Goal: Task Accomplishment & Management: Manage account settings

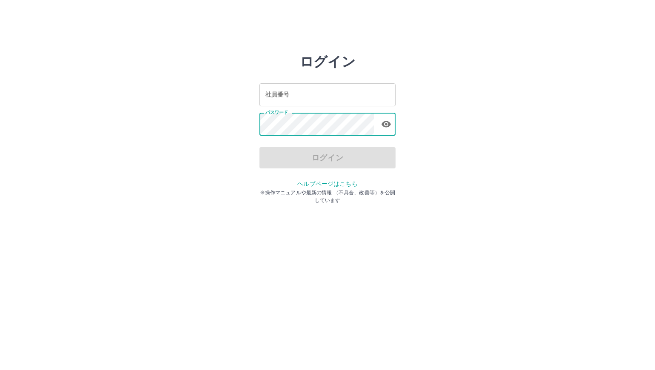
click at [313, 99] on input "社員番号" at bounding box center [328, 94] width 136 height 23
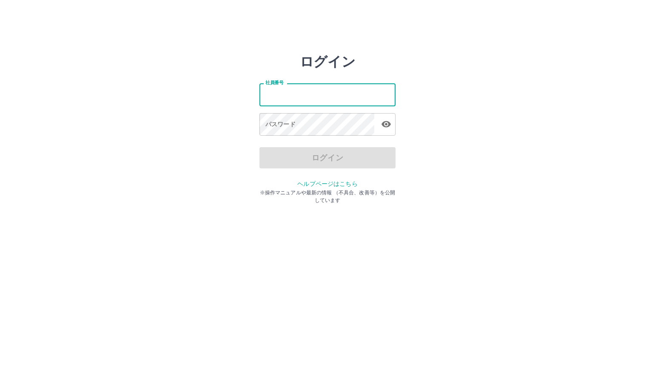
type input "*******"
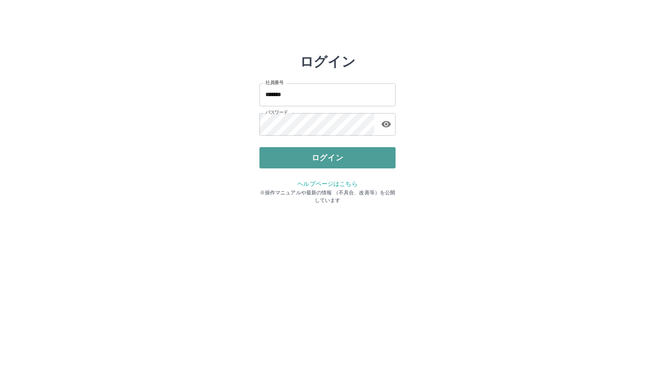
click at [293, 156] on button "ログイン" at bounding box center [328, 157] width 136 height 21
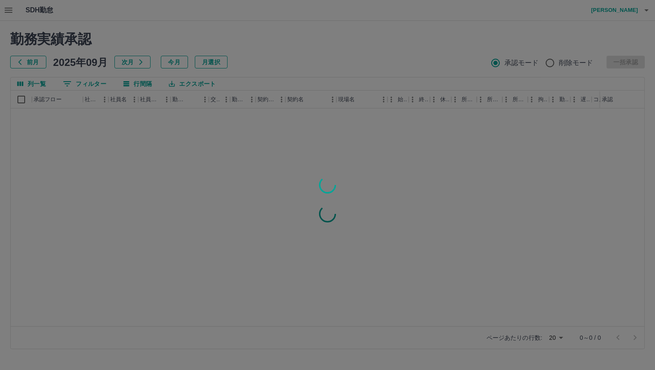
drag, startPoint x: 297, startPoint y: 64, endPoint x: 271, endPoint y: 70, distance: 27.1
click at [271, 70] on div at bounding box center [327, 185] width 655 height 370
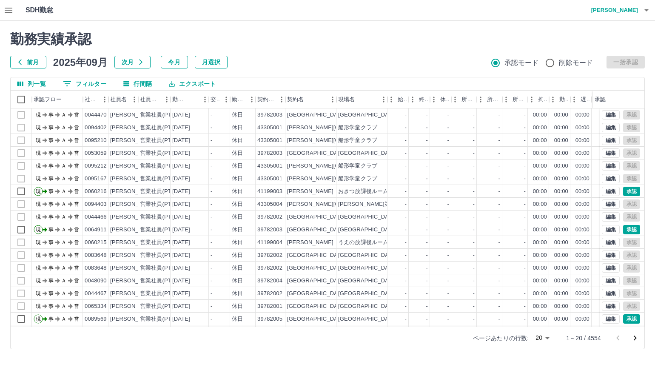
click at [101, 86] on button "0 フィルター" at bounding box center [84, 83] width 57 height 13
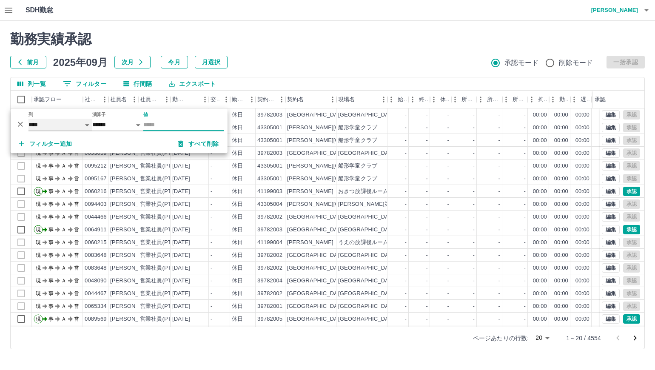
click at [80, 125] on select "**** *** **** *** *** **** ***** *** *** ** ** ** **** **** **** ** ** *** ****…" at bounding box center [61, 125] width 64 height 12
click at [29, 119] on select "**** *** **** *** *** **** ***** *** *** ** ** ** **** **** **** ** ** *** ****…" at bounding box center [61, 125] width 64 height 12
select select "**********"
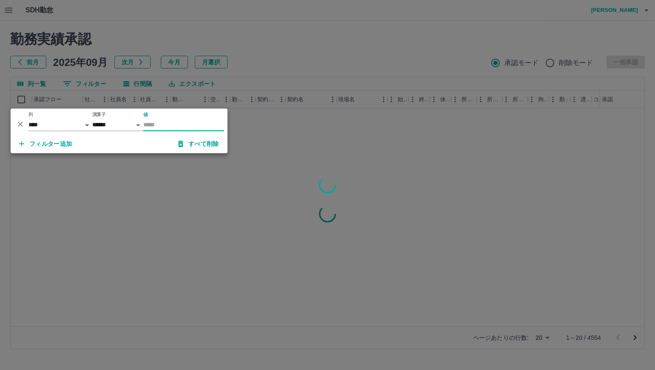
click at [165, 125] on input "値" at bounding box center [183, 125] width 81 height 12
type input "*****"
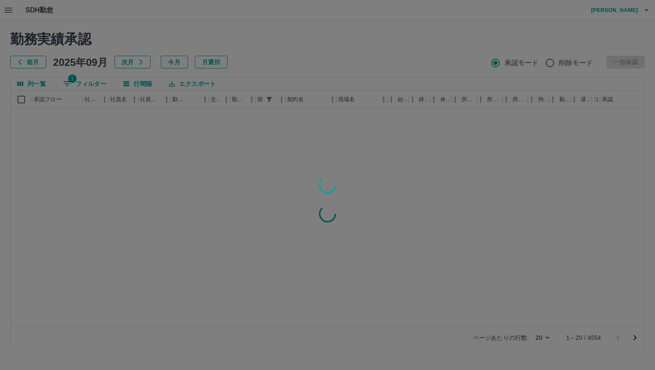
drag, startPoint x: 264, startPoint y: 57, endPoint x: 244, endPoint y: 68, distance: 22.9
click at [244, 68] on div at bounding box center [327, 185] width 655 height 370
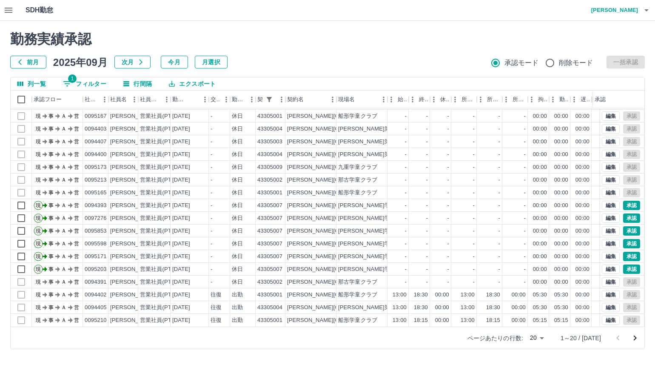
scroll to position [44, 0]
click at [628, 201] on button "承認" at bounding box center [631, 205] width 17 height 9
click at [624, 214] on button "承認" at bounding box center [631, 218] width 17 height 9
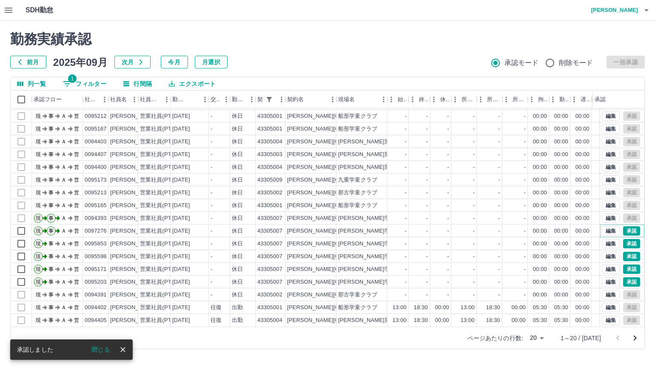
click at [623, 226] on button "承認" at bounding box center [631, 230] width 17 height 9
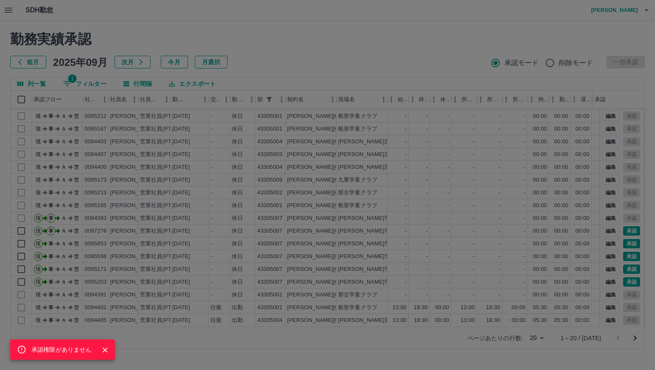
click at [623, 230] on div "承認権限がありません" at bounding box center [327, 185] width 655 height 370
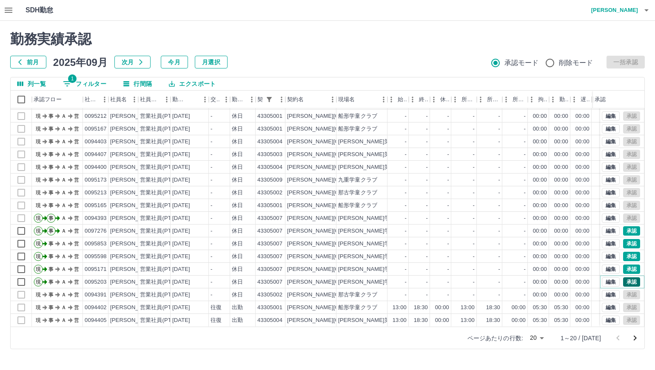
click at [623, 277] on button "承認" at bounding box center [631, 281] width 17 height 9
click at [623, 261] on div at bounding box center [327, 185] width 655 height 370
click at [623, 265] on button "承認" at bounding box center [631, 269] width 17 height 9
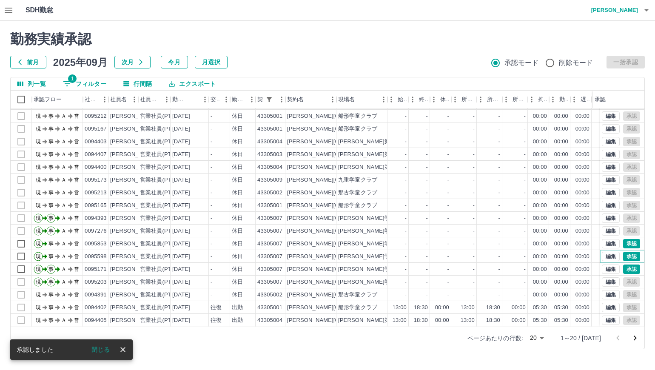
click at [623, 252] on button "承認" at bounding box center [631, 256] width 17 height 9
click at [625, 237] on div "勤務実績承認 前月 2025年09月 次月 今月 月選択 承認モード 削除モード 一括承認 列一覧 1 フィルター 行間隔 エクスポート 承認フロー 社員番号…" at bounding box center [327, 190] width 655 height 339
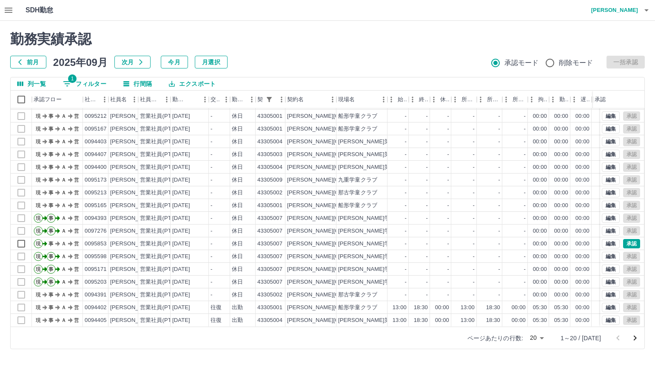
drag, startPoint x: 431, startPoint y: 54, endPoint x: 392, endPoint y: 62, distance: 39.0
click at [392, 62] on div "前月 2025年09月 次月 今月 月選択 承認モード 削除モード 一括承認" at bounding box center [327, 62] width 635 height 13
click at [632, 239] on button "承認" at bounding box center [631, 243] width 17 height 9
drag, startPoint x: 387, startPoint y: 54, endPoint x: 362, endPoint y: 55, distance: 24.3
click at [362, 55] on div "勤務実績承認 前月 2025年09月 次月 今月 月選択 承認モード 削除モード 一括承認" at bounding box center [327, 49] width 635 height 37
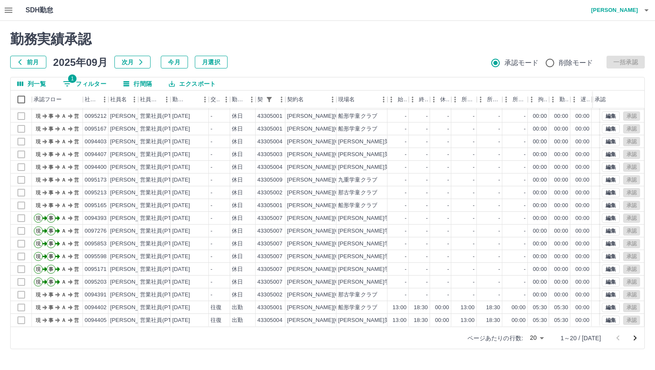
click at [632, 340] on icon "次のページへ" at bounding box center [635, 338] width 10 height 10
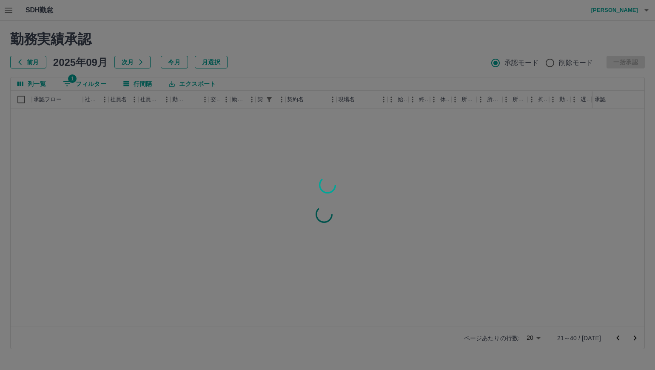
scroll to position [0, 0]
drag, startPoint x: 366, startPoint y: 63, endPoint x: 349, endPoint y: 68, distance: 17.1
click at [348, 65] on div at bounding box center [327, 185] width 655 height 370
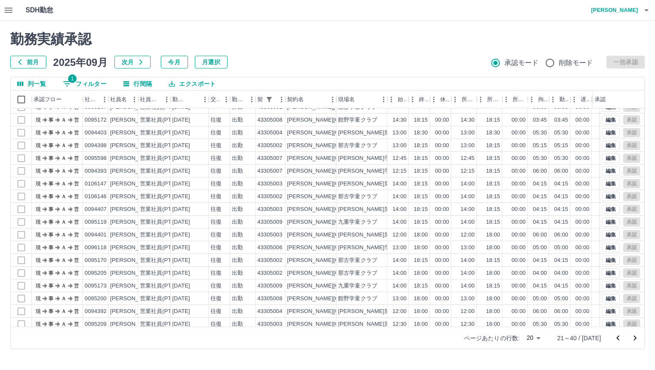
scroll to position [44, 0]
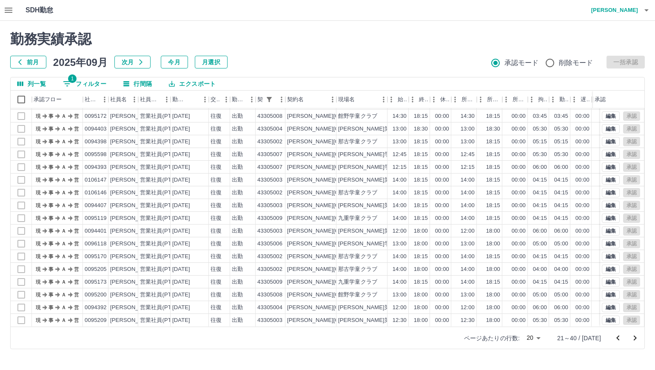
click at [634, 339] on icon "次のページへ" at bounding box center [635, 338] width 10 height 10
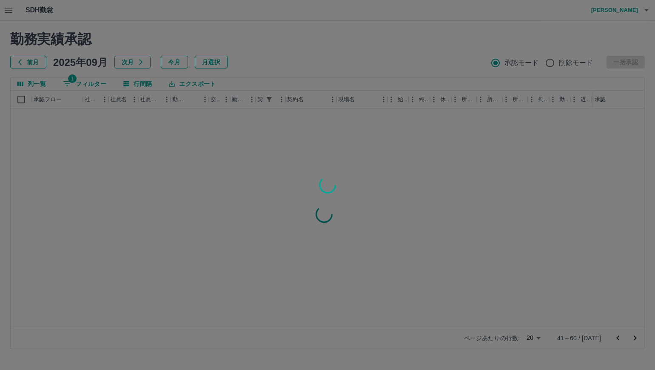
scroll to position [0, 0]
drag, startPoint x: 362, startPoint y: 50, endPoint x: 327, endPoint y: 63, distance: 37.1
click at [327, 63] on div at bounding box center [327, 185] width 655 height 370
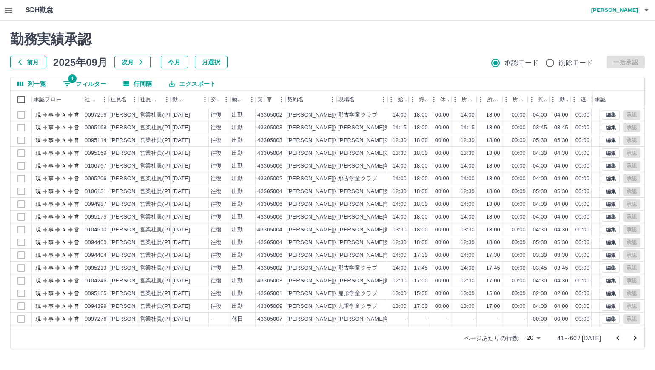
drag, startPoint x: 374, startPoint y: 43, endPoint x: 360, endPoint y: 58, distance: 20.2
click at [360, 57] on div "前月 2025年09月 次月 今月 月選択 承認モード 削除モード 一括承認" at bounding box center [327, 62] width 635 height 13
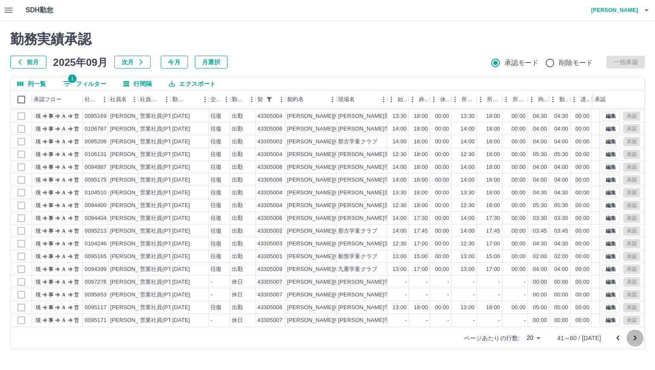
click at [634, 334] on icon "次のページへ" at bounding box center [635, 338] width 10 height 10
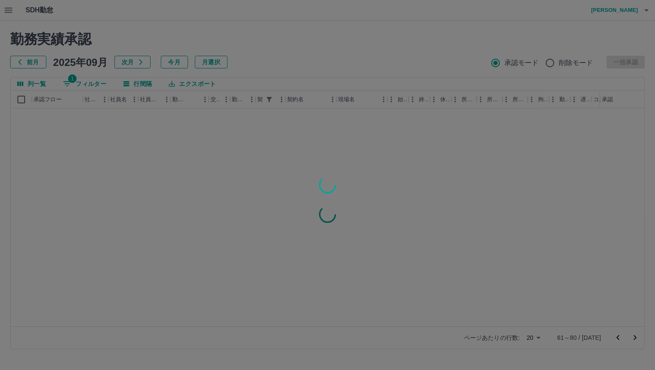
scroll to position [0, 0]
drag, startPoint x: 386, startPoint y: 62, endPoint x: 349, endPoint y: 61, distance: 37.4
click at [349, 61] on div at bounding box center [327, 185] width 655 height 370
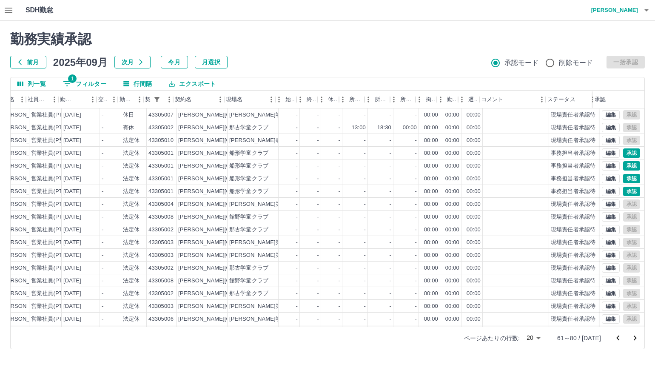
scroll to position [0, 116]
click at [605, 126] on button "編集" at bounding box center [611, 127] width 18 height 9
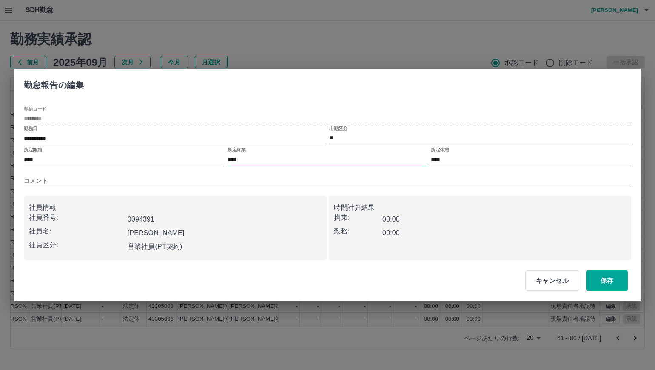
click at [340, 164] on input "****" at bounding box center [328, 160] width 200 height 12
type input "****"
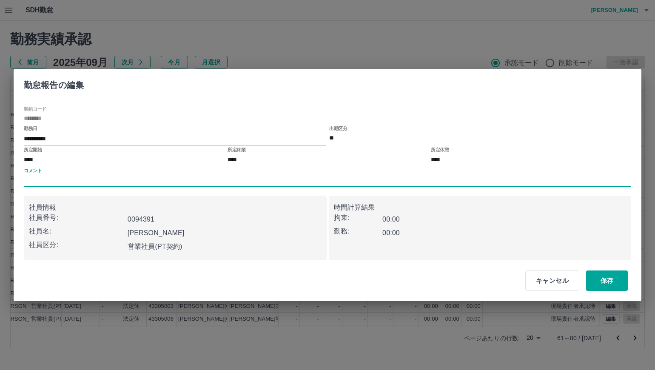
click at [247, 182] on input "コメント" at bounding box center [328, 181] width 608 height 12
type input "*******"
click at [591, 277] on button "保存" at bounding box center [607, 281] width 42 height 20
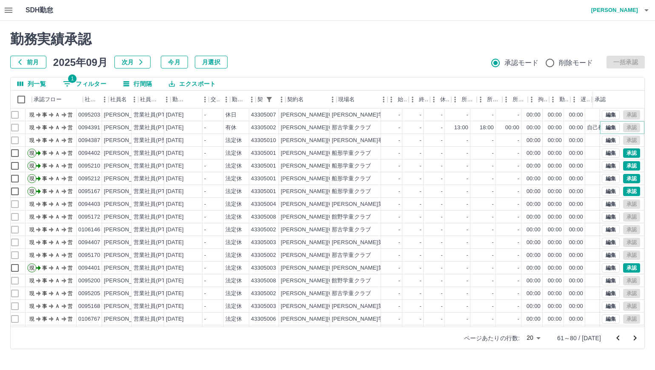
scroll to position [0, 0]
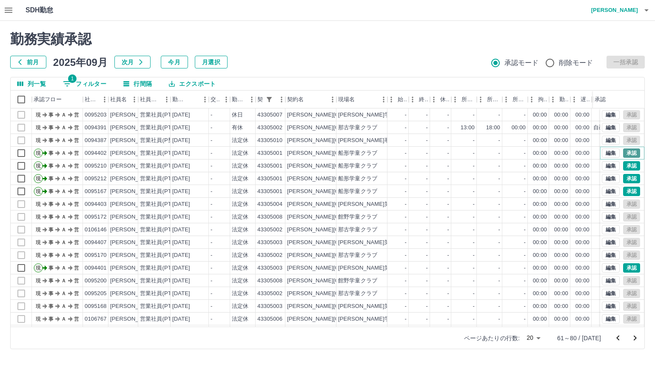
click at [623, 157] on button "承認" at bounding box center [631, 152] width 17 height 9
click at [623, 166] on button "承認" at bounding box center [631, 165] width 17 height 9
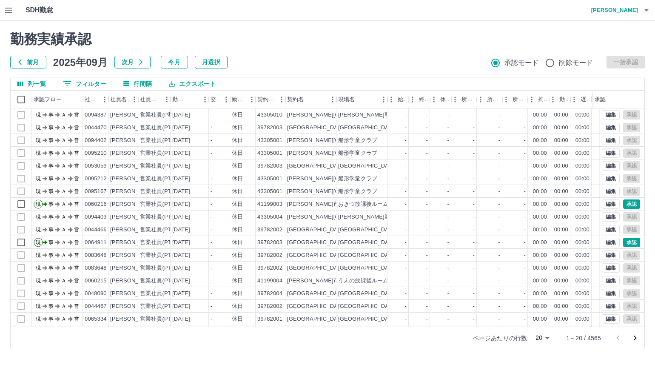
click at [75, 87] on button "0 フィルター" at bounding box center [84, 83] width 57 height 13
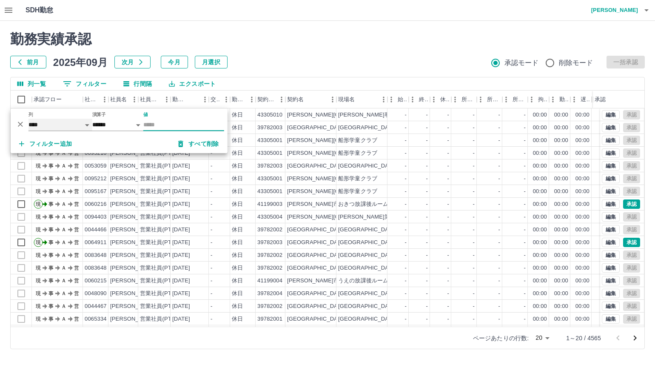
click at [81, 125] on select "**** *** **** *** *** **** ***** *** *** ** ** ** **** **** **** ** ** *** ****…" at bounding box center [61, 125] width 64 height 12
click at [29, 119] on select "**** *** **** *** *** **** ***** *** *** ** ** ** **** **** **** ** ** *** ****…" at bounding box center [61, 125] width 64 height 12
select select "**********"
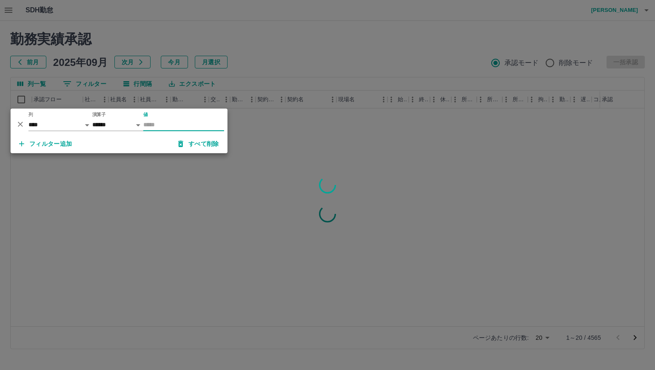
click at [181, 127] on input "値" at bounding box center [183, 125] width 81 height 12
type input "*****"
click at [280, 72] on div at bounding box center [327, 185] width 655 height 370
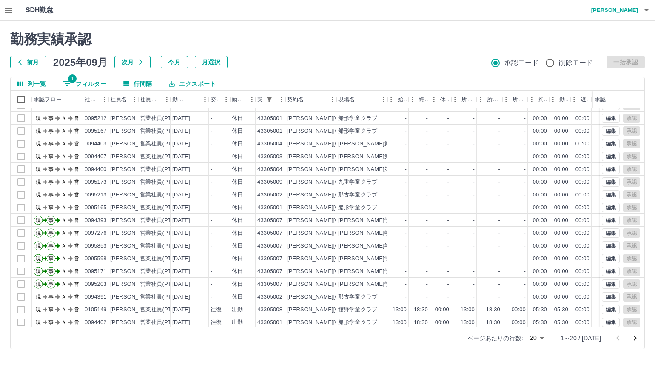
scroll to position [44, 0]
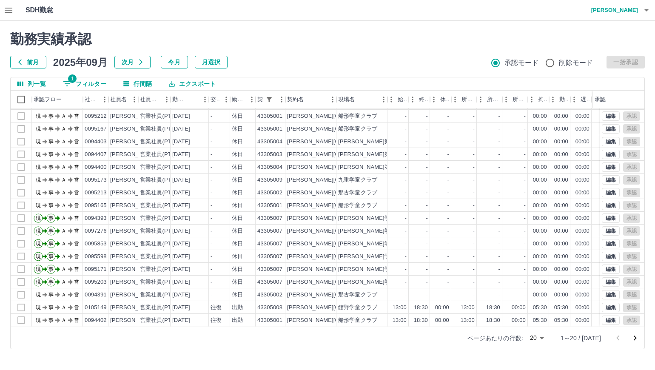
click at [635, 339] on icon "次のページへ" at bounding box center [635, 338] width 3 height 5
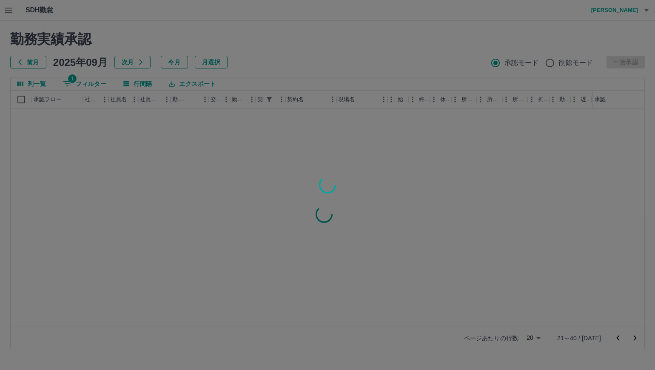
scroll to position [0, 0]
drag, startPoint x: 414, startPoint y: 46, endPoint x: 391, endPoint y: 65, distance: 29.3
click at [384, 59] on div at bounding box center [327, 185] width 655 height 370
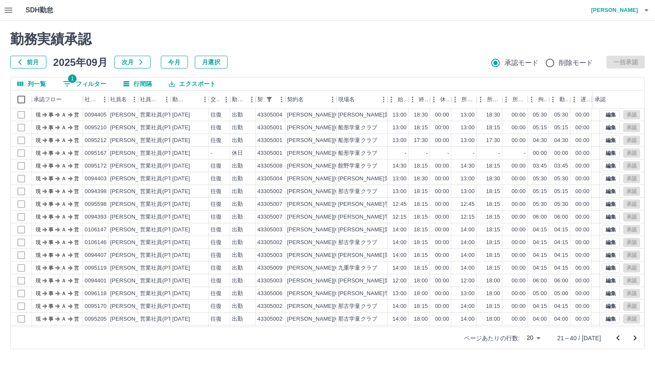
scroll to position [44, 0]
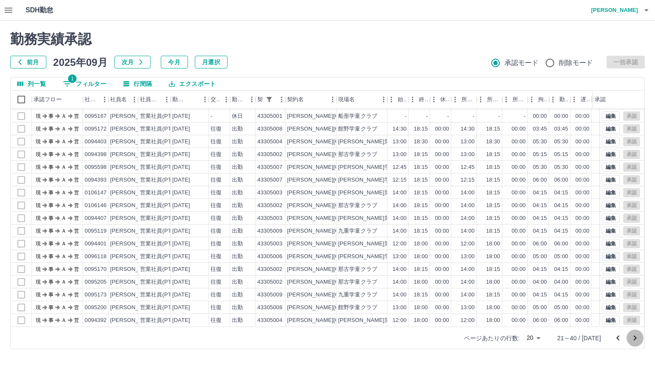
drag, startPoint x: 633, startPoint y: 339, endPoint x: 608, endPoint y: 290, distance: 54.4
click at [633, 339] on icon "次のページへ" at bounding box center [635, 338] width 10 height 10
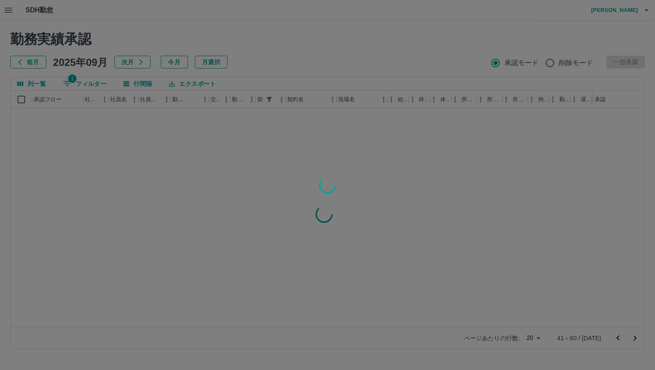
scroll to position [0, 0]
drag, startPoint x: 431, startPoint y: 43, endPoint x: 390, endPoint y: 63, distance: 45.1
click at [380, 52] on div at bounding box center [327, 185] width 655 height 370
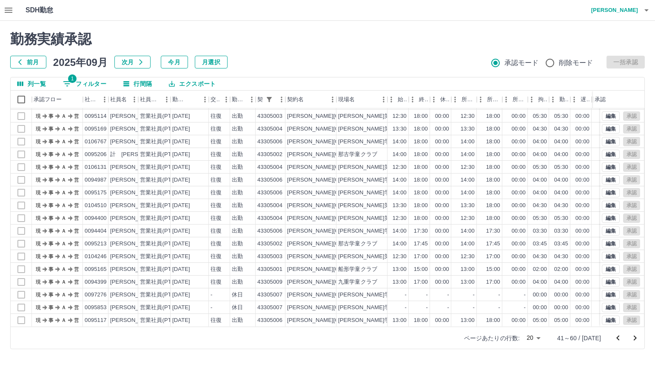
scroll to position [44, 0]
click at [635, 337] on icon "次のページへ" at bounding box center [635, 338] width 10 height 10
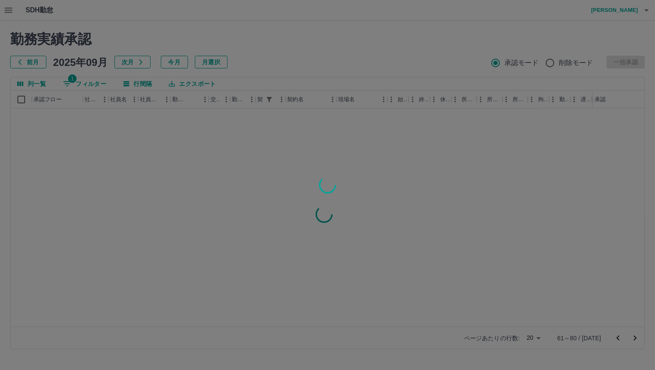
scroll to position [0, 0]
drag, startPoint x: 404, startPoint y: 60, endPoint x: 377, endPoint y: 60, distance: 26.8
click at [377, 60] on div at bounding box center [327, 185] width 655 height 370
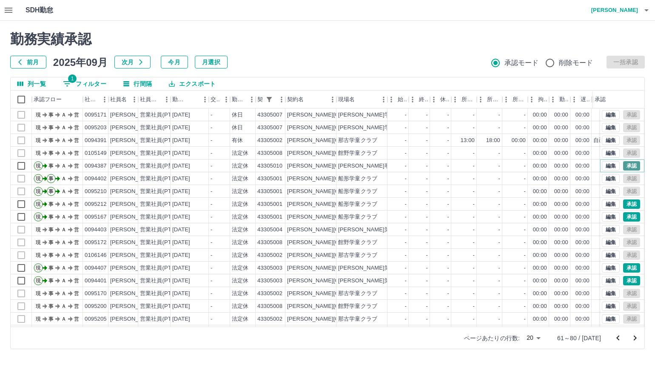
click at [623, 166] on button "承認" at bounding box center [631, 165] width 17 height 9
click at [628, 204] on button "承認" at bounding box center [631, 204] width 17 height 9
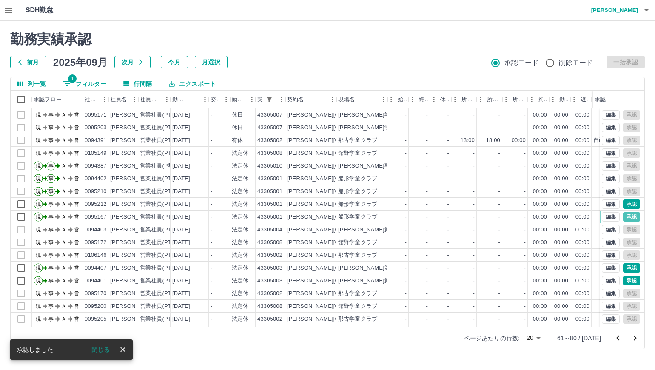
click at [626, 216] on button "承認" at bounding box center [631, 216] width 17 height 9
click at [624, 270] on button "承認" at bounding box center [631, 267] width 17 height 9
click at [625, 279] on div "勤務実績承認 前月 [DATE] 次月 今月 月選択 承認モード 削除モード 一括承認 列一覧 1 フィルター 行間隔 エクスポート 承認フロー 社員番号 社…" at bounding box center [327, 190] width 655 height 339
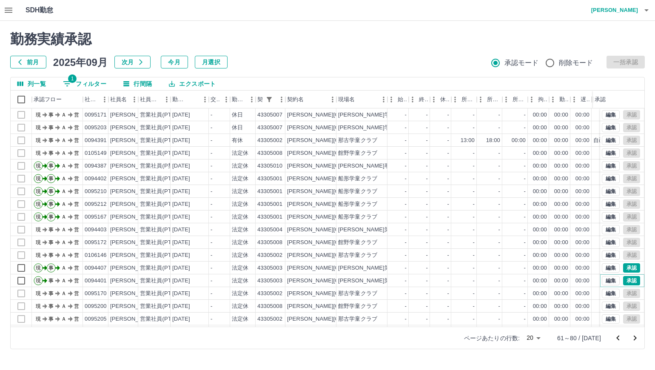
click at [625, 279] on button "承認" at bounding box center [631, 280] width 17 height 9
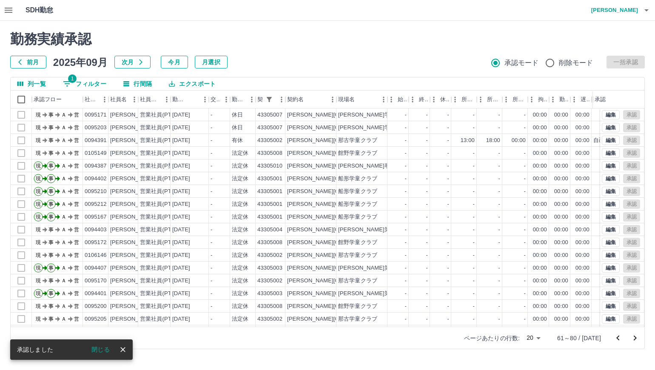
scroll to position [44, 0]
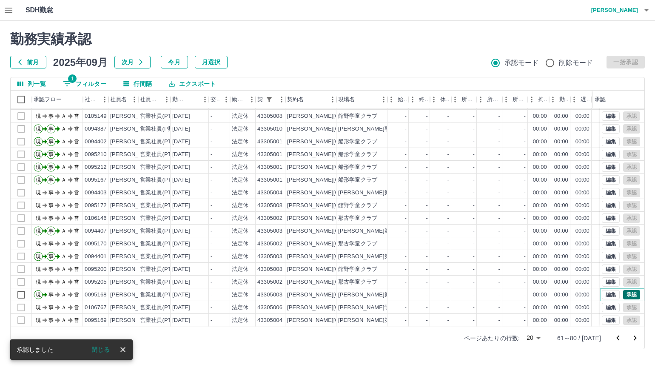
click at [630, 290] on button "承認" at bounding box center [631, 294] width 17 height 9
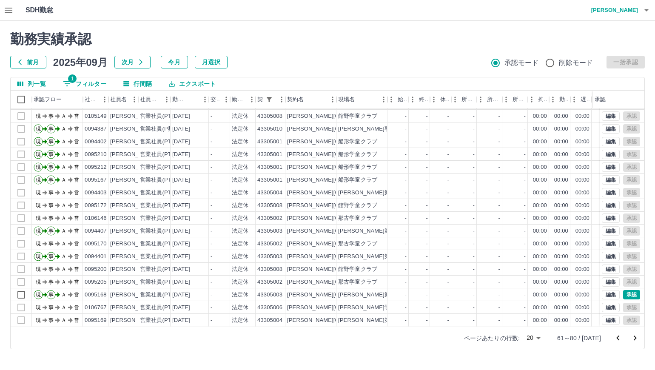
click at [636, 338] on icon "次のページへ" at bounding box center [635, 338] width 3 height 5
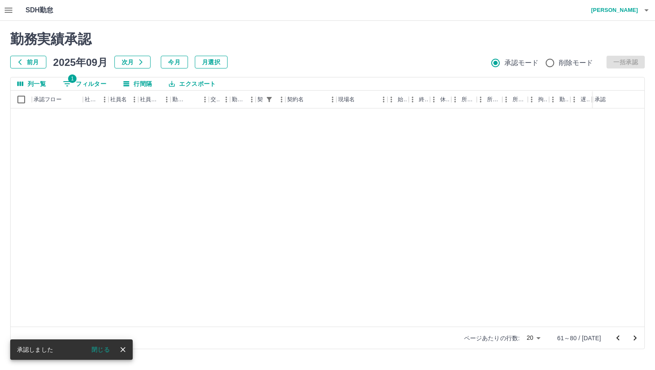
scroll to position [0, 0]
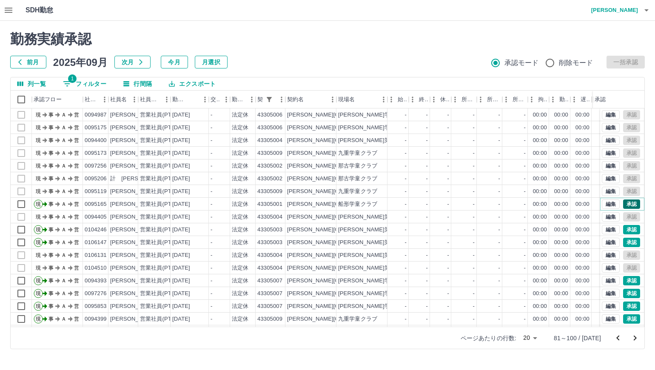
click at [627, 201] on button "承認" at bounding box center [631, 204] width 17 height 9
click at [627, 228] on button "承認" at bounding box center [631, 229] width 17 height 9
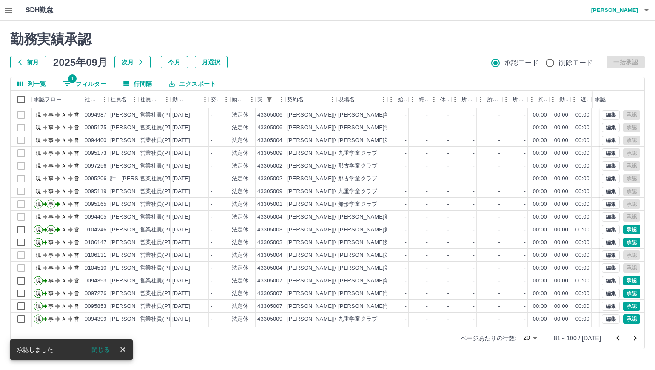
click at [626, 244] on div "勤務実績承認 前月 [DATE] 次月 今月 月選択 承認モード 削除モード 一括承認 列一覧 1 フィルター 行間隔 エクスポート 承認フロー 社員番号 社…" at bounding box center [327, 190] width 655 height 339
click at [626, 244] on button "承認" at bounding box center [631, 242] width 17 height 9
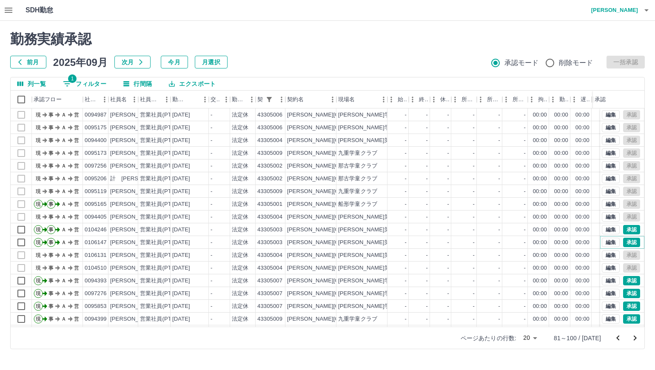
scroll to position [44, 0]
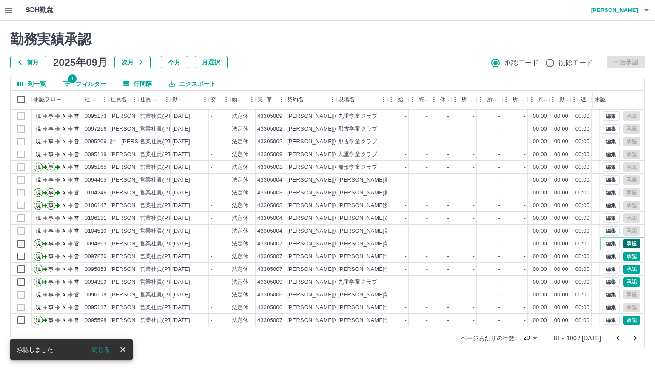
click at [626, 239] on button "承認" at bounding box center [631, 243] width 17 height 9
click at [624, 252] on button "承認" at bounding box center [631, 256] width 17 height 9
click at [625, 265] on button "承認" at bounding box center [631, 269] width 17 height 9
click at [627, 277] on button "承認" at bounding box center [631, 281] width 17 height 9
click at [623, 317] on button "承認" at bounding box center [631, 320] width 17 height 9
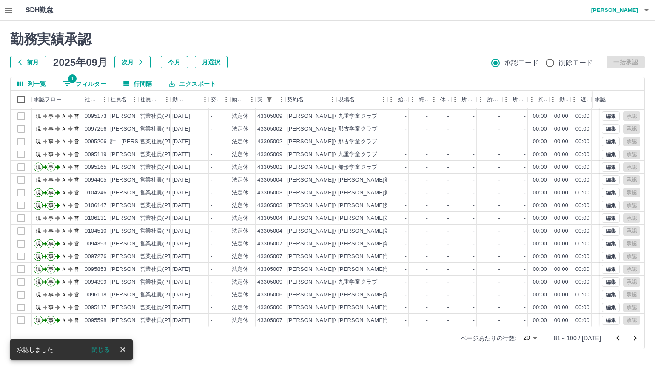
click at [631, 336] on icon "次のページへ" at bounding box center [635, 338] width 10 height 10
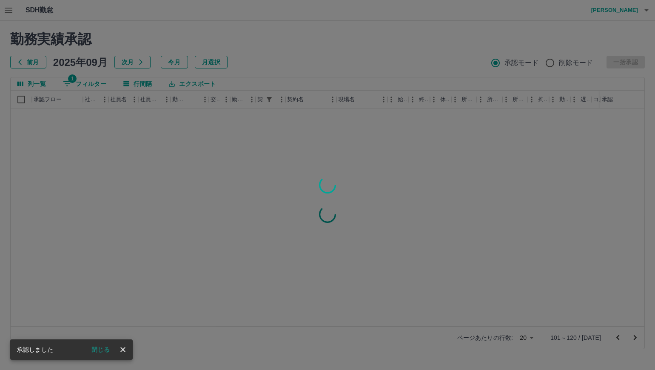
scroll to position [0, 0]
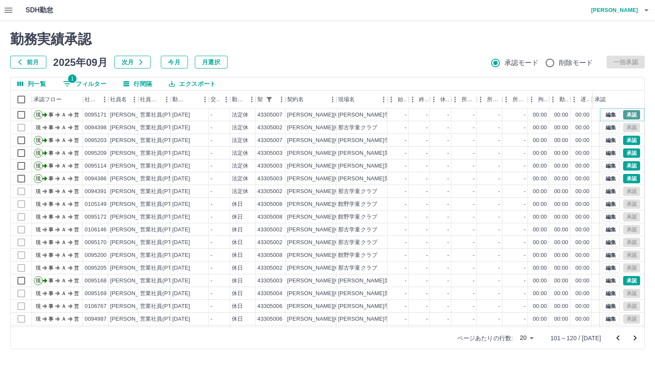
click at [628, 112] on button "承認" at bounding box center [631, 114] width 17 height 9
click at [625, 142] on button "承認" at bounding box center [631, 140] width 17 height 9
click at [624, 155] on button "承認" at bounding box center [631, 152] width 17 height 9
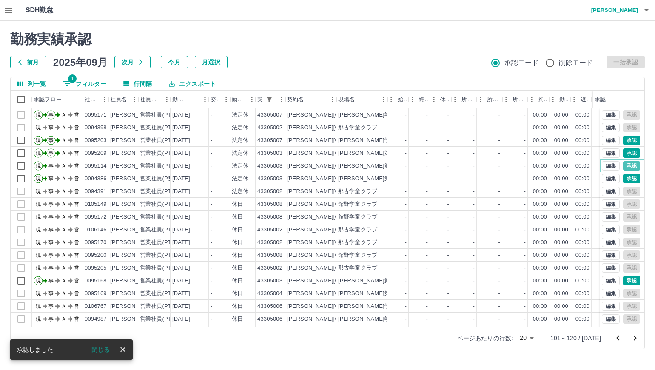
click at [628, 166] on button "承認" at bounding box center [631, 165] width 17 height 9
click at [628, 180] on button "承認" at bounding box center [631, 178] width 17 height 9
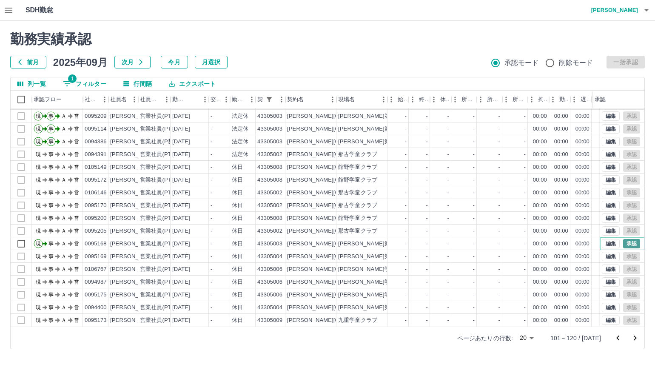
click at [627, 239] on button "承認" at bounding box center [631, 243] width 17 height 9
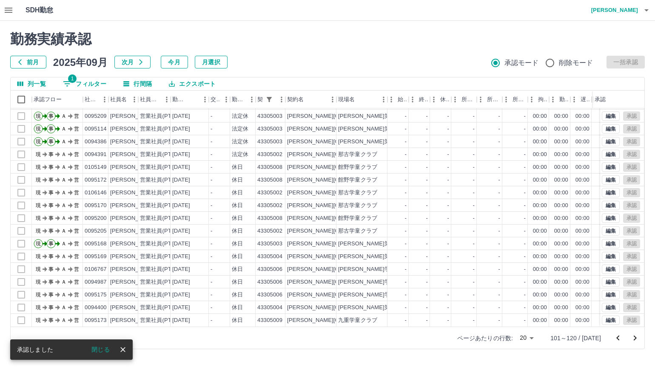
drag, startPoint x: 635, startPoint y: 335, endPoint x: 632, endPoint y: 326, distance: 9.0
click at [635, 335] on icon "次のページへ" at bounding box center [635, 338] width 10 height 10
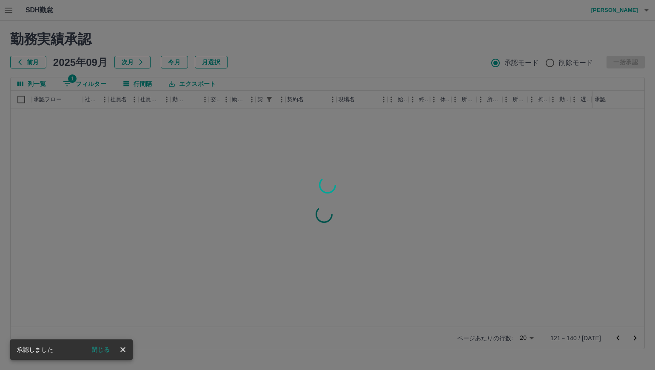
scroll to position [0, 0]
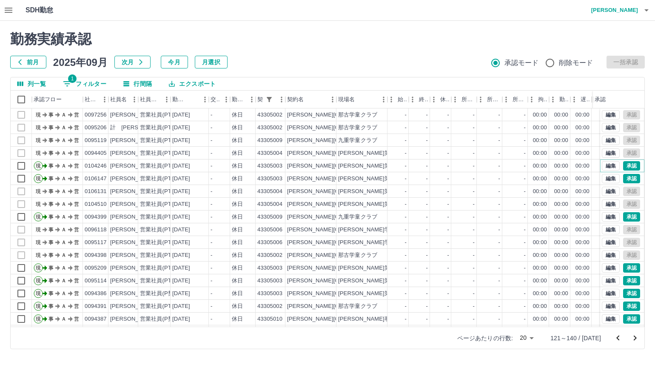
drag, startPoint x: 625, startPoint y: 164, endPoint x: 623, endPoint y: 173, distance: 9.7
click at [625, 164] on button "承認" at bounding box center [631, 165] width 17 height 9
click at [623, 177] on button "承認" at bounding box center [631, 178] width 17 height 9
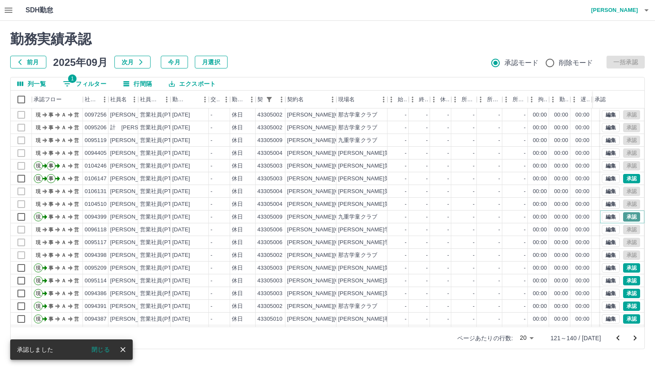
click at [628, 220] on button "承認" at bounding box center [631, 216] width 17 height 9
drag, startPoint x: 628, startPoint y: 266, endPoint x: 628, endPoint y: 276, distance: 10.2
click at [628, 266] on button "承認" at bounding box center [631, 267] width 17 height 9
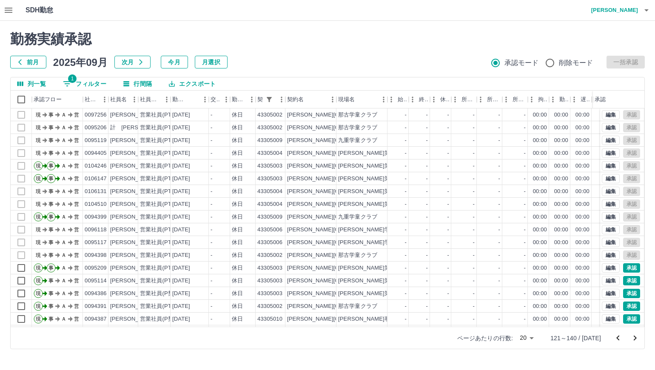
click at [628, 278] on div "勤務実績承認 前月 [DATE] 次月 今月 月選択 承認モード 削除モード 一括承認 列一覧 1 フィルター 行間隔 エクスポート 承認フロー 社員番号 社…" at bounding box center [327, 190] width 655 height 339
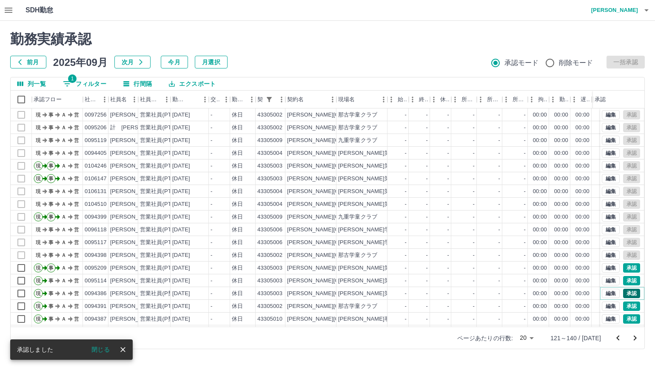
click at [627, 291] on button "承認" at bounding box center [631, 293] width 17 height 9
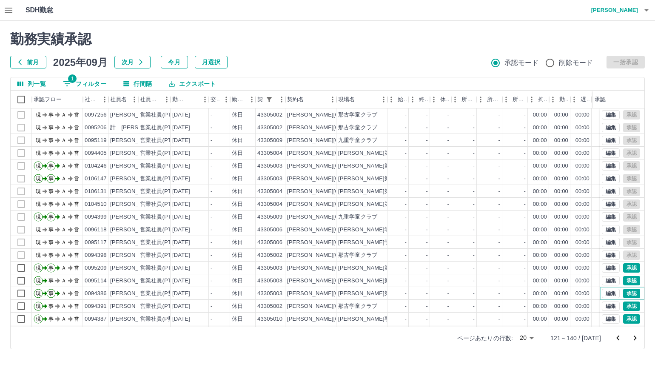
scroll to position [44, 0]
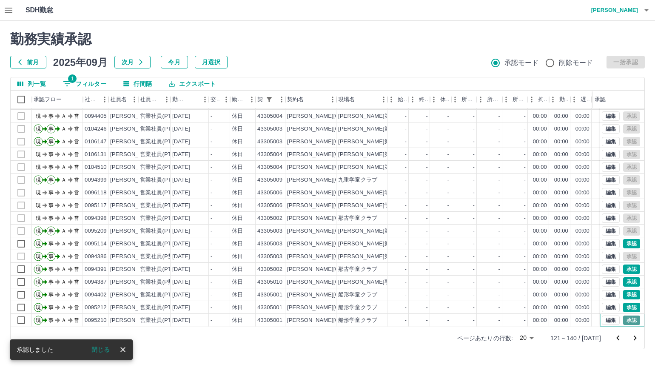
click at [624, 316] on button "承認" at bounding box center [631, 320] width 17 height 9
click at [623, 303] on button "承認" at bounding box center [631, 307] width 17 height 9
click at [626, 290] on button "承認" at bounding box center [631, 294] width 17 height 9
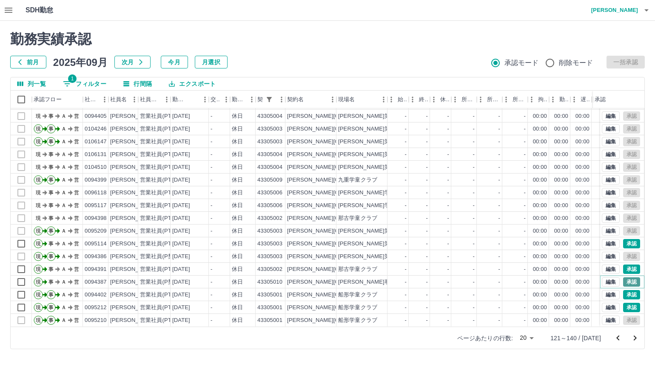
click at [626, 277] on button "承認" at bounding box center [631, 281] width 17 height 9
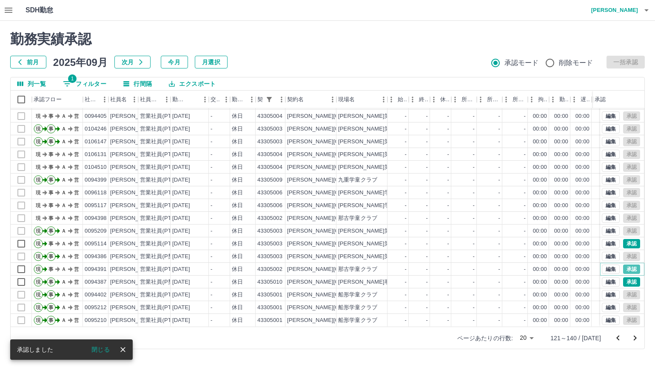
click at [626, 265] on button "承認" at bounding box center [631, 269] width 17 height 9
click at [626, 239] on button "承認" at bounding box center [631, 243] width 17 height 9
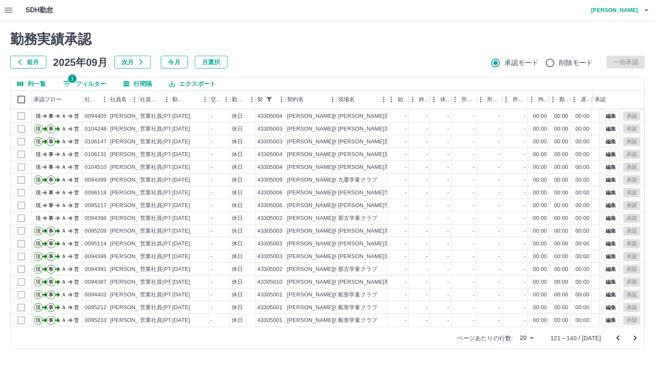
drag, startPoint x: 633, startPoint y: 334, endPoint x: 628, endPoint y: 325, distance: 10.7
click at [633, 334] on icon "次のページへ" at bounding box center [635, 338] width 10 height 10
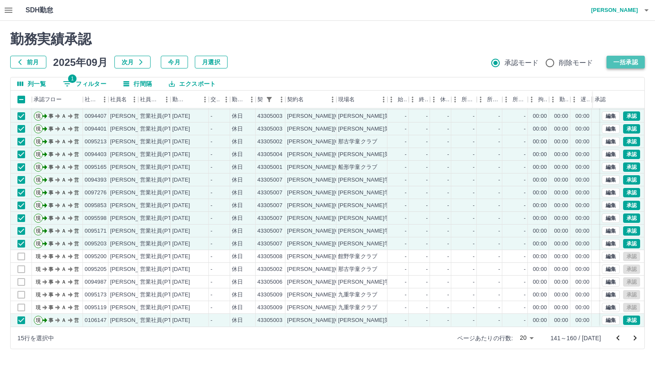
click at [619, 64] on button "一括承認" at bounding box center [626, 62] width 38 height 13
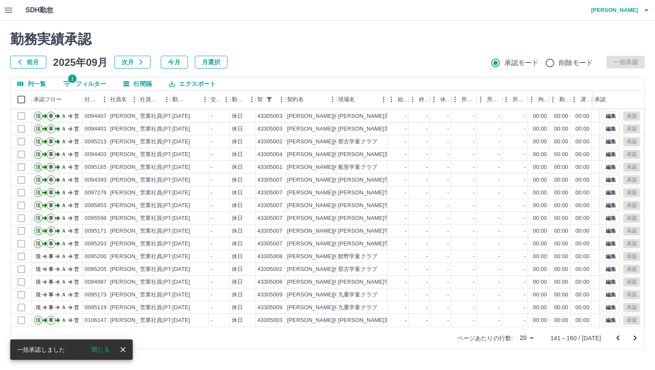
click at [635, 335] on icon "次のページへ" at bounding box center [635, 338] width 10 height 10
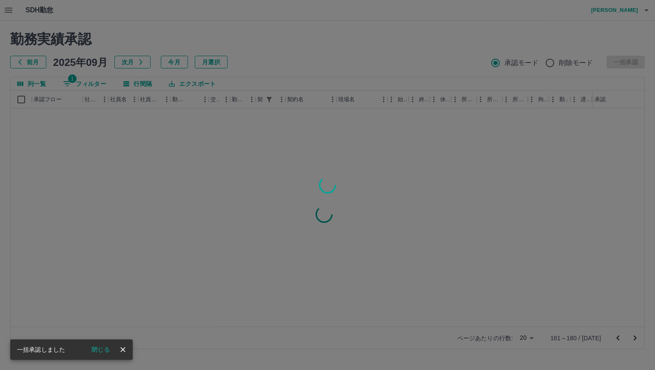
scroll to position [0, 0]
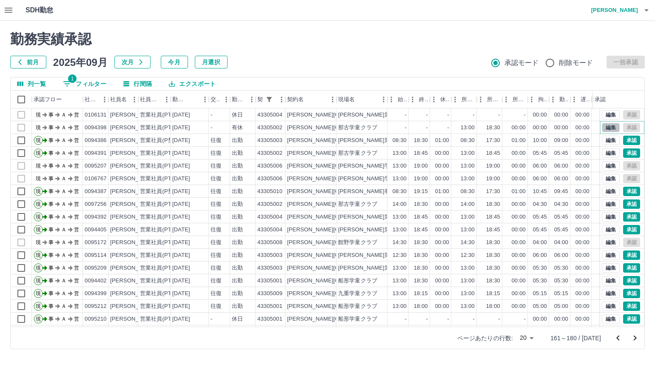
click at [608, 125] on button "編集" at bounding box center [611, 127] width 18 height 9
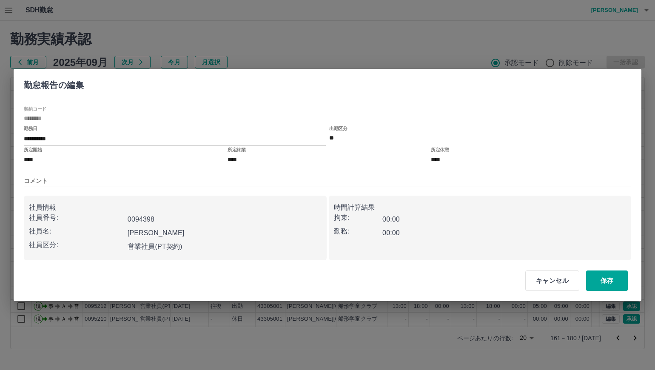
click at [290, 159] on input "****" at bounding box center [328, 160] width 200 height 12
type input "****"
click at [257, 183] on input "コメント" at bounding box center [328, 181] width 608 height 12
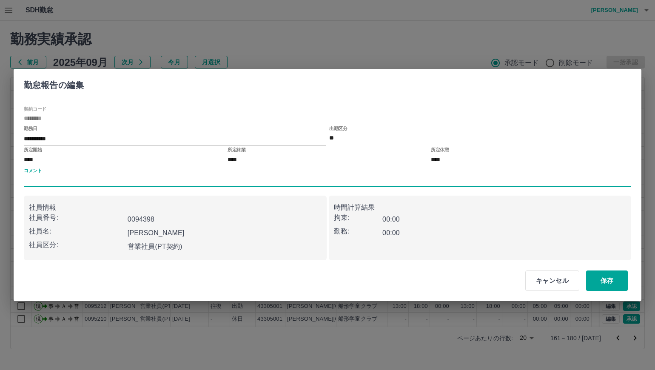
type input "*******"
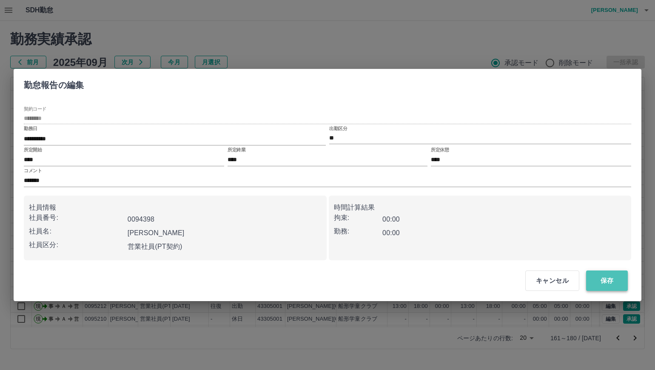
click at [598, 277] on button "保存" at bounding box center [607, 281] width 42 height 20
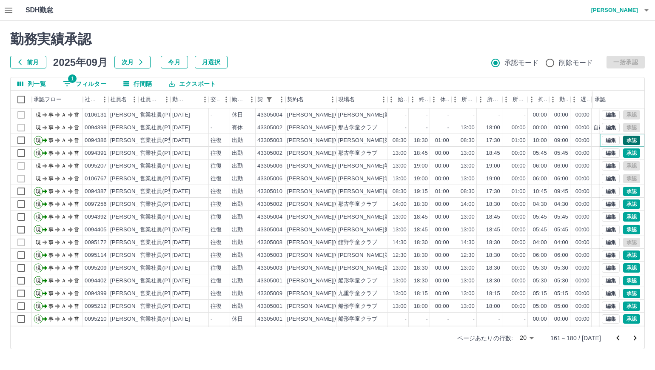
click at [625, 137] on button "承認" at bounding box center [631, 140] width 17 height 9
click at [625, 151] on button "承認" at bounding box center [631, 152] width 17 height 9
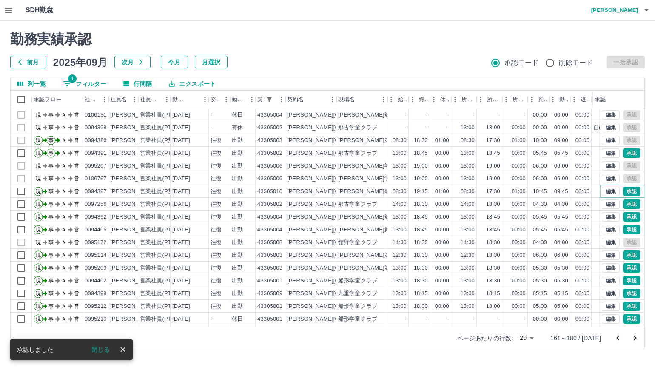
click at [624, 189] on button "承認" at bounding box center [631, 191] width 17 height 9
click at [625, 205] on button "承認" at bounding box center [631, 204] width 17 height 9
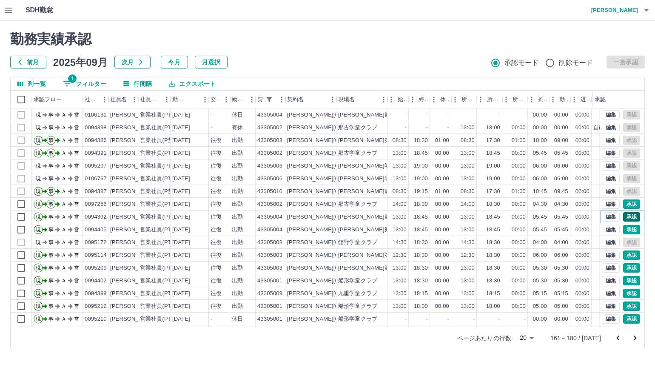
click at [625, 220] on button "承認" at bounding box center [631, 216] width 17 height 9
click at [625, 231] on button "承認" at bounding box center [631, 229] width 17 height 9
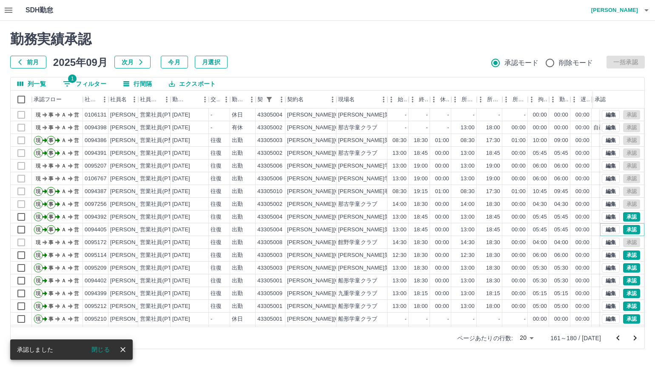
scroll to position [44, 0]
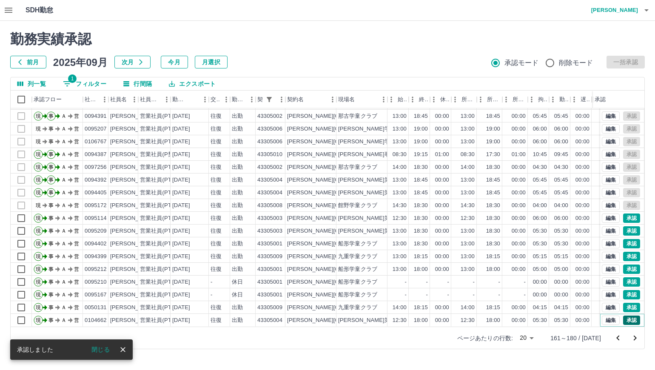
click at [624, 316] on button "承認" at bounding box center [631, 320] width 17 height 9
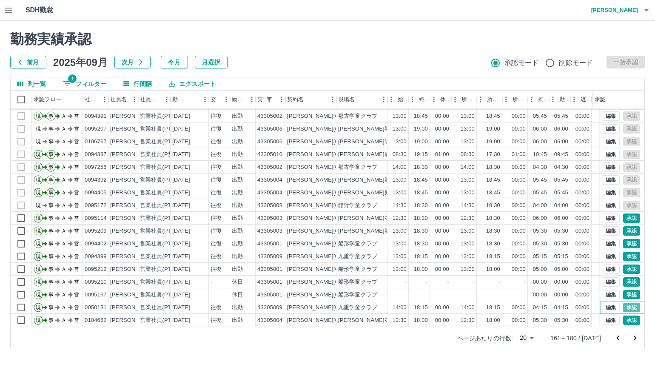
click at [623, 303] on button "承認" at bounding box center [631, 307] width 17 height 9
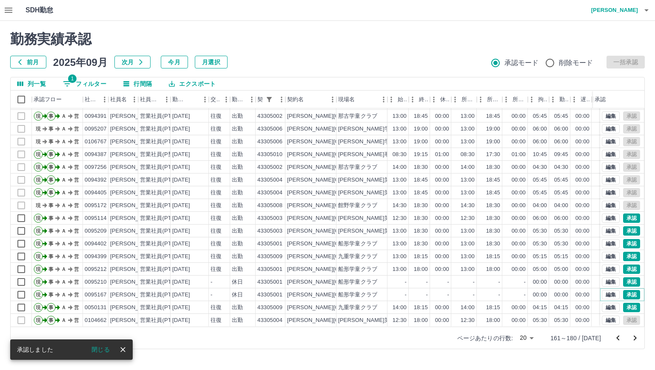
click at [626, 290] on button "承認" at bounding box center [631, 294] width 17 height 9
click at [626, 277] on button "承認" at bounding box center [631, 281] width 17 height 9
click at [624, 263] on div "勤務実績承認 前月 [DATE] 次月 今月 月選択 承認モード 削除モード 一括承認 列一覧 1 フィルター 行間隔 エクスポート 承認フロー 社員番号 社…" at bounding box center [327, 190] width 655 height 339
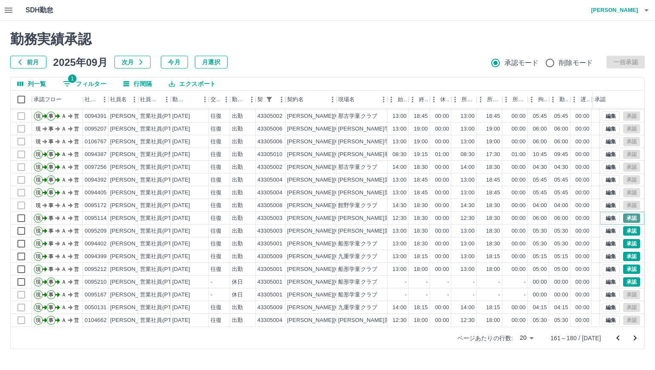
click at [628, 214] on button "承認" at bounding box center [631, 218] width 17 height 9
click at [625, 226] on button "承認" at bounding box center [631, 230] width 17 height 9
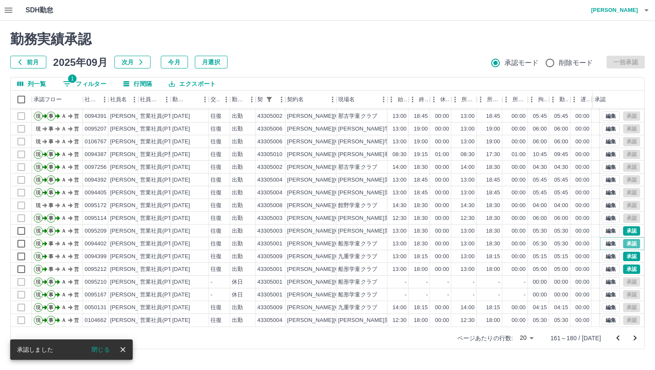
click at [624, 239] on button "承認" at bounding box center [631, 243] width 17 height 9
click at [625, 252] on button "承認" at bounding box center [631, 256] width 17 height 9
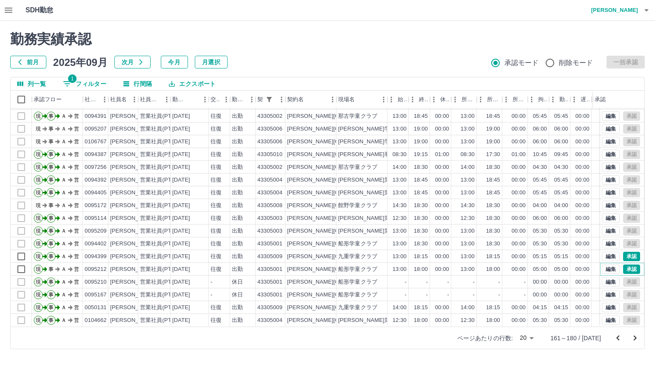
click at [625, 265] on button "承認" at bounding box center [631, 269] width 17 height 9
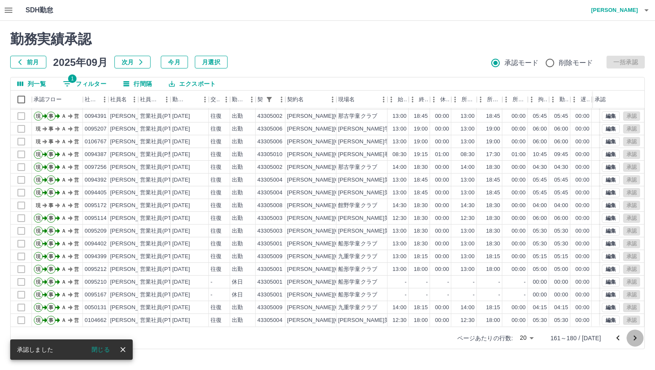
click at [634, 338] on icon "次のページへ" at bounding box center [635, 338] width 10 height 10
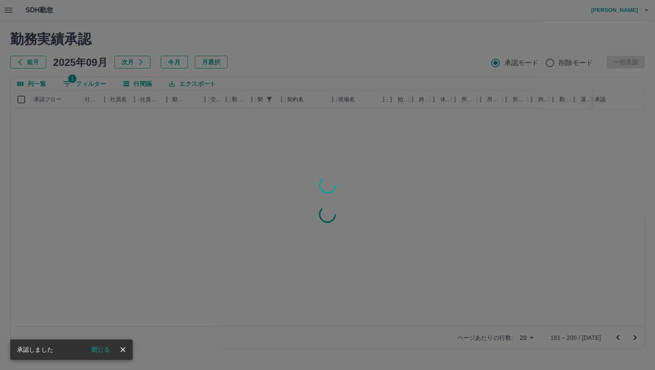
scroll to position [0, 0]
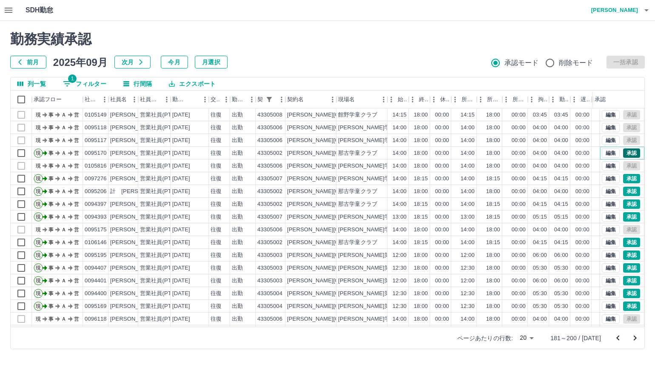
click at [623, 156] on button "承認" at bounding box center [631, 152] width 17 height 9
click at [623, 177] on button "承認" at bounding box center [631, 178] width 17 height 9
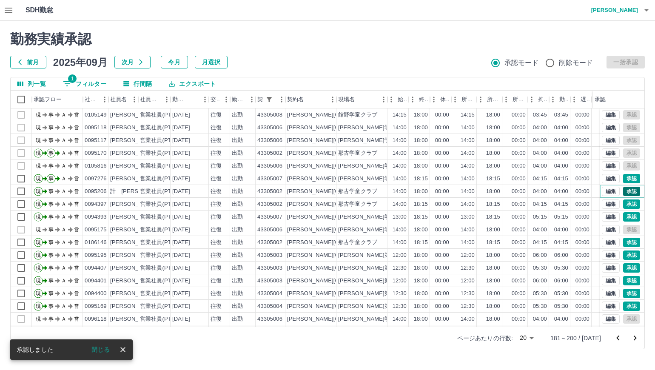
click at [623, 192] on button "承認" at bounding box center [631, 191] width 17 height 9
click at [625, 206] on button "承認" at bounding box center [631, 204] width 17 height 9
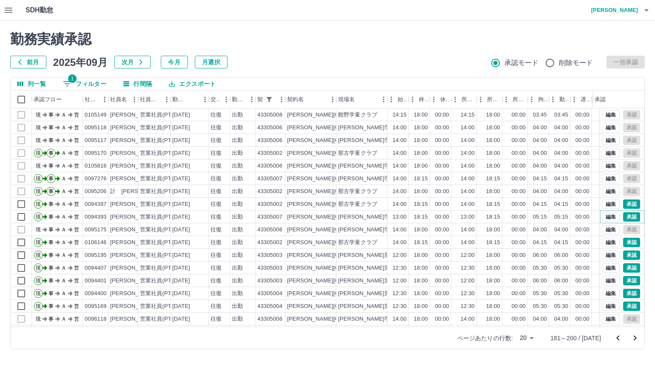
click at [626, 218] on button "承認" at bounding box center [631, 216] width 17 height 9
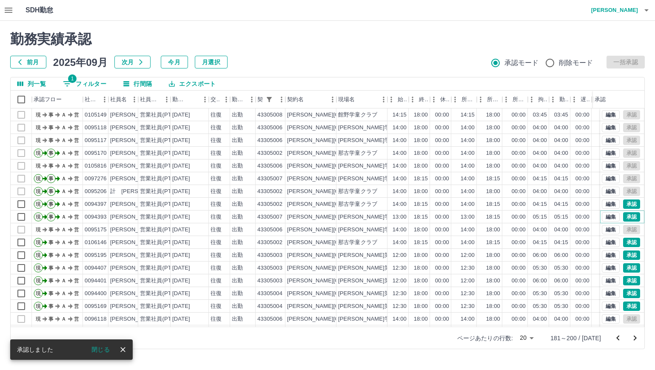
scroll to position [44, 0]
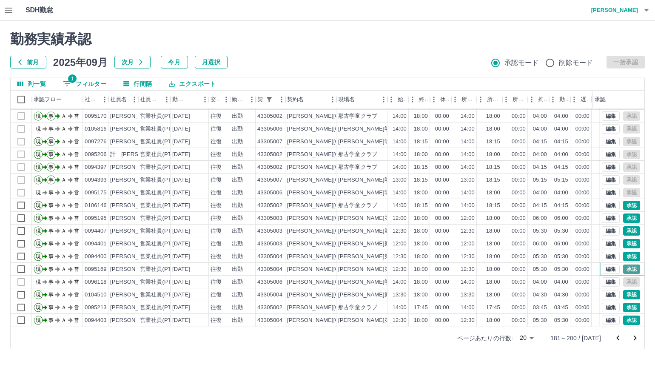
click at [624, 265] on button "承認" at bounding box center [631, 269] width 17 height 9
click at [625, 252] on button "承認" at bounding box center [631, 256] width 17 height 9
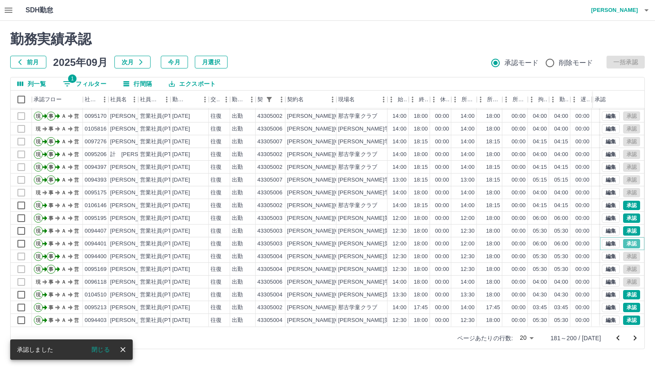
click at [627, 239] on button "承認" at bounding box center [631, 243] width 17 height 9
click at [628, 201] on button "承認" at bounding box center [631, 205] width 17 height 9
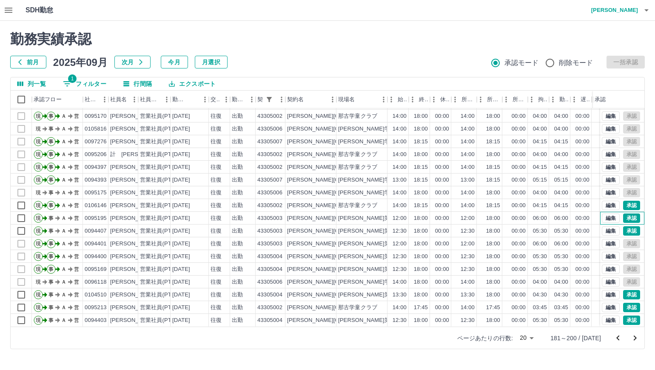
click at [625, 212] on div "編集 承認" at bounding box center [622, 218] width 44 height 13
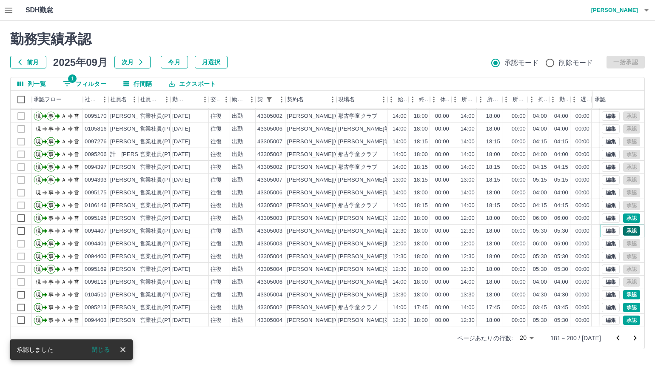
click at [625, 226] on button "承認" at bounding box center [631, 230] width 17 height 9
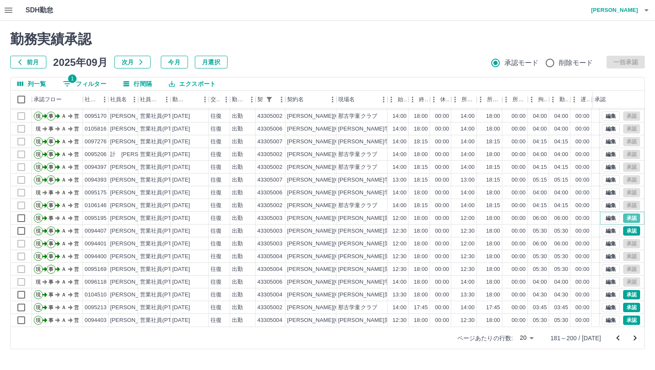
click at [625, 214] on button "承認" at bounding box center [631, 218] width 17 height 9
click at [623, 290] on button "承認" at bounding box center [631, 294] width 17 height 9
click at [626, 303] on button "承認" at bounding box center [631, 307] width 17 height 9
click at [623, 316] on button "承認" at bounding box center [631, 320] width 17 height 9
click at [634, 337] on icon "次のページへ" at bounding box center [635, 338] width 10 height 10
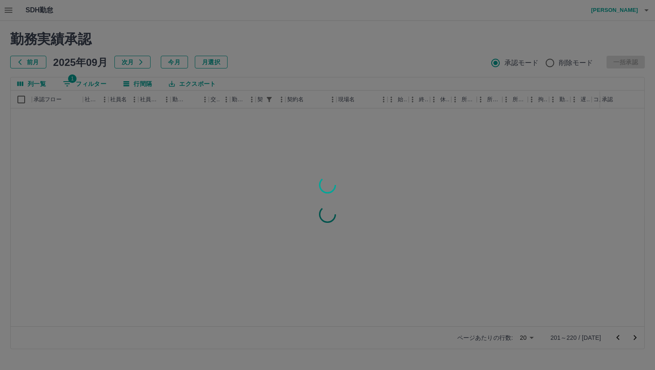
scroll to position [0, 0]
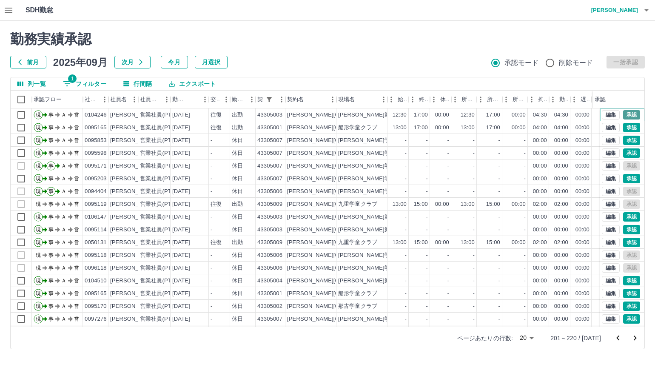
click at [626, 117] on button "承認" at bounding box center [631, 114] width 17 height 9
click at [625, 130] on button "承認" at bounding box center [631, 127] width 17 height 9
click at [627, 138] on button "承認" at bounding box center [631, 140] width 17 height 9
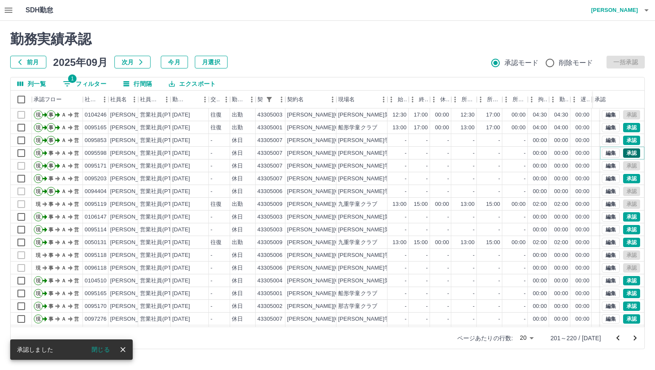
click at [626, 151] on button "承認" at bounding box center [631, 152] width 17 height 9
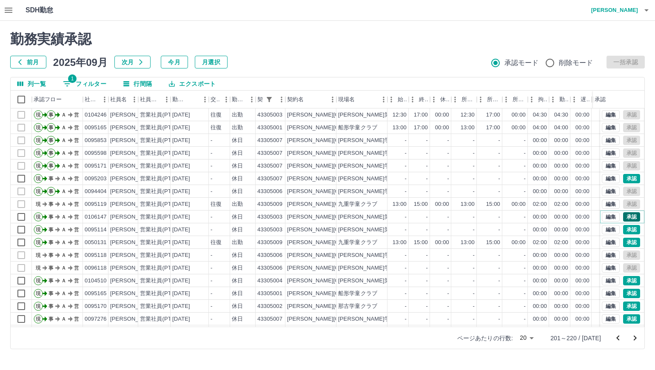
click at [626, 217] on button "承認" at bounding box center [631, 216] width 17 height 9
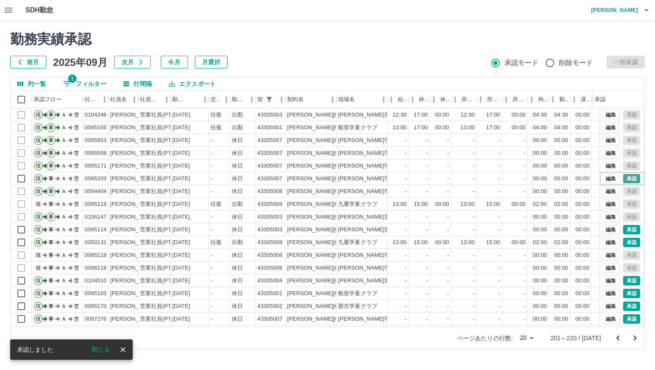
click at [626, 179] on button "承認" at bounding box center [631, 178] width 17 height 9
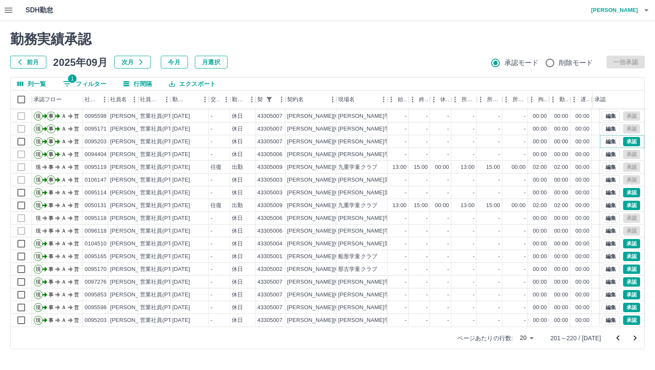
scroll to position [44, 0]
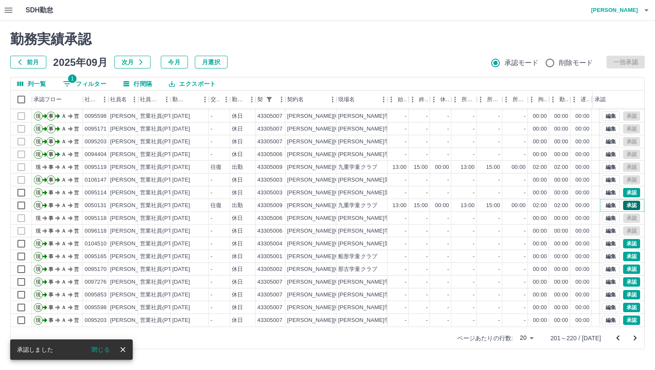
click at [623, 201] on button "承認" at bounding box center [631, 205] width 17 height 9
click at [625, 188] on button "承認" at bounding box center [631, 192] width 17 height 9
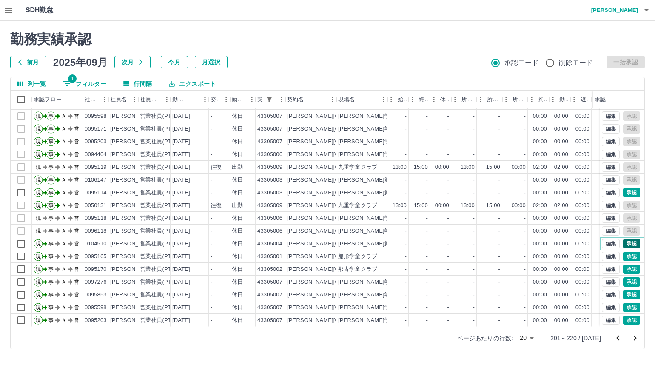
click at [624, 239] on button "承認" at bounding box center [631, 243] width 17 height 9
click at [623, 252] on button "承認" at bounding box center [631, 256] width 17 height 9
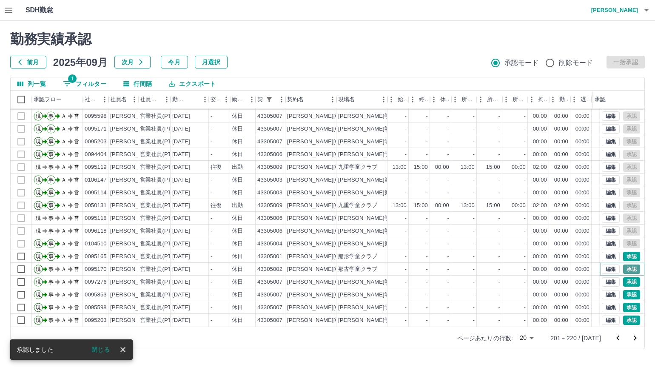
click at [625, 265] on button "承認" at bounding box center [631, 269] width 17 height 9
click at [625, 277] on button "承認" at bounding box center [631, 281] width 17 height 9
click at [625, 316] on button "承認" at bounding box center [631, 320] width 17 height 9
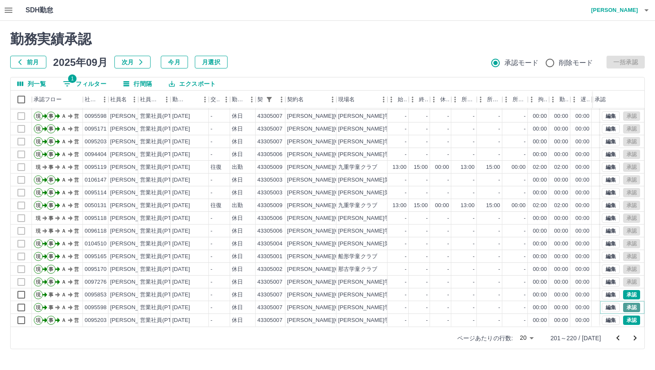
click at [625, 303] on button "承認" at bounding box center [631, 307] width 17 height 9
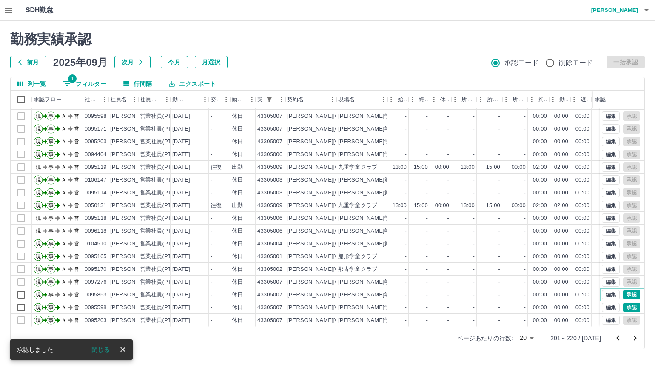
click at [626, 290] on button "承認" at bounding box center [631, 294] width 17 height 9
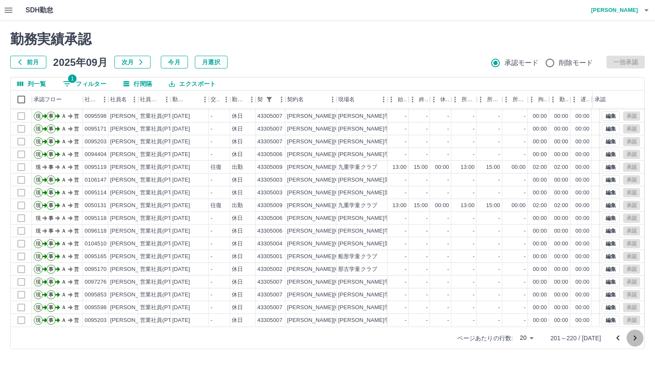
click at [635, 339] on icon "次のページへ" at bounding box center [635, 338] width 10 height 10
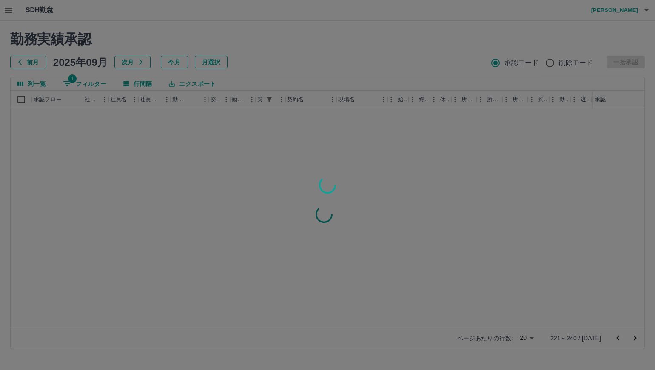
scroll to position [0, 0]
drag, startPoint x: 422, startPoint y: 58, endPoint x: 409, endPoint y: 66, distance: 14.7
click at [408, 64] on div at bounding box center [327, 185] width 655 height 370
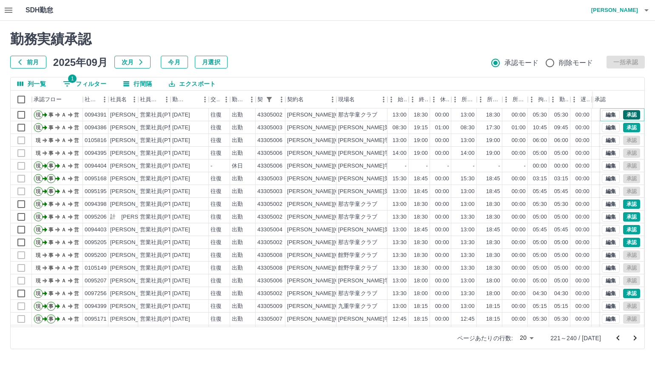
click at [630, 111] on button "承認" at bounding box center [631, 114] width 17 height 9
click at [628, 128] on button "承認" at bounding box center [631, 127] width 17 height 9
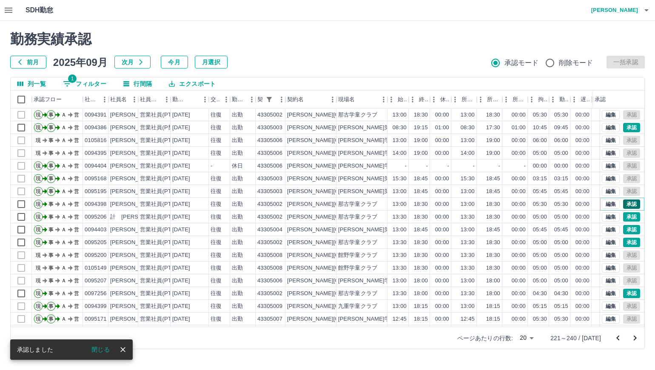
click at [625, 202] on button "承認" at bounding box center [631, 204] width 17 height 9
click at [623, 217] on button "承認" at bounding box center [631, 216] width 17 height 9
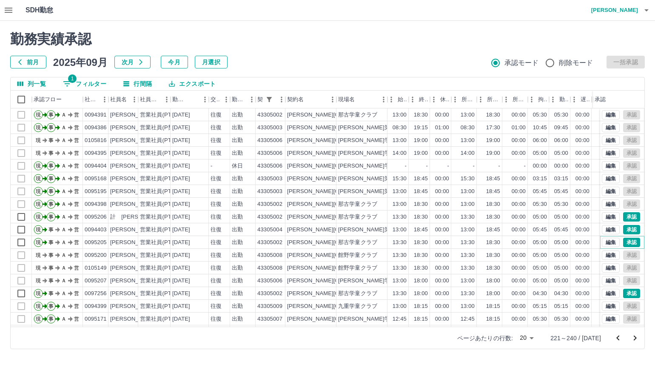
click at [625, 242] on button "承認" at bounding box center [631, 242] width 17 height 9
click at [625, 230] on button "承認" at bounding box center [631, 229] width 17 height 9
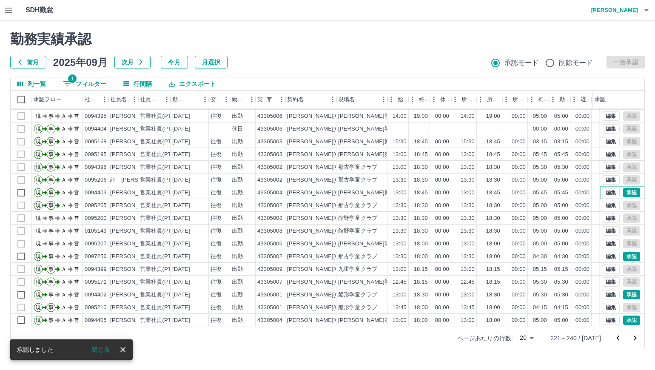
scroll to position [44, 0]
click at [623, 252] on button "承認" at bounding box center [631, 256] width 17 height 9
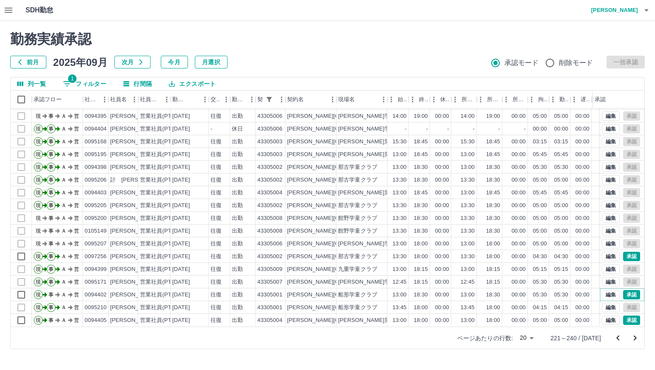
click at [628, 290] on button "承認" at bounding box center [631, 294] width 17 height 9
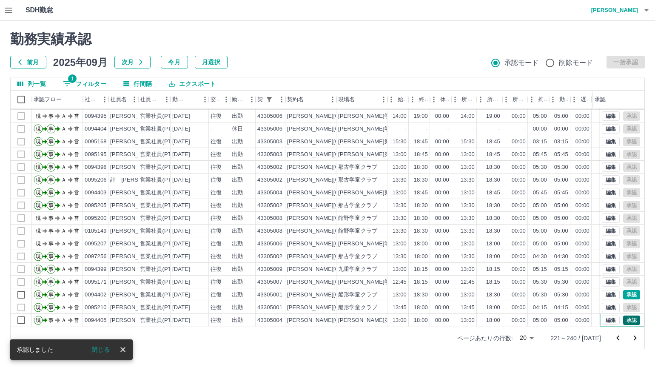
click at [629, 316] on button "承認" at bounding box center [631, 320] width 17 height 9
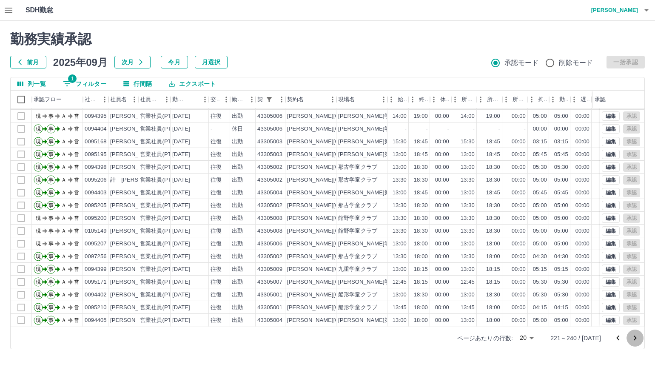
click at [635, 340] on icon "次のページへ" at bounding box center [635, 338] width 10 height 10
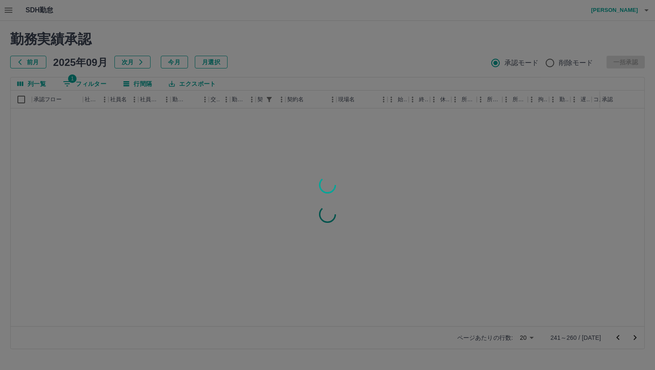
scroll to position [0, 0]
drag, startPoint x: 411, startPoint y: 60, endPoint x: 374, endPoint y: 67, distance: 38.6
click at [374, 67] on div at bounding box center [327, 185] width 655 height 370
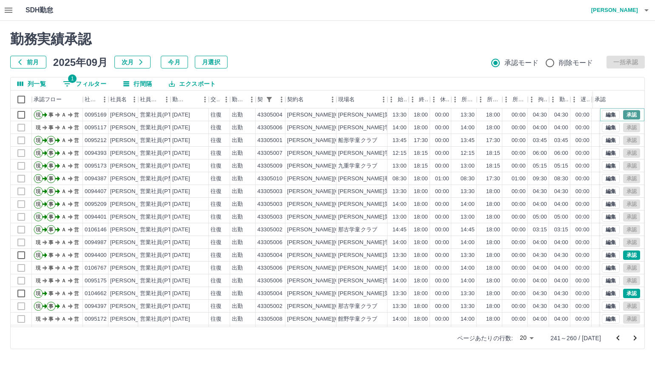
click at [629, 113] on button "承認" at bounding box center [631, 114] width 17 height 9
click at [629, 255] on button "承認" at bounding box center [631, 255] width 17 height 9
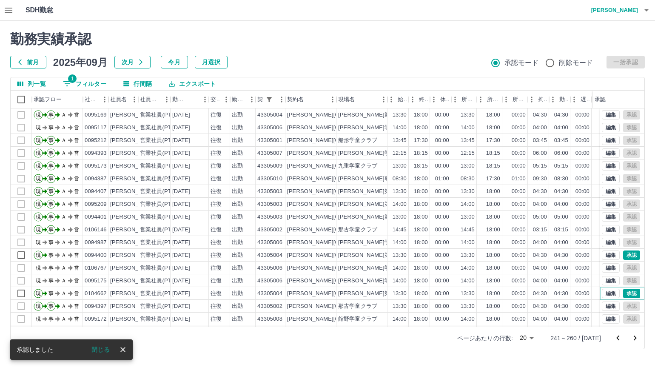
click at [628, 292] on button "承認" at bounding box center [631, 293] width 17 height 9
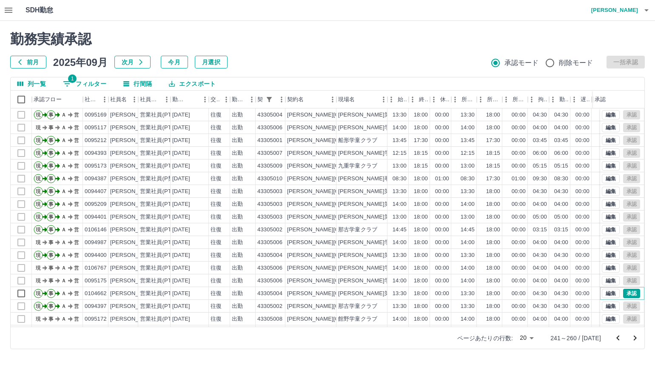
scroll to position [44, 0]
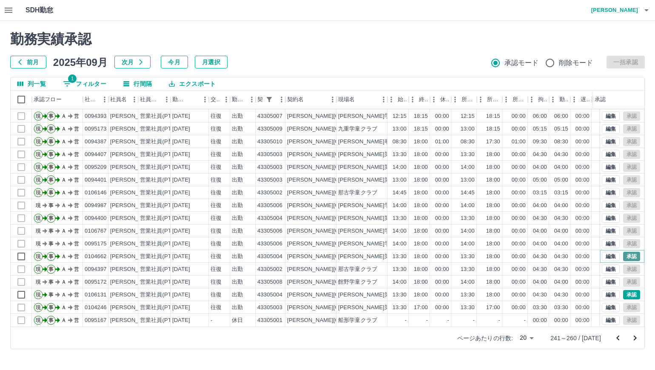
click at [628, 252] on button "承認" at bounding box center [631, 256] width 17 height 9
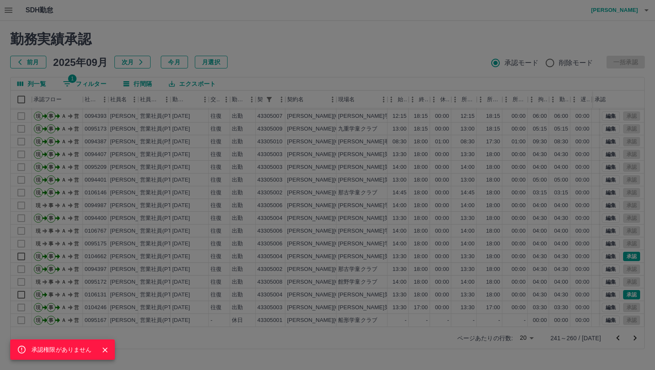
click at [629, 289] on div "承認権限がありません" at bounding box center [327, 185] width 655 height 370
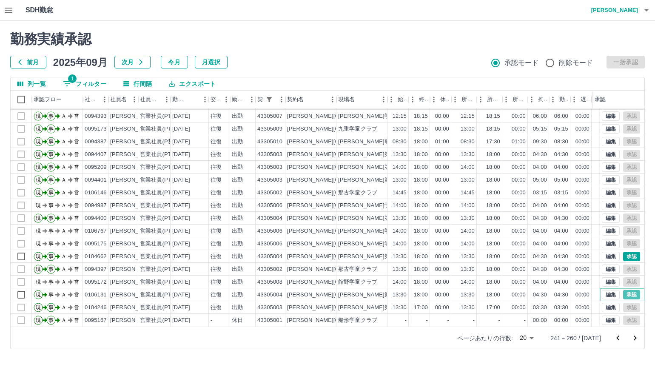
click at [629, 290] on button "承認" at bounding box center [631, 294] width 17 height 9
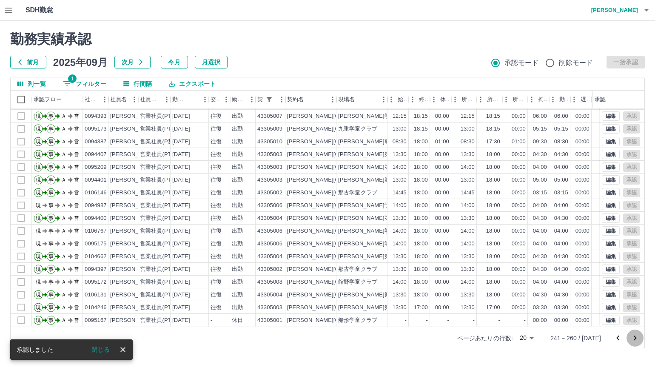
drag, startPoint x: 633, startPoint y: 333, endPoint x: 632, endPoint y: 324, distance: 9.0
click at [633, 333] on icon "次のページへ" at bounding box center [635, 338] width 10 height 10
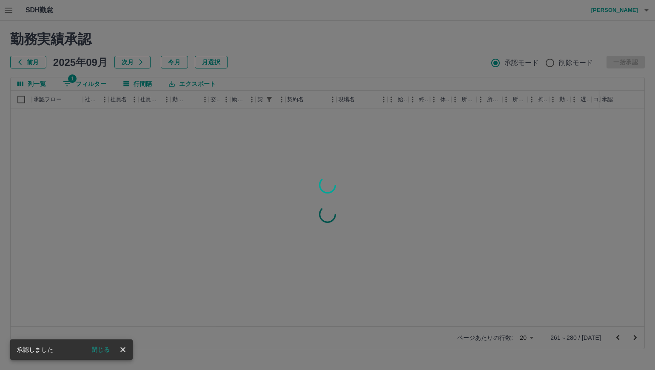
scroll to position [0, 0]
drag, startPoint x: 394, startPoint y: 63, endPoint x: 362, endPoint y: 70, distance: 32.7
click at [357, 67] on div at bounding box center [327, 185] width 655 height 370
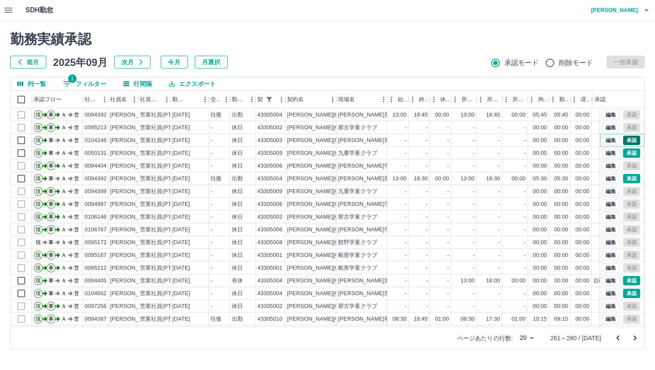
click at [628, 140] on button "承認" at bounding box center [631, 140] width 17 height 9
click at [627, 154] on button "承認" at bounding box center [631, 152] width 17 height 9
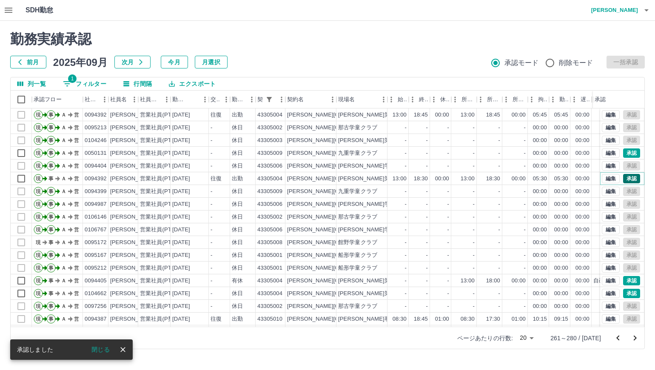
click at [626, 182] on button "承認" at bounding box center [631, 178] width 17 height 9
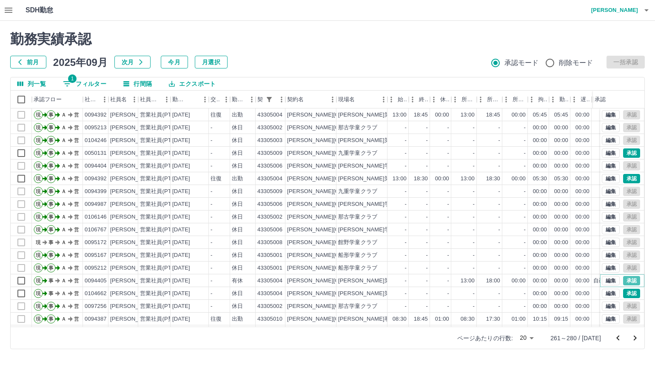
drag, startPoint x: 627, startPoint y: 282, endPoint x: 602, endPoint y: 255, distance: 36.1
click at [627, 281] on button "承認" at bounding box center [631, 280] width 17 height 9
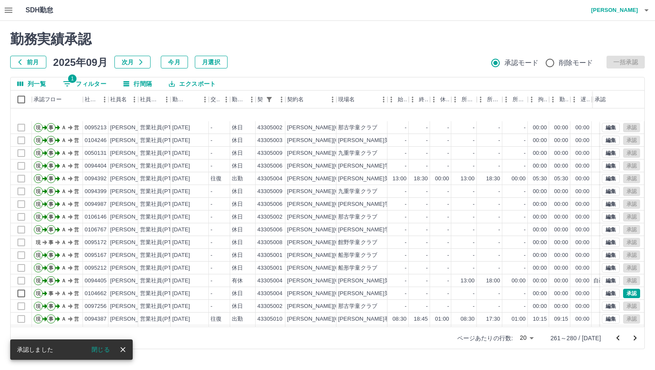
scroll to position [44, 0]
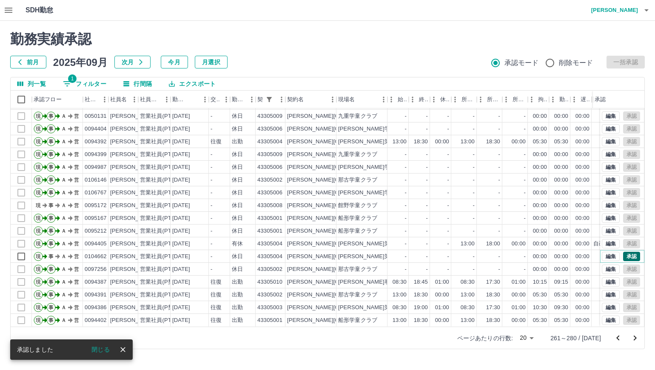
click at [623, 252] on button "承認" at bounding box center [631, 256] width 17 height 9
click at [604, 239] on button "編集" at bounding box center [611, 243] width 18 height 9
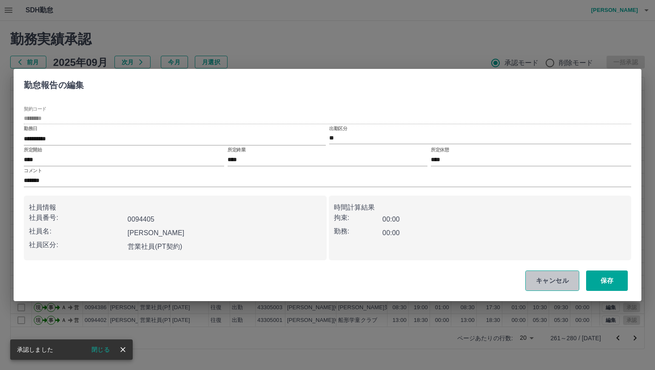
click at [568, 275] on button "キャンセル" at bounding box center [552, 281] width 54 height 20
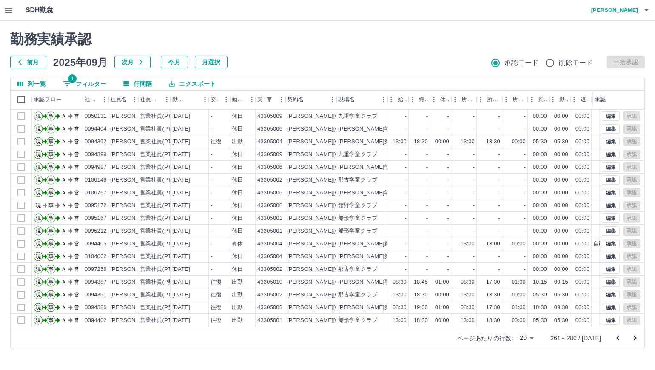
click at [637, 339] on icon "次のページへ" at bounding box center [635, 338] width 10 height 10
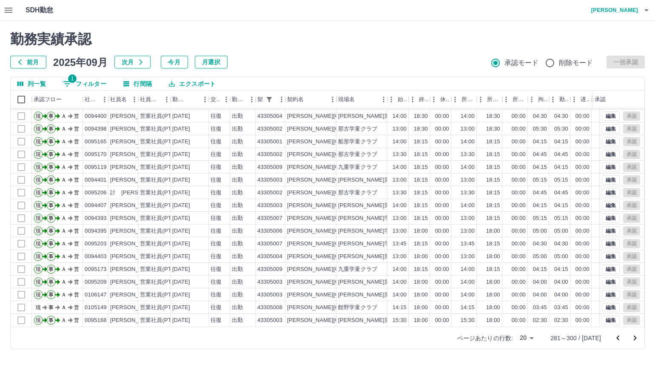
click at [633, 339] on icon "次のページへ" at bounding box center [635, 338] width 10 height 10
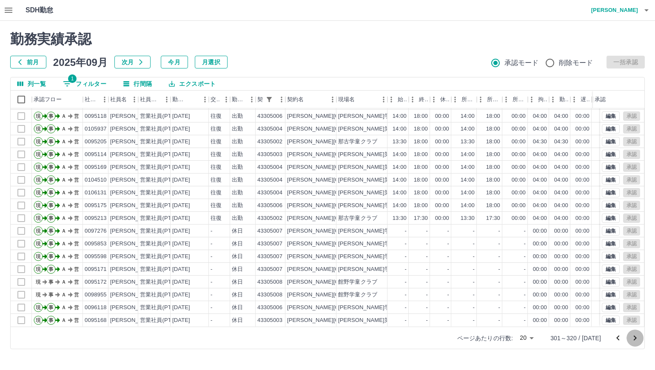
click at [636, 334] on icon "次のページへ" at bounding box center [635, 338] width 10 height 10
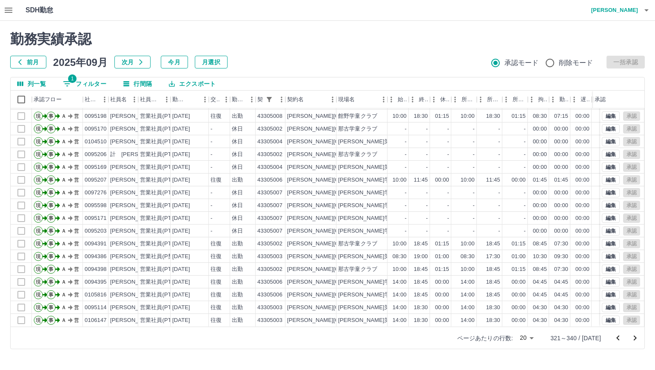
drag, startPoint x: 638, startPoint y: 338, endPoint x: 633, endPoint y: 334, distance: 6.0
click at [638, 338] on icon "次のページへ" at bounding box center [635, 338] width 10 height 10
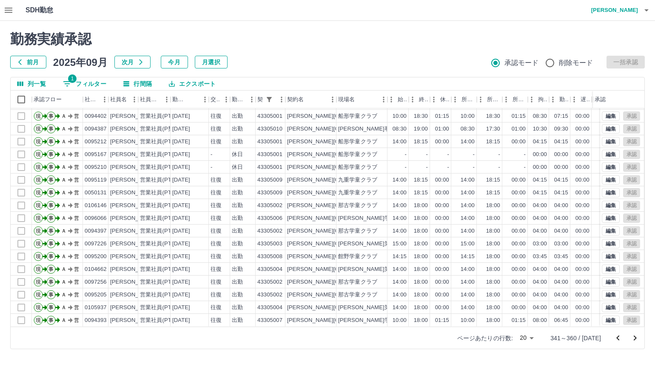
click at [636, 337] on icon "次のページへ" at bounding box center [635, 338] width 10 height 10
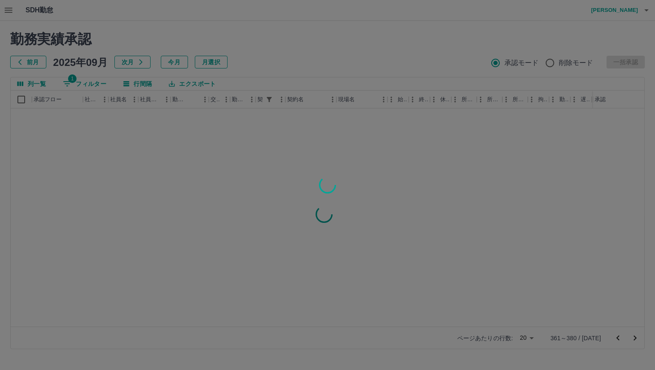
scroll to position [0, 0]
drag, startPoint x: 371, startPoint y: 45, endPoint x: 337, endPoint y: 63, distance: 38.4
click at [337, 63] on div at bounding box center [327, 185] width 655 height 370
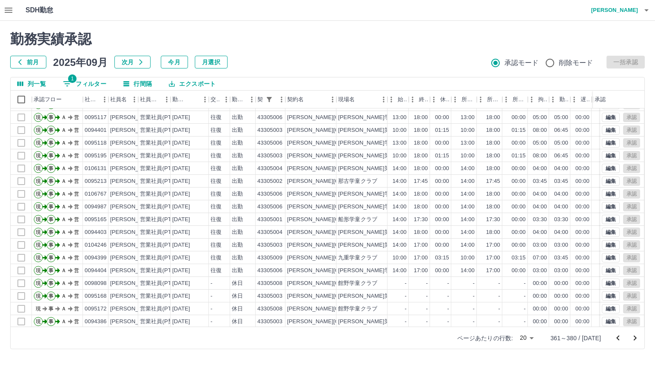
scroll to position [44, 0]
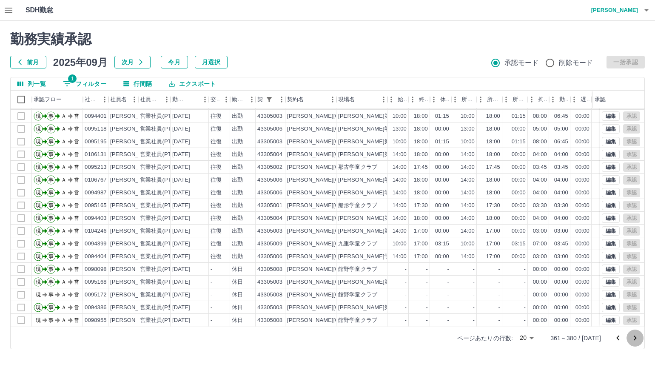
click at [635, 341] on icon "次のページへ" at bounding box center [635, 338] width 10 height 10
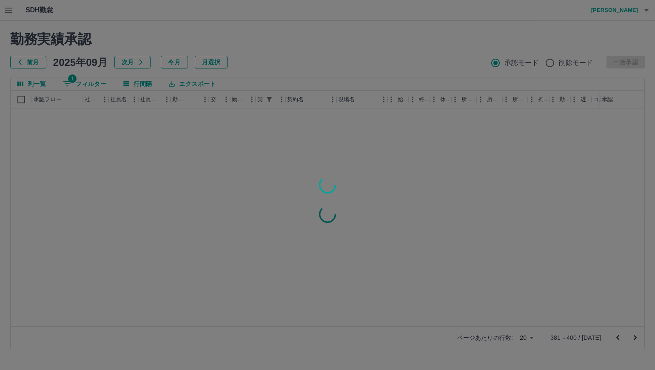
scroll to position [0, 0]
drag, startPoint x: 410, startPoint y: 52, endPoint x: 339, endPoint y: 60, distance: 71.5
click at [339, 60] on div at bounding box center [327, 185] width 655 height 370
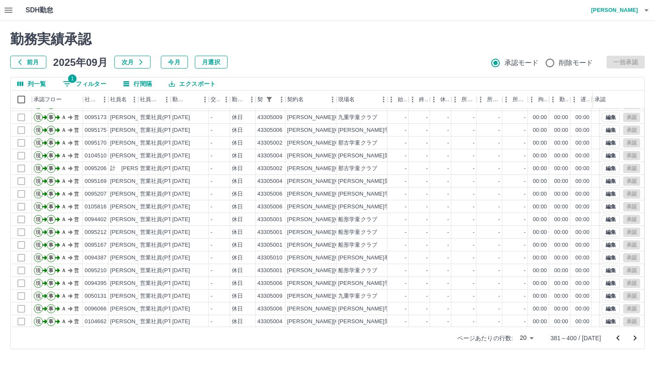
scroll to position [44, 0]
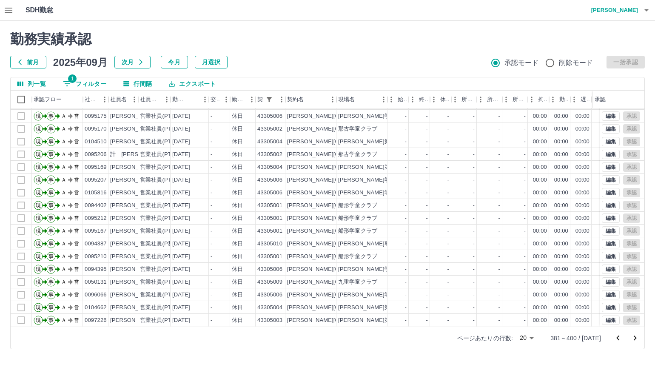
click at [530, 342] on body "SDH勤怠 [PERSON_NAME] 勤務実績承認 前月 [DATE] 次月 今月 月選択 承認モード 削除モード 一括承認 列一覧 1 フィルター 行間隔…" at bounding box center [327, 180] width 655 height 360
click at [537, 346] on li "1000" at bounding box center [532, 352] width 29 height 15
type input "****"
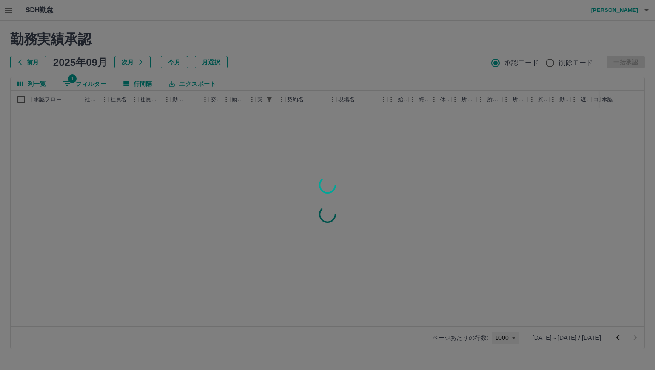
scroll to position [0, 0]
drag, startPoint x: 397, startPoint y: 33, endPoint x: 372, endPoint y: 56, distance: 33.7
click at [371, 55] on div at bounding box center [327, 185] width 655 height 370
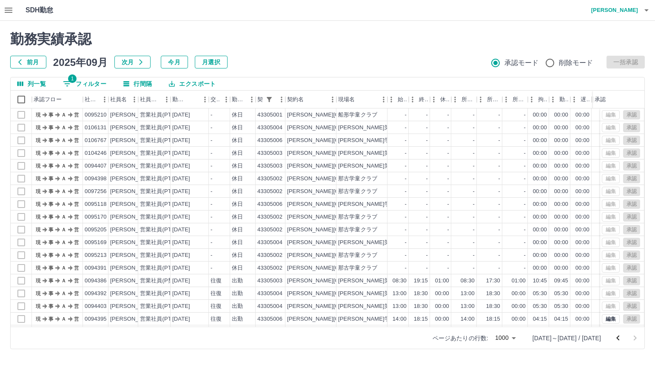
click at [433, 62] on div "前月 2025年09月 次月 今月 月選択 承認モード 削除モード 一括承認" at bounding box center [327, 62] width 635 height 13
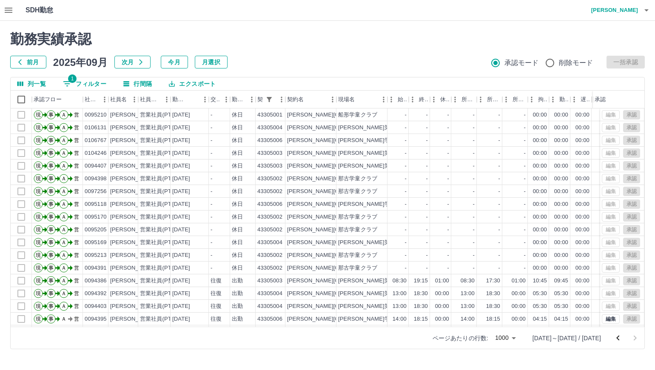
drag, startPoint x: 531, startPoint y: 182, endPoint x: 401, endPoint y: 57, distance: 180.8
click at [397, 55] on div "勤務実績承認 前月 2025年09月 次月 今月 月選択 承認モード 削除モード 一括承認" at bounding box center [327, 49] width 635 height 37
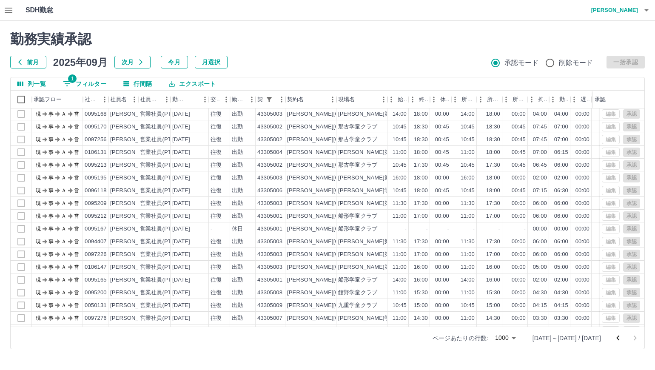
scroll to position [3464, 0]
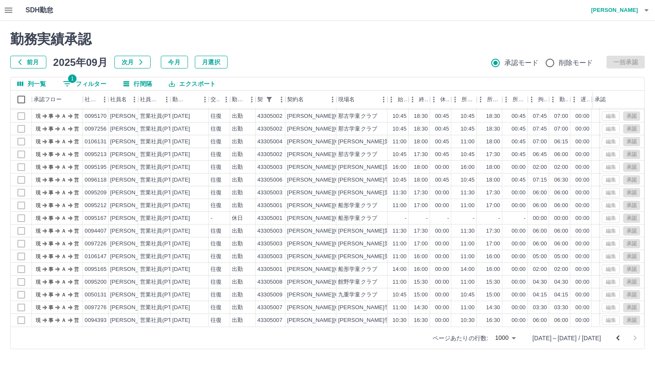
click at [621, 338] on icon "前のページへ" at bounding box center [618, 338] width 10 height 10
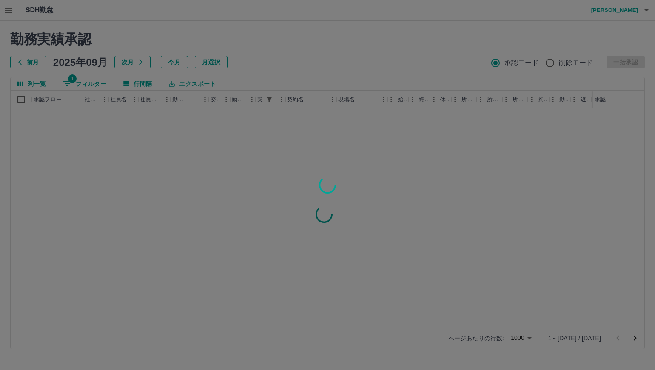
scroll to position [0, 0]
click at [456, 64] on div at bounding box center [327, 185] width 655 height 370
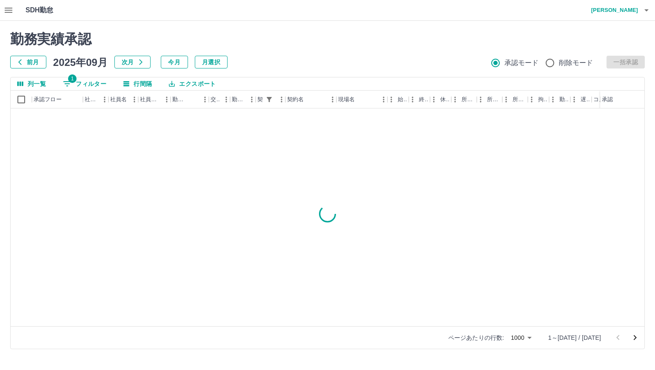
click at [393, 61] on div "前月 2025年09月 次月 今月 月選択 承認モード 削除モード 一括承認" at bounding box center [327, 62] width 635 height 13
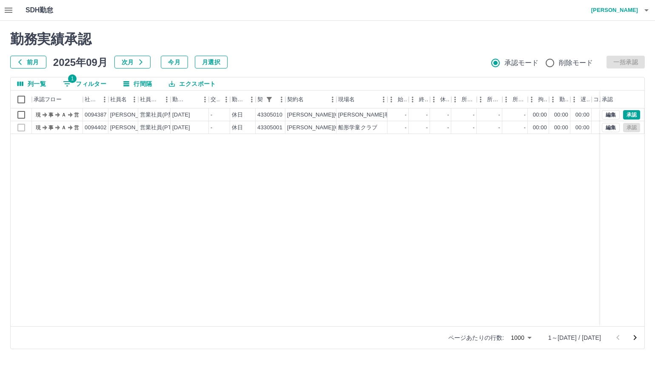
drag, startPoint x: 562, startPoint y: 158, endPoint x: 425, endPoint y: 55, distance: 170.7
click at [425, 55] on div "勤務実績承認 前月 2025年09月 次月 今月 月選択 承認モード 削除モード 一括承認" at bounding box center [327, 49] width 635 height 37
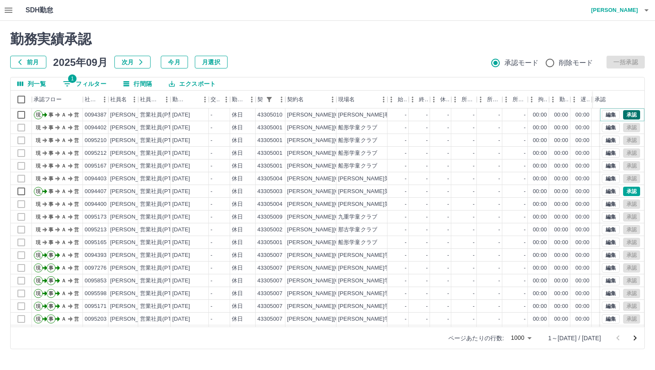
click at [630, 114] on button "承認" at bounding box center [631, 114] width 17 height 9
click at [402, 64] on div "前月 2025年09月 次月 今月 月選択 承認モード 削除モード 一括承認" at bounding box center [327, 62] width 635 height 13
click at [623, 191] on button "承認" at bounding box center [631, 191] width 17 height 9
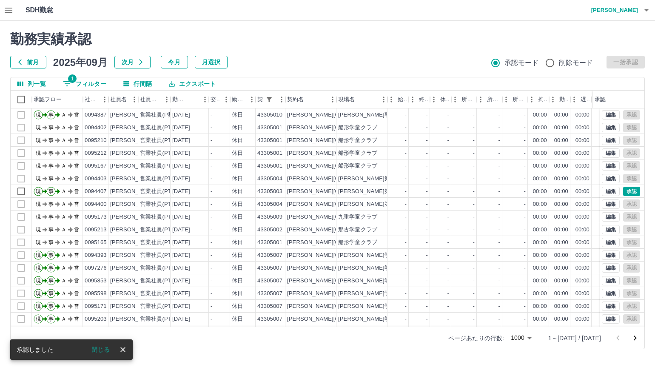
drag, startPoint x: 414, startPoint y: 56, endPoint x: 397, endPoint y: 58, distance: 17.6
click at [397, 58] on div "前月 2025年09月 次月 今月 月選択 承認モード 削除モード 一括承認" at bounding box center [327, 62] width 635 height 13
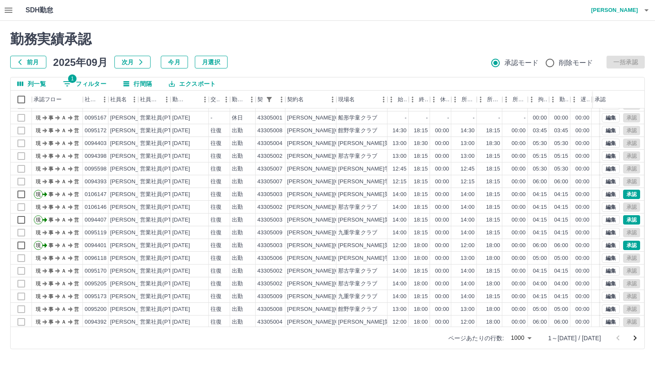
scroll to position [298, 0]
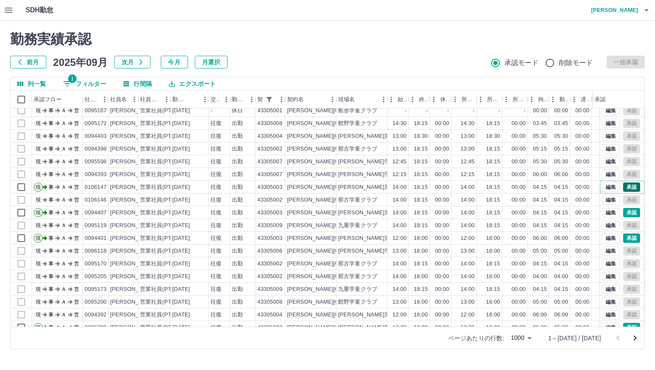
click at [625, 186] on button "承認" at bounding box center [631, 187] width 17 height 9
click at [628, 212] on button "承認" at bounding box center [631, 212] width 17 height 9
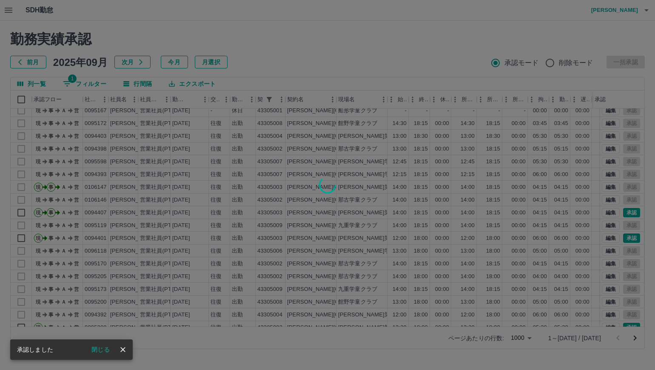
click at [628, 238] on div at bounding box center [327, 185] width 655 height 370
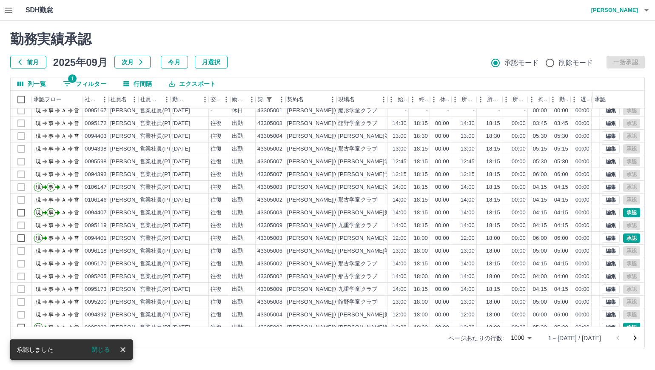
click at [630, 239] on div at bounding box center [327, 185] width 655 height 370
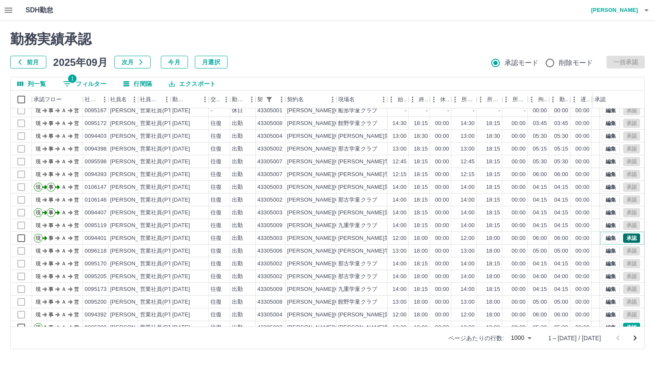
click at [623, 237] on button "承認" at bounding box center [631, 238] width 17 height 9
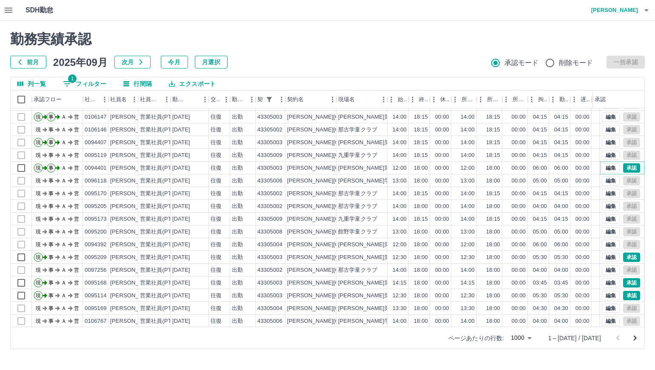
scroll to position [383, 0]
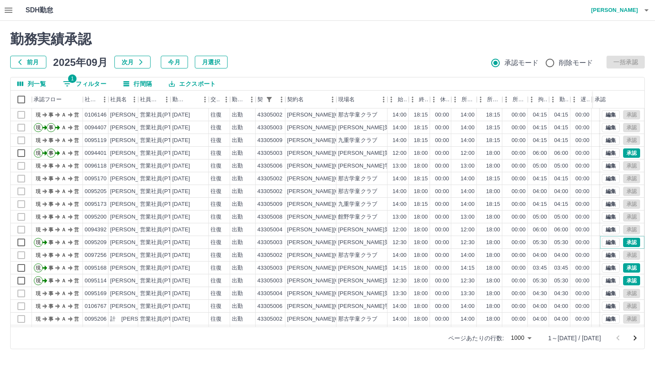
click at [623, 238] on button "承認" at bounding box center [631, 242] width 17 height 9
click at [625, 278] on button "承認" at bounding box center [631, 280] width 17 height 9
click at [625, 271] on button "承認" at bounding box center [631, 267] width 17 height 9
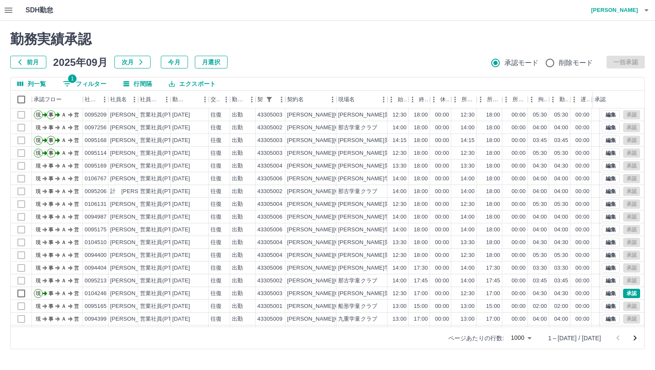
scroll to position [553, 0]
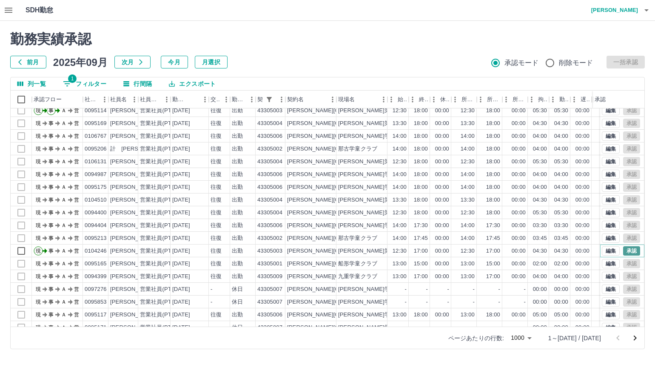
click at [632, 250] on button "承認" at bounding box center [631, 250] width 17 height 9
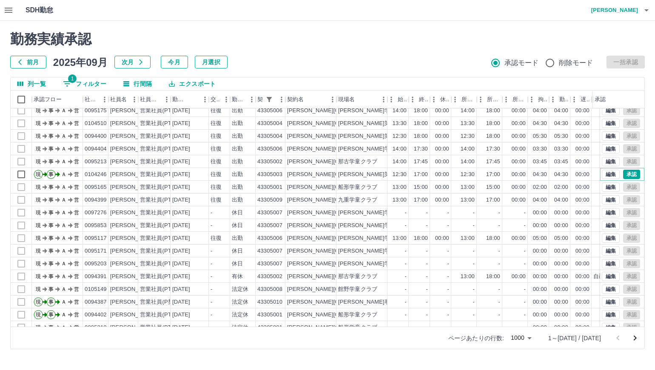
scroll to position [638, 0]
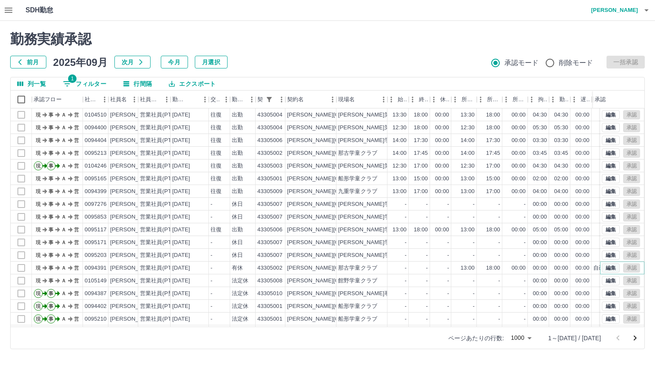
click at [602, 269] on button "編集" at bounding box center [611, 267] width 18 height 9
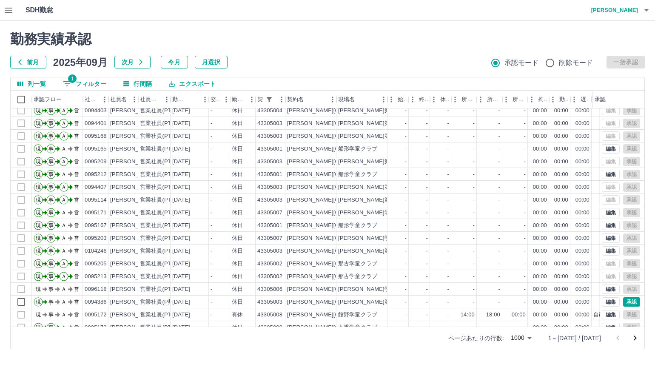
scroll to position [6977, 0]
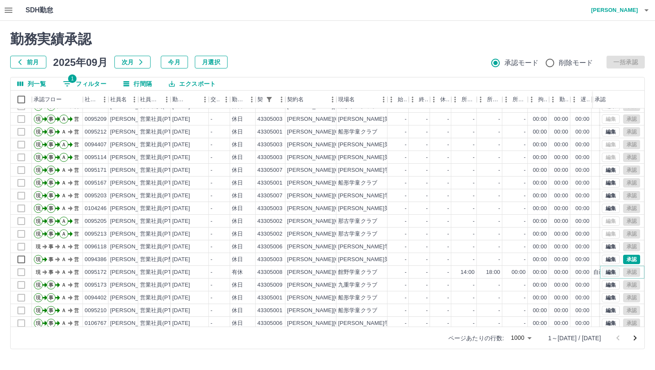
click at [604, 274] on button "編集" at bounding box center [611, 272] width 18 height 9
click at [623, 260] on button "承認" at bounding box center [631, 259] width 17 height 9
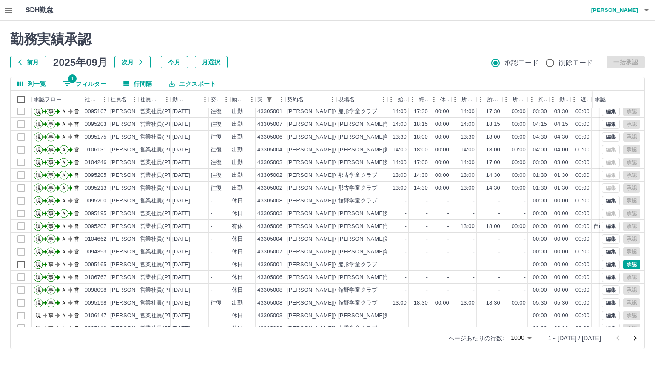
scroll to position [7756, 0]
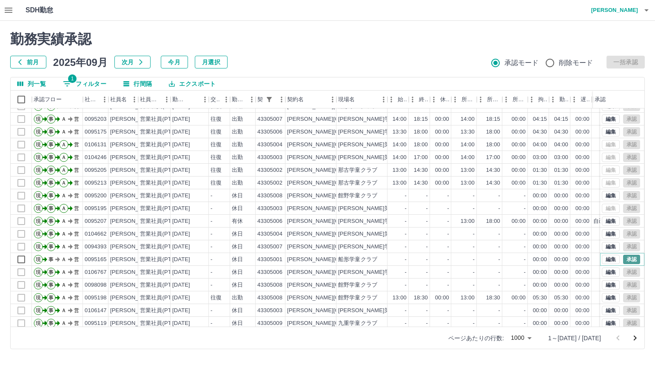
click at [626, 262] on button "承認" at bounding box center [631, 259] width 17 height 9
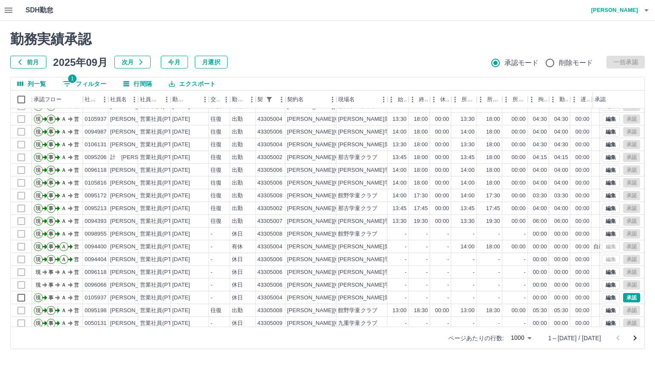
scroll to position [8564, 0]
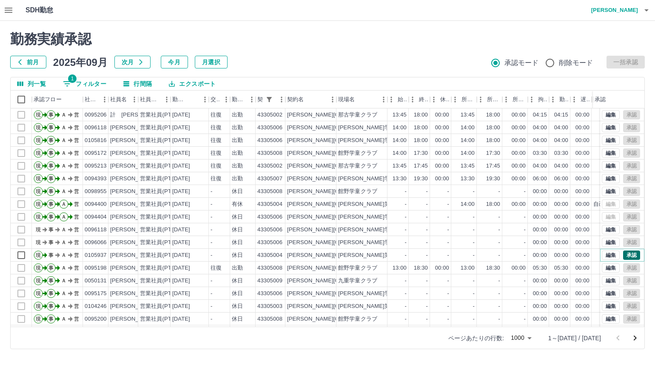
click at [628, 254] on button "承認" at bounding box center [631, 255] width 17 height 9
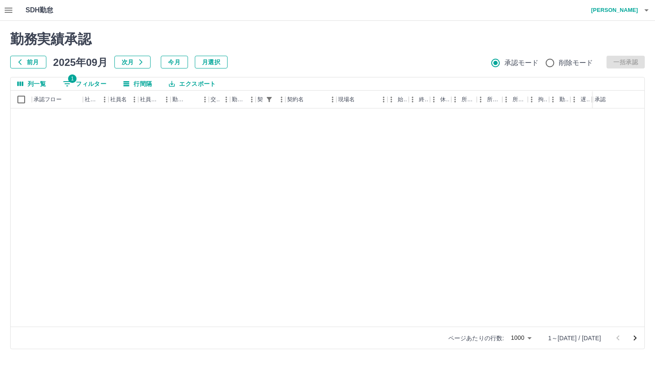
scroll to position [0, 0]
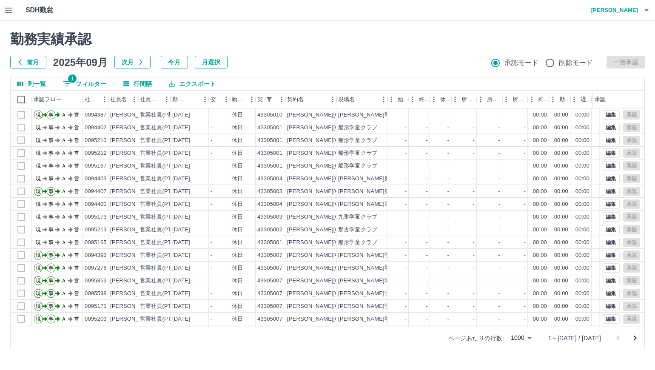
drag, startPoint x: 421, startPoint y: 41, endPoint x: 417, endPoint y: 46, distance: 6.3
drag, startPoint x: 417, startPoint y: 46, endPoint x: 391, endPoint y: 58, distance: 28.9
click at [391, 58] on div "前月 2025年09月 次月 今月 月選択 承認モード 削除モード 一括承認" at bounding box center [327, 62] width 635 height 13
drag, startPoint x: 398, startPoint y: 58, endPoint x: 381, endPoint y: 58, distance: 17.4
click at [381, 58] on div "前月 2025年09月 次月 今月 月選択 承認モード 削除モード 一括承認" at bounding box center [327, 62] width 635 height 13
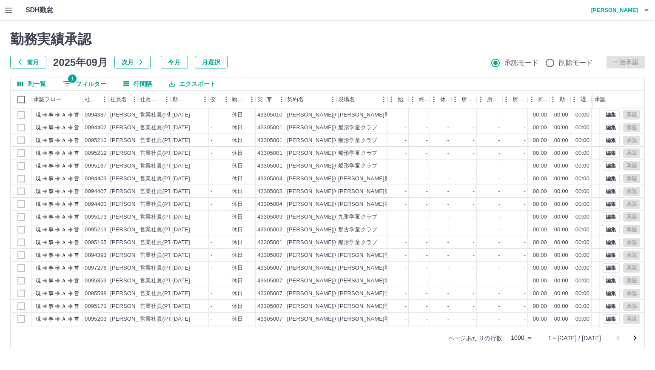
drag, startPoint x: 424, startPoint y: 44, endPoint x: 388, endPoint y: 57, distance: 37.9
click at [388, 57] on div "前月 2025年09月 次月 今月 月選択 承認モード 削除モード 一括承認" at bounding box center [327, 62] width 635 height 13
drag, startPoint x: 375, startPoint y: 52, endPoint x: 371, endPoint y: 52, distance: 4.3
drag, startPoint x: 371, startPoint y: 52, endPoint x: 357, endPoint y: 59, distance: 15.0
click at [357, 59] on div "前月 2025年09月 次月 今月 月選択 承認モード 削除モード 一括承認" at bounding box center [327, 62] width 635 height 13
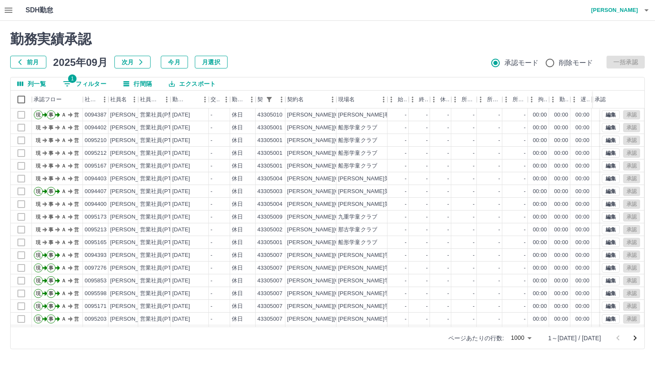
drag, startPoint x: 371, startPoint y: 40, endPoint x: 343, endPoint y: 55, distance: 31.8
click at [343, 55] on div "勤務実績承認 前月 2025年09月 次月 今月 月選択 承認モード 削除モード 一括承認" at bounding box center [327, 49] width 635 height 37
drag, startPoint x: 343, startPoint y: 55, endPoint x: 322, endPoint y: 64, distance: 23.5
click at [322, 64] on div "前月 2025年09月 次月 今月 月選択 承認モード 削除モード 一括承認" at bounding box center [327, 62] width 635 height 13
drag, startPoint x: 397, startPoint y: 63, endPoint x: 377, endPoint y: 60, distance: 20.3
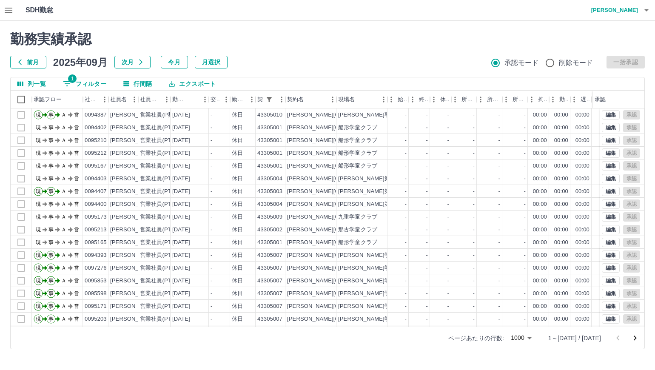
click at [377, 60] on div "前月 2025年09月 次月 今月 月選択 承認モード 削除モード 一括承認" at bounding box center [327, 62] width 635 height 13
drag, startPoint x: 377, startPoint y: 60, endPoint x: 362, endPoint y: 60, distance: 15.3
click at [362, 60] on div "前月 2025年09月 次月 今月 月選択 承認モード 削除モード 一括承認" at bounding box center [327, 62] width 635 height 13
drag, startPoint x: 362, startPoint y: 60, endPoint x: 340, endPoint y: 57, distance: 21.9
click at [340, 57] on div "前月 2025年09月 次月 今月 月選択 承認モード 削除モード 一括承認" at bounding box center [327, 62] width 635 height 13
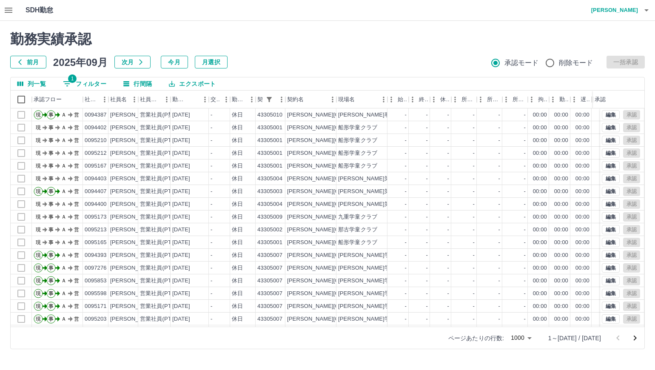
drag, startPoint x: 340, startPoint y: 57, endPoint x: 314, endPoint y: 61, distance: 26.4
click at [314, 61] on div "前月 2025年09月 次月 今月 月選択 承認モード 削除モード 一括承認" at bounding box center [327, 62] width 635 height 13
drag, startPoint x: 314, startPoint y: 61, endPoint x: 300, endPoint y: 62, distance: 14.0
click at [300, 62] on div "前月 2025年09月 次月 今月 月選択 承認モード 削除モード 一括承認" at bounding box center [327, 62] width 635 height 13
drag, startPoint x: 300, startPoint y: 62, endPoint x: 282, endPoint y: 63, distance: 18.4
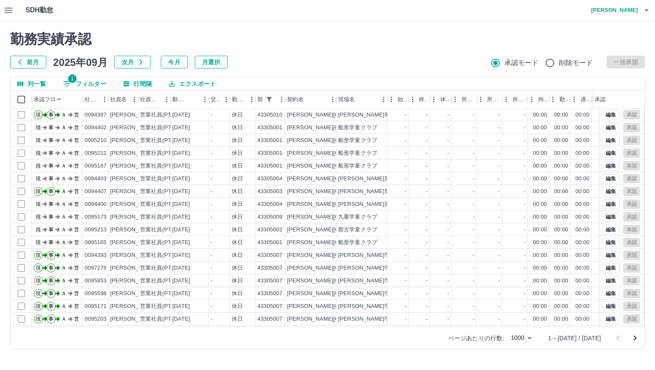
drag, startPoint x: 282, startPoint y: 63, endPoint x: 270, endPoint y: 63, distance: 12.3
click at [270, 63] on div "前月 2025年09月 次月 今月 月選択 承認モード 削除モード 一括承認" at bounding box center [327, 62] width 635 height 13
drag, startPoint x: 270, startPoint y: 63, endPoint x: 263, endPoint y: 63, distance: 6.8
click at [263, 63] on div "前月 2025年09月 次月 今月 月選択 承認モード 削除モード 一括承認" at bounding box center [327, 62] width 635 height 13
drag, startPoint x: 263, startPoint y: 63, endPoint x: 252, endPoint y: 62, distance: 11.2
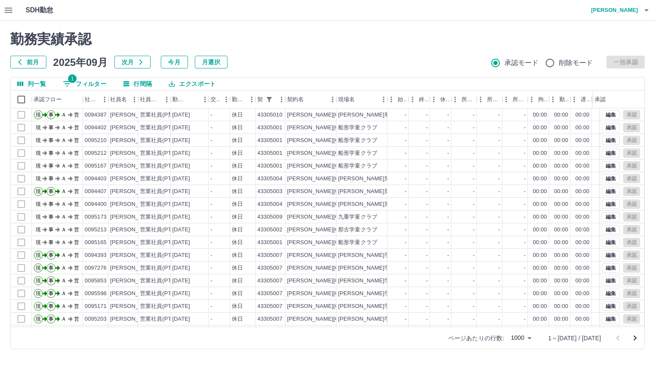
click at [252, 62] on div "前月 2025年09月 次月 今月 月選択 承認モード 削除モード 一括承認" at bounding box center [327, 62] width 635 height 13
drag, startPoint x: 293, startPoint y: 49, endPoint x: 271, endPoint y: 62, distance: 25.5
click at [271, 62] on div "前月 2025年09月 次月 今月 月選択 承認モード 削除モード 一括承認" at bounding box center [327, 62] width 635 height 13
drag, startPoint x: 271, startPoint y: 62, endPoint x: 260, endPoint y: 63, distance: 10.4
click at [260, 63] on div "前月 2025年09月 次月 今月 月選択 承認モード 削除モード 一括承認" at bounding box center [327, 62] width 635 height 13
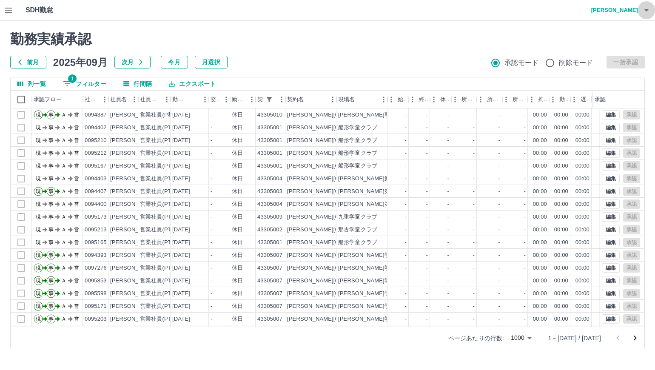
click at [652, 10] on button "button" at bounding box center [646, 10] width 17 height 20
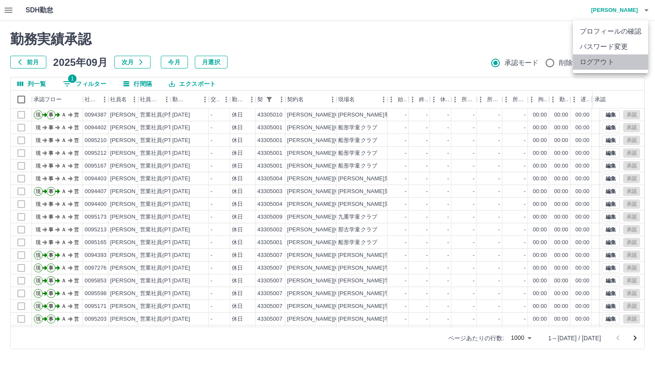
click at [618, 63] on li "ログアウト" at bounding box center [610, 61] width 75 height 15
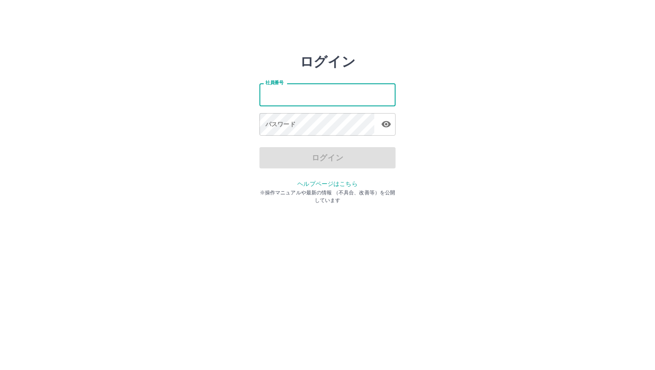
click at [303, 100] on input "社員番号" at bounding box center [328, 94] width 136 height 23
type input "*******"
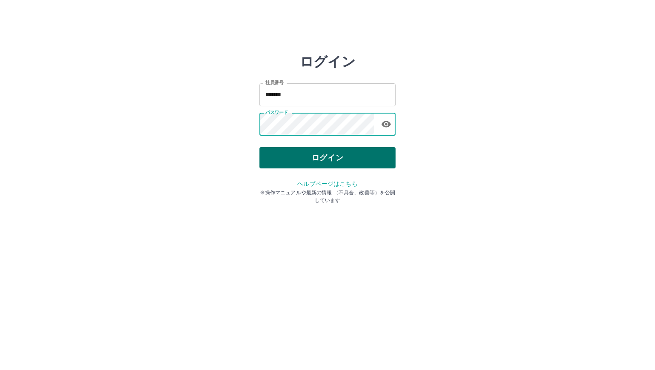
click at [303, 161] on button "ログイン" at bounding box center [328, 157] width 136 height 21
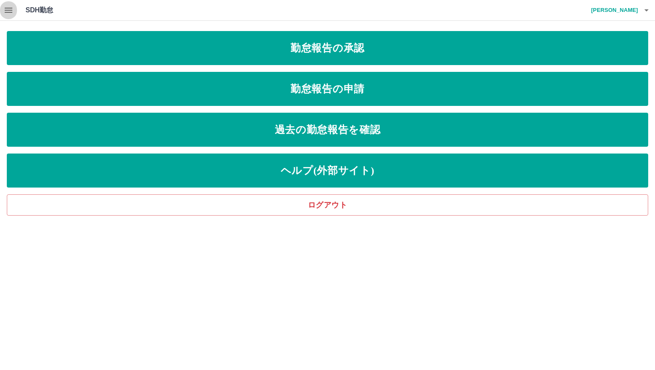
click at [7, 12] on icon "button" at bounding box center [9, 10] width 8 height 5
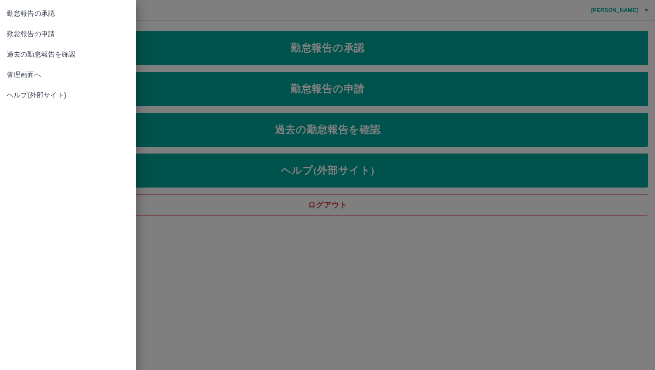
drag, startPoint x: 167, startPoint y: 7, endPoint x: 146, endPoint y: 14, distance: 22.1
click at [146, 14] on div at bounding box center [327, 185] width 655 height 370
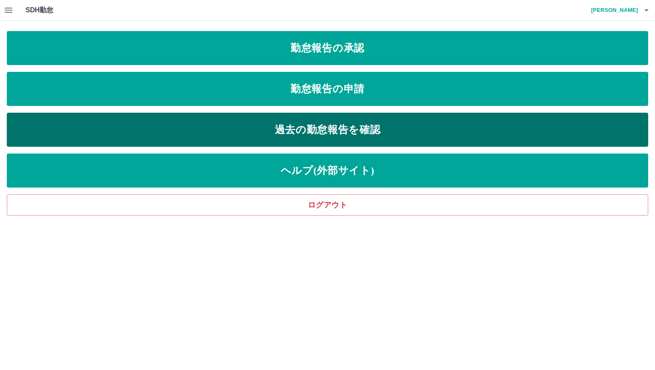
click at [248, 128] on link "過去の勤怠報告を確認" at bounding box center [328, 130] width 642 height 34
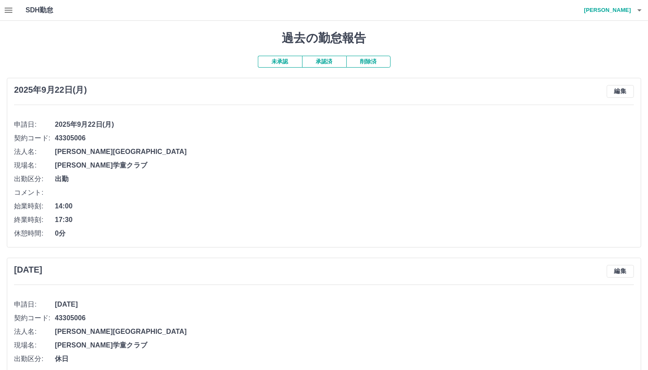
click at [3, 11] on button "button" at bounding box center [8, 10] width 17 height 20
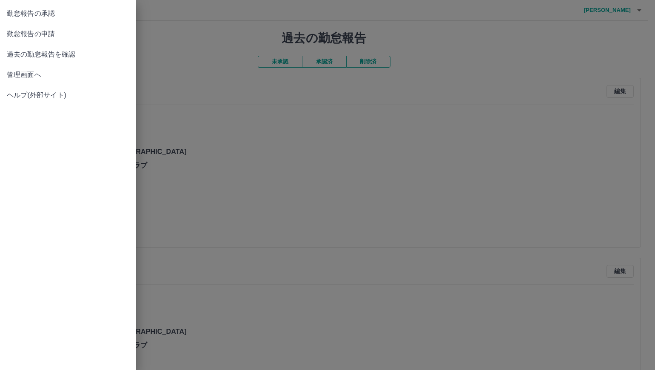
drag, startPoint x: 175, startPoint y: 46, endPoint x: 157, endPoint y: 53, distance: 19.7
click at [157, 53] on div at bounding box center [327, 185] width 655 height 370
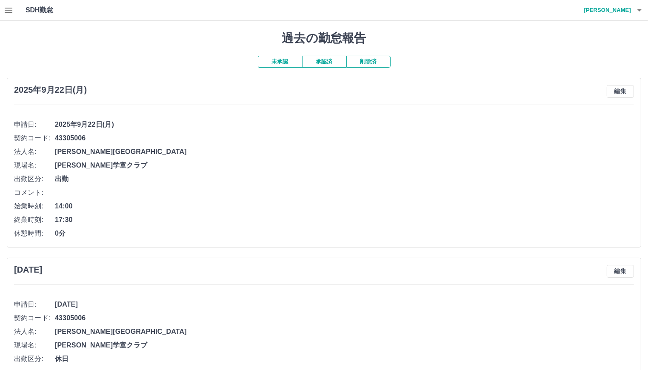
drag, startPoint x: 157, startPoint y: 53, endPoint x: 136, endPoint y: 58, distance: 21.4
click at [312, 63] on button "承認済" at bounding box center [324, 62] width 44 height 12
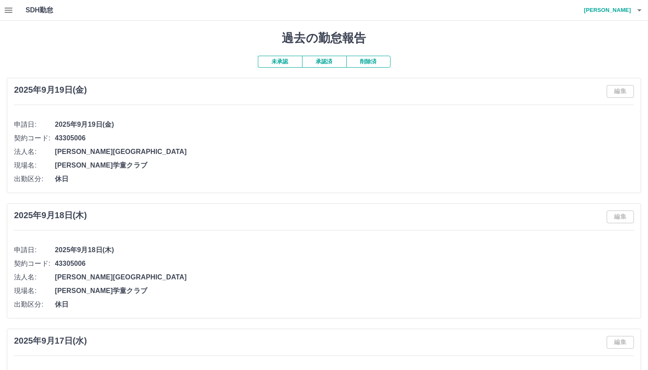
drag, startPoint x: 205, startPoint y: 51, endPoint x: 180, endPoint y: 51, distance: 25.5
click at [8, 10] on icon "button" at bounding box center [9, 10] width 8 height 5
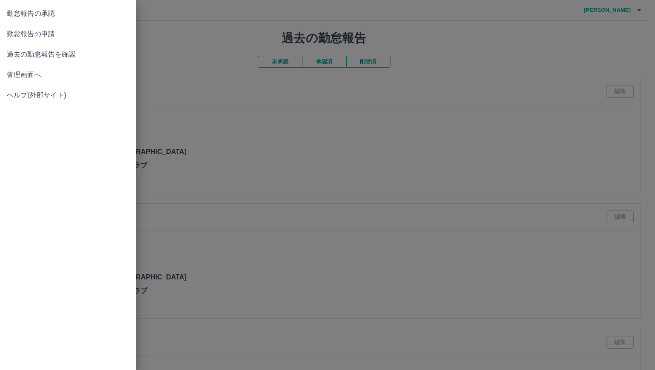
drag, startPoint x: 188, startPoint y: 46, endPoint x: 159, endPoint y: 58, distance: 31.8
click at [159, 58] on div at bounding box center [327, 185] width 655 height 370
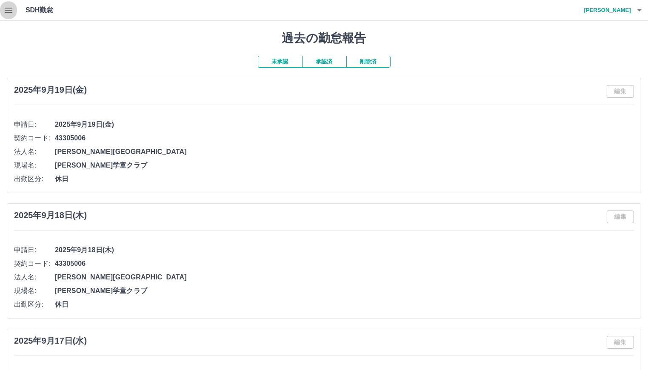
click at [8, 8] on icon "button" at bounding box center [9, 10] width 8 height 5
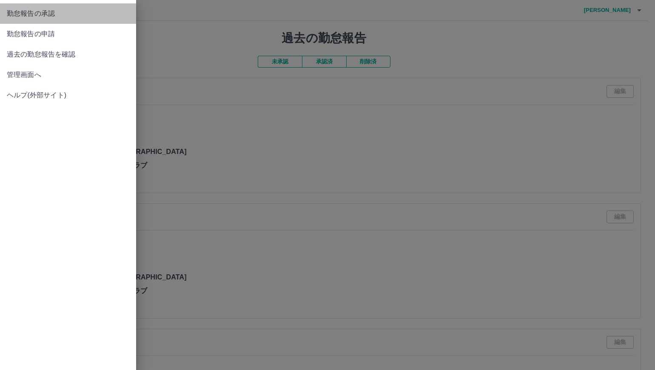
click at [17, 13] on span "勤怠報告の承認" at bounding box center [68, 14] width 123 height 10
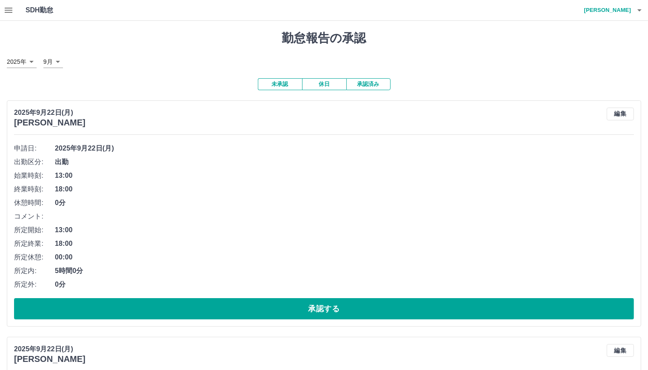
drag, startPoint x: 188, startPoint y: 75, endPoint x: 171, endPoint y: 75, distance: 17.9
click at [10, 11] on icon "button" at bounding box center [9, 10] width 8 height 5
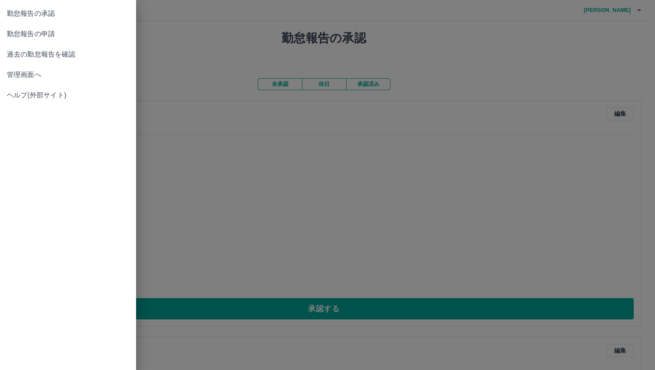
drag, startPoint x: 177, startPoint y: 47, endPoint x: 164, endPoint y: 53, distance: 14.1
click at [164, 53] on div at bounding box center [327, 185] width 655 height 370
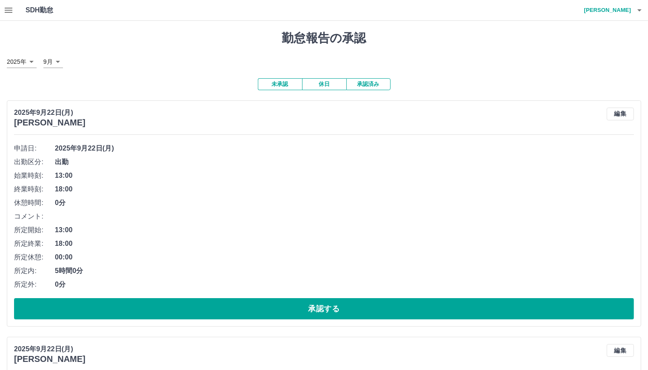
click at [14, 16] on button "button" at bounding box center [8, 10] width 17 height 20
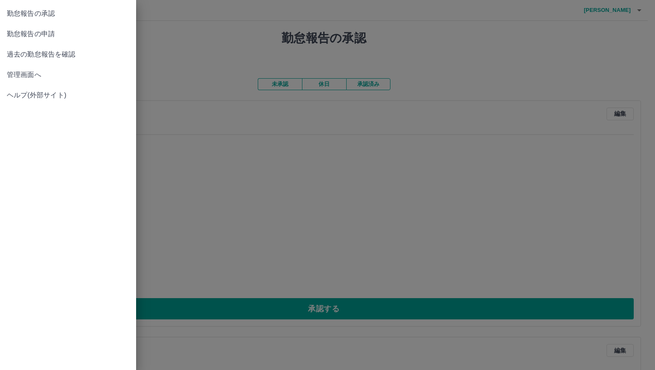
click at [31, 49] on span "過去の勤怠報告を確認" at bounding box center [68, 54] width 123 height 10
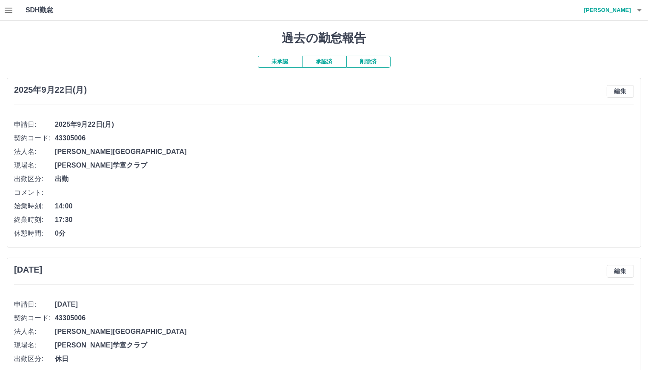
click at [319, 63] on button "承認済" at bounding box center [324, 62] width 44 height 12
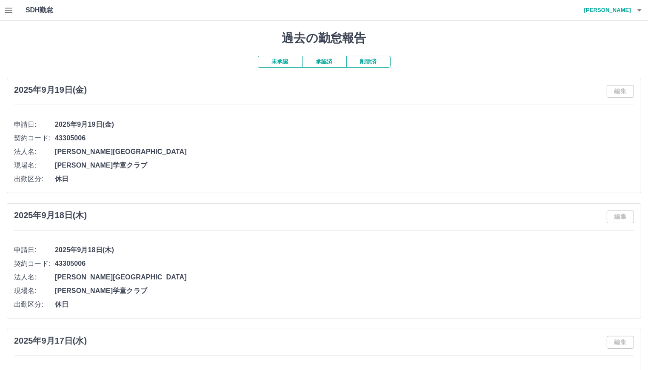
drag, startPoint x: 198, startPoint y: 62, endPoint x: 192, endPoint y: 62, distance: 5.5
drag, startPoint x: 192, startPoint y: 62, endPoint x: 171, endPoint y: 63, distance: 21.7
click at [9, 12] on icon "button" at bounding box center [9, 10] width 8 height 5
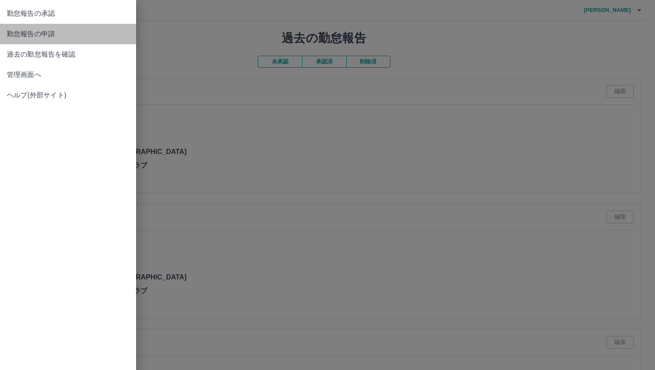
click at [30, 37] on span "勤怠報告の申請" at bounding box center [68, 34] width 123 height 10
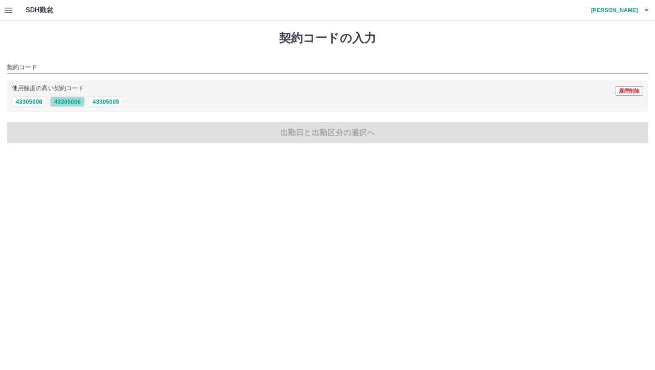
click at [65, 101] on button "43305006" at bounding box center [67, 102] width 34 height 10
type input "********"
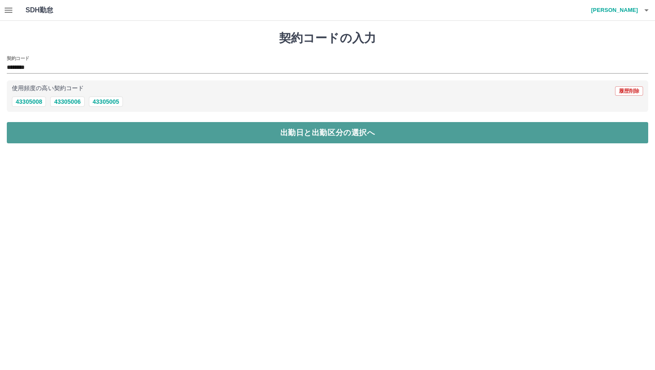
click at [80, 134] on button "出勤日と出勤区分の選択へ" at bounding box center [328, 132] width 642 height 21
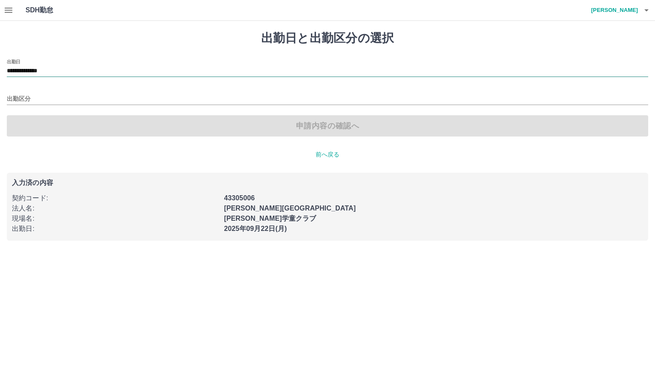
click at [70, 70] on input "**********" at bounding box center [328, 71] width 642 height 11
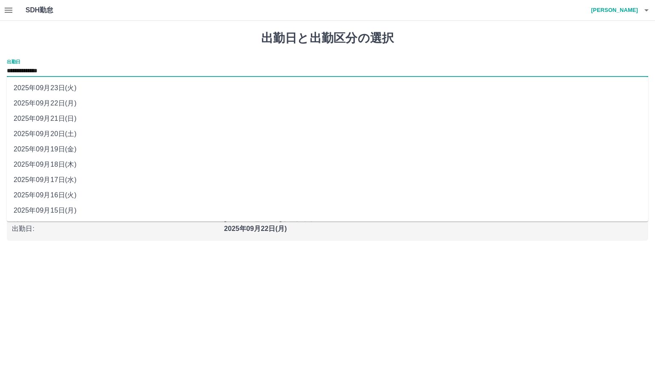
click at [74, 128] on li "2025年09月20日(土)" at bounding box center [328, 133] width 642 height 15
type input "**********"
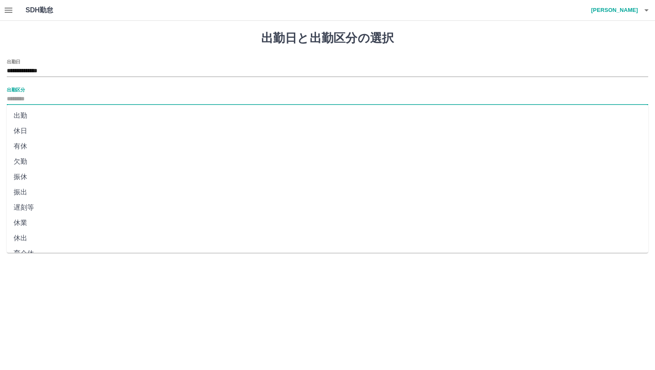
click at [70, 96] on input "出勤区分" at bounding box center [328, 99] width 642 height 11
click at [55, 128] on li "休日" at bounding box center [328, 130] width 642 height 15
type input "**"
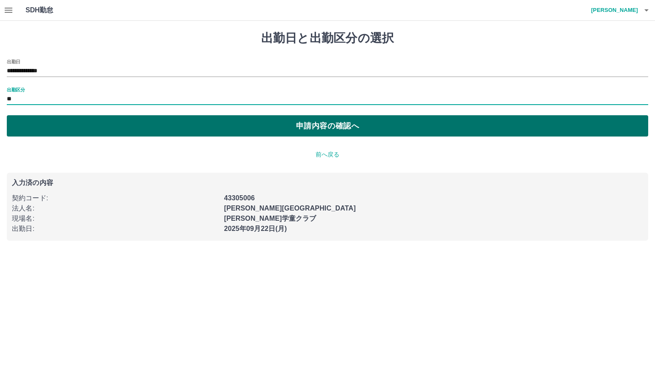
click at [73, 131] on button "申請内容の確認へ" at bounding box center [328, 125] width 642 height 21
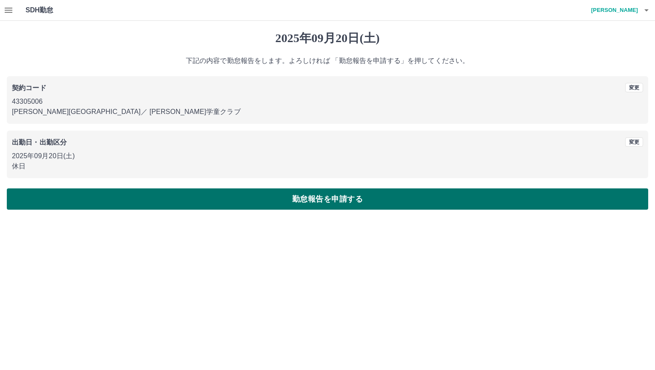
click at [248, 208] on button "勤怠報告を申請する" at bounding box center [328, 198] width 642 height 21
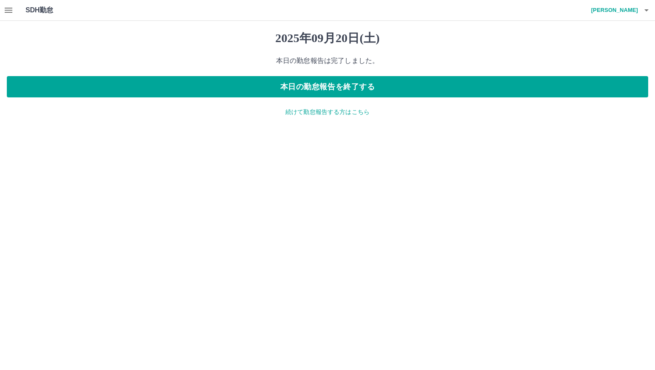
click at [310, 113] on p "続けて勤怠報告する方はこちら" at bounding box center [328, 112] width 642 height 9
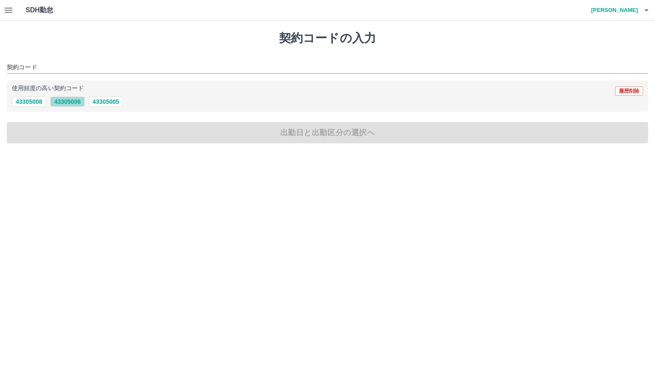
click at [60, 100] on button "43305006" at bounding box center [67, 102] width 34 height 10
type input "********"
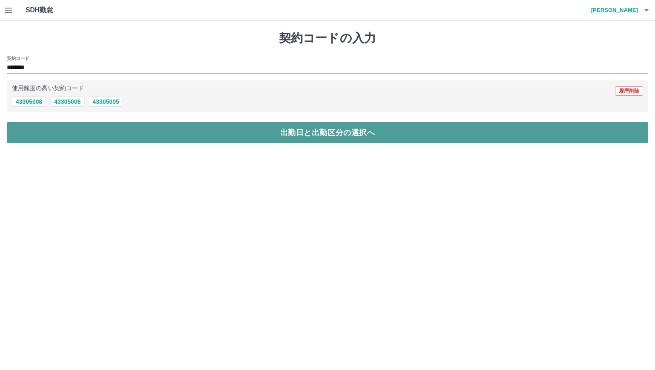
click at [65, 128] on button "出勤日と出勤区分の選択へ" at bounding box center [328, 132] width 642 height 21
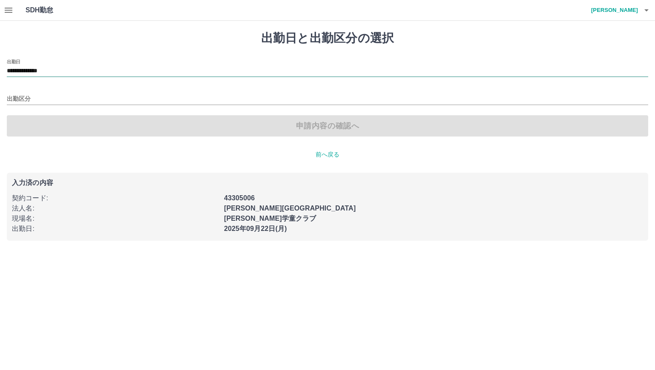
click at [74, 69] on input "**********" at bounding box center [328, 71] width 642 height 11
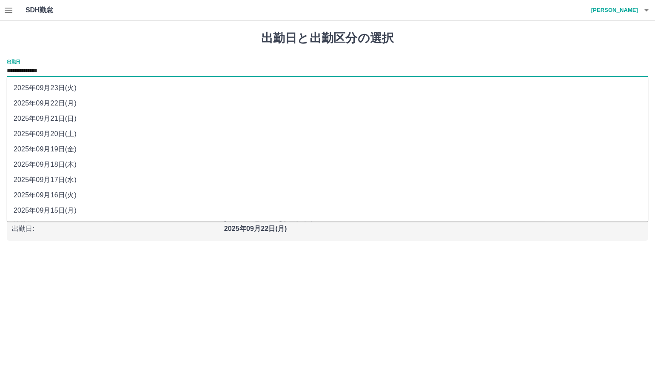
click at [80, 118] on li "2025年09月21日(日)" at bounding box center [328, 118] width 642 height 15
type input "**********"
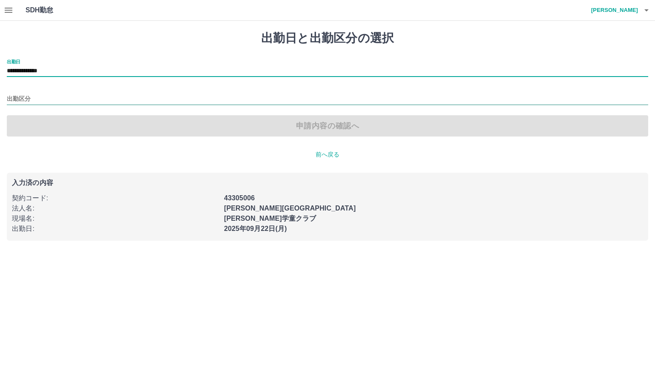
click at [76, 94] on input "出勤区分" at bounding box center [328, 99] width 642 height 11
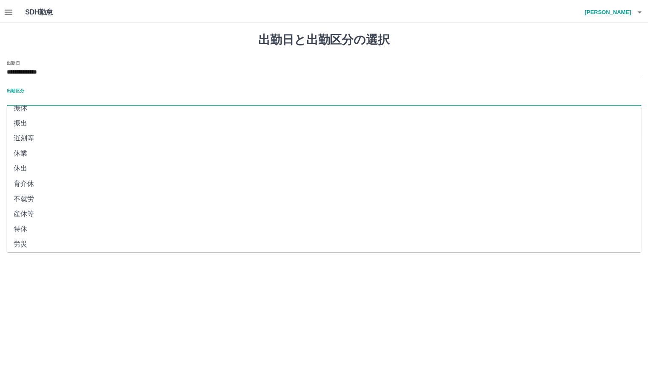
scroll to position [134, 0]
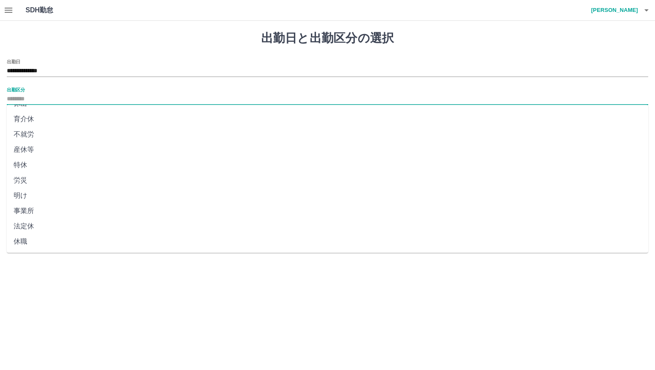
click at [77, 231] on li "法定休" at bounding box center [328, 226] width 642 height 15
type input "***"
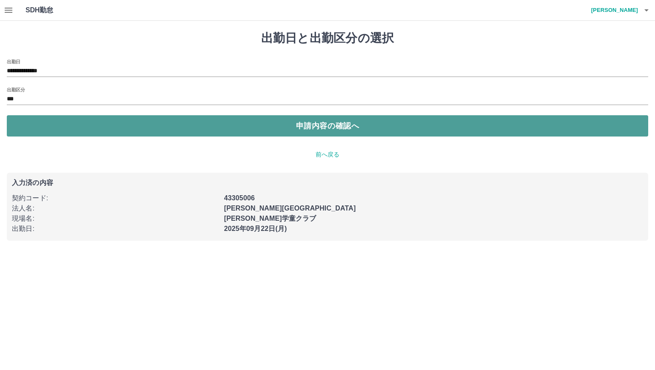
click at [171, 131] on button "申請内容の確認へ" at bounding box center [328, 125] width 642 height 21
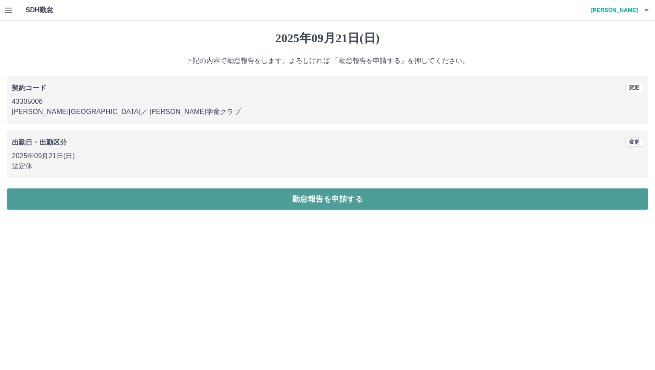
click at [259, 200] on button "勤怠報告を申請する" at bounding box center [328, 198] width 642 height 21
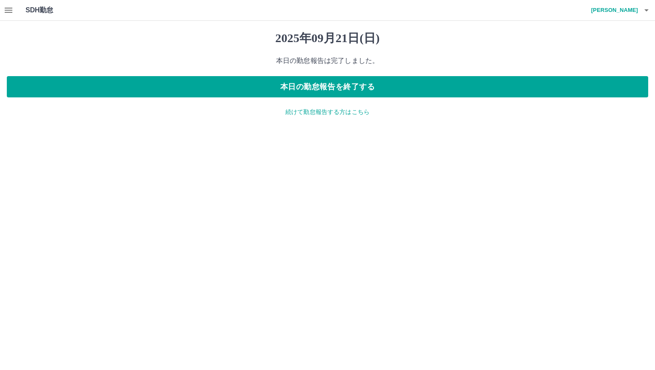
click at [322, 114] on p "続けて勤怠報告する方はこちら" at bounding box center [328, 112] width 642 height 9
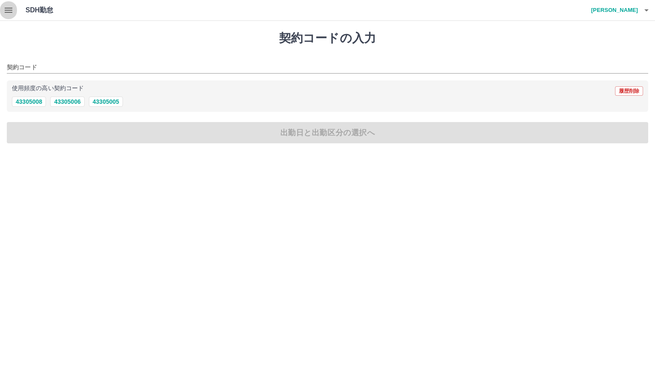
click at [11, 14] on icon "button" at bounding box center [8, 10] width 10 height 10
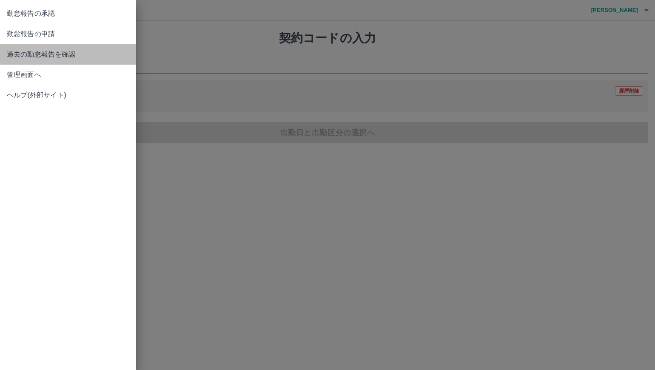
click at [62, 56] on span "過去の勤怠報告を確認" at bounding box center [68, 54] width 123 height 10
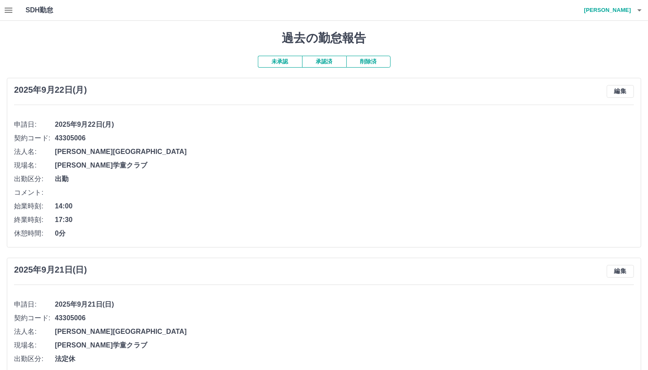
click at [316, 62] on button "承認済" at bounding box center [324, 62] width 44 height 12
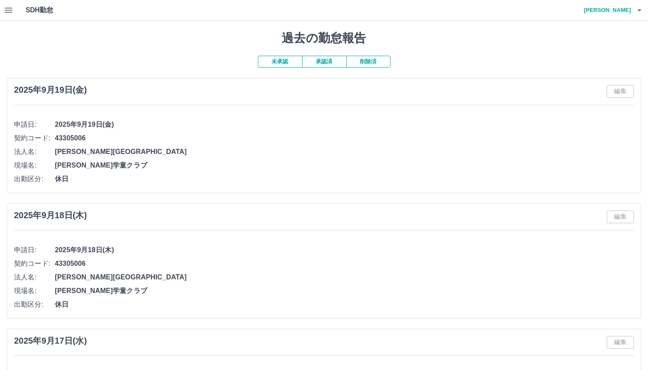
click at [280, 62] on button "未承認" at bounding box center [280, 62] width 44 height 12
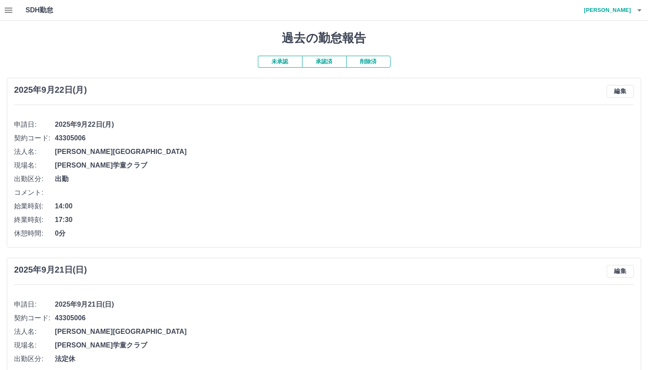
drag, startPoint x: 231, startPoint y: 38, endPoint x: 222, endPoint y: 46, distance: 12.4
drag, startPoint x: 222, startPoint y: 46, endPoint x: 211, endPoint y: 54, distance: 12.9
click at [7, 9] on icon "button" at bounding box center [8, 10] width 10 height 10
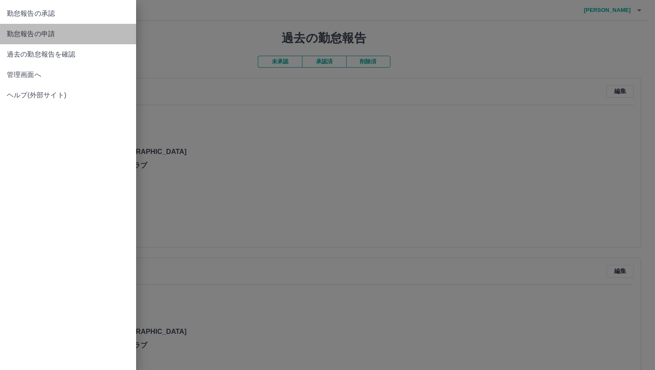
click at [68, 31] on span "勤怠報告の申請" at bounding box center [68, 34] width 123 height 10
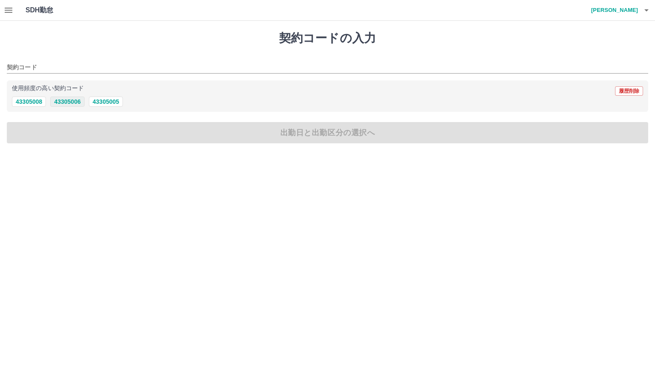
click at [71, 103] on button "43305006" at bounding box center [67, 102] width 34 height 10
type input "********"
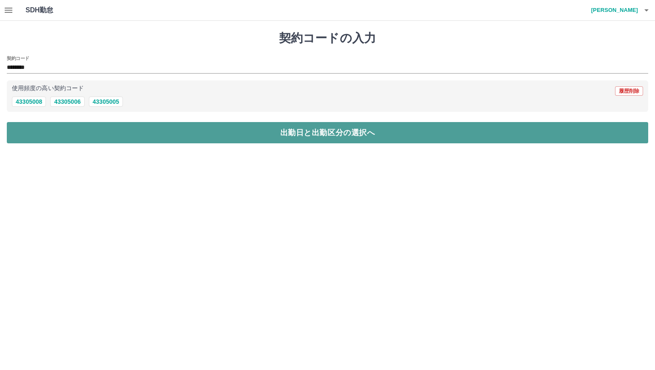
click at [100, 134] on button "出勤日と出勤区分の選択へ" at bounding box center [328, 132] width 642 height 21
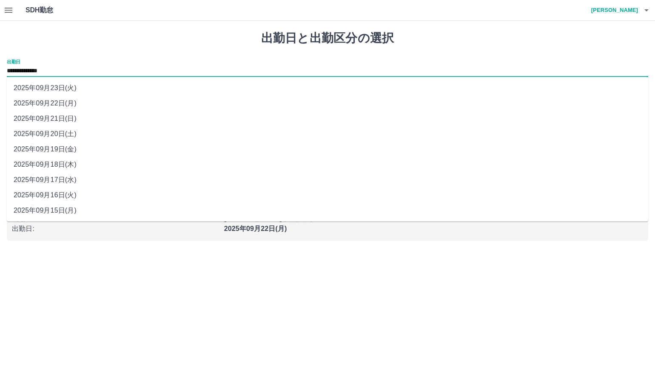
click at [99, 71] on input "**********" at bounding box center [328, 71] width 642 height 11
click at [97, 94] on li "2025年09月23日(火)" at bounding box center [328, 87] width 642 height 15
type input "**********"
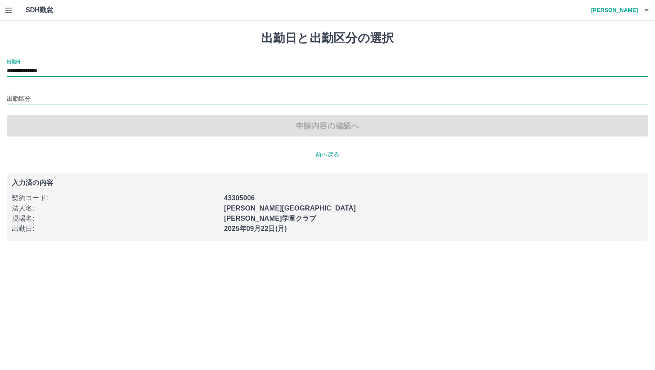
click at [80, 101] on input "出勤区分" at bounding box center [328, 99] width 642 height 11
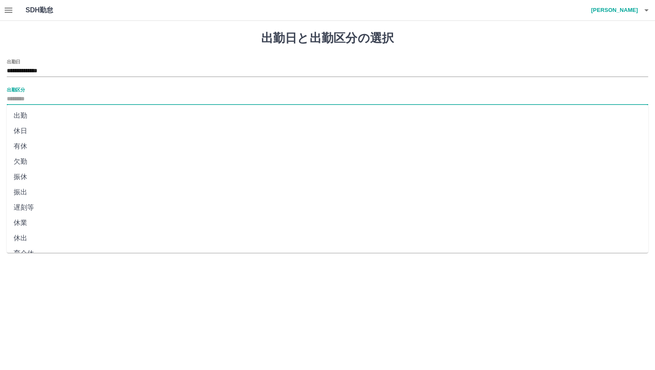
click at [74, 134] on li "休日" at bounding box center [328, 130] width 642 height 15
type input "**"
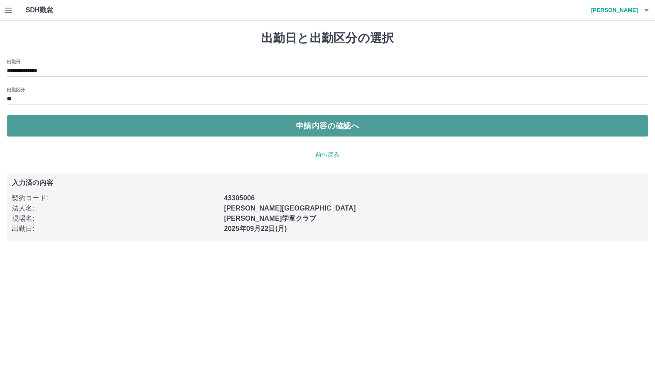
click at [152, 133] on button "申請内容の確認へ" at bounding box center [328, 125] width 642 height 21
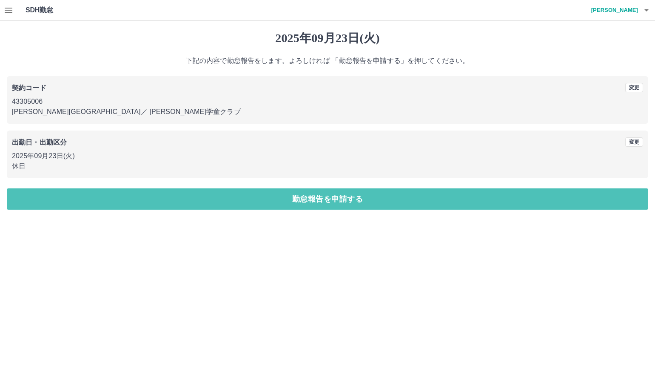
click at [313, 207] on button "勤怠報告を申請する" at bounding box center [328, 198] width 642 height 21
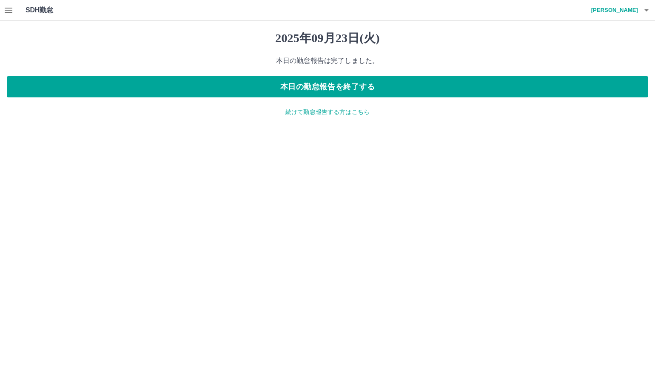
click at [319, 111] on p "続けて勤怠報告する方はこちら" at bounding box center [328, 112] width 642 height 9
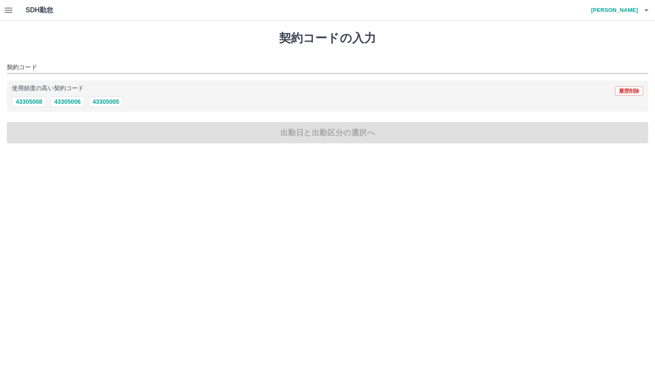
drag, startPoint x: 274, startPoint y: 53, endPoint x: 248, endPoint y: 55, distance: 26.4
click at [248, 55] on div "契約コードの入力 契約コード 使用頻度の高い契約コード 履歴削除 43305008 43305006 43305005 出勤日と出勤区分の選択へ" at bounding box center [327, 87] width 655 height 133
click at [10, 5] on icon "button" at bounding box center [8, 10] width 10 height 10
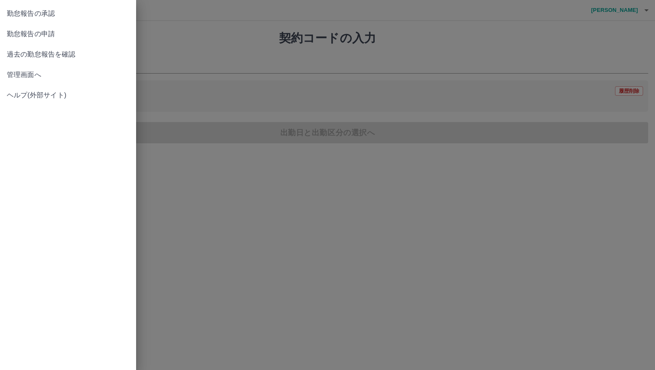
drag, startPoint x: 197, startPoint y: 34, endPoint x: 179, endPoint y: 47, distance: 22.1
click at [179, 47] on div at bounding box center [327, 185] width 655 height 370
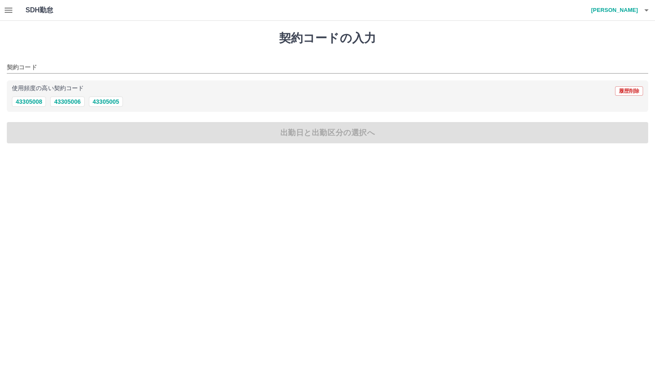
drag, startPoint x: 179, startPoint y: 47, endPoint x: 159, endPoint y: 49, distance: 20.5
click at [159, 49] on div "契約コードの入力 契約コード 使用頻度の高い契約コード 履歴削除 43305008 43305006 43305005 出勤日と出勤区分の選択へ" at bounding box center [327, 87] width 655 height 133
drag, startPoint x: 182, startPoint y: 42, endPoint x: 170, endPoint y: 45, distance: 12.4
click at [168, 45] on div "契約コードの入力 契約コード 使用頻度の高い契約コード 履歴削除 43305008 43305006 43305005 出勤日と出勤区分の選択へ" at bounding box center [327, 87] width 655 height 133
drag, startPoint x: 218, startPoint y: 37, endPoint x: 178, endPoint y: 43, distance: 40.4
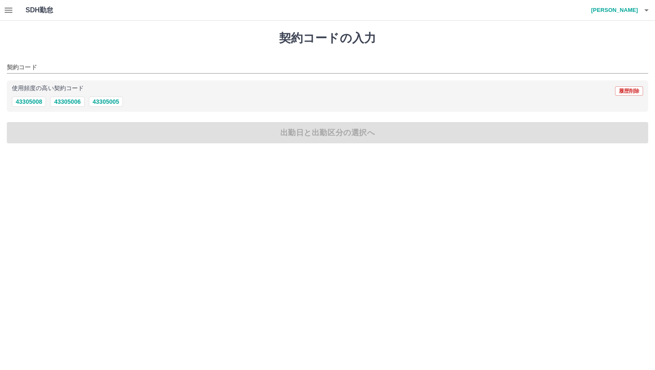
click at [178, 43] on h1 "契約コードの入力" at bounding box center [328, 38] width 642 height 14
drag, startPoint x: 178, startPoint y: 43, endPoint x: 158, endPoint y: 46, distance: 20.2
click at [157, 46] on div "契約コードの入力 契約コード 使用頻度の高い契約コード 履歴削除 43305008 43305006 43305005 出勤日と出勤区分の選択へ" at bounding box center [327, 87] width 655 height 133
drag, startPoint x: 212, startPoint y: 38, endPoint x: 175, endPoint y: 46, distance: 37.9
click at [175, 46] on div "契約コードの入力 契約コード 使用頻度の高い契約コード 履歴削除 43305008 43305006 43305005 出勤日と出勤区分の選択へ" at bounding box center [327, 87] width 655 height 133
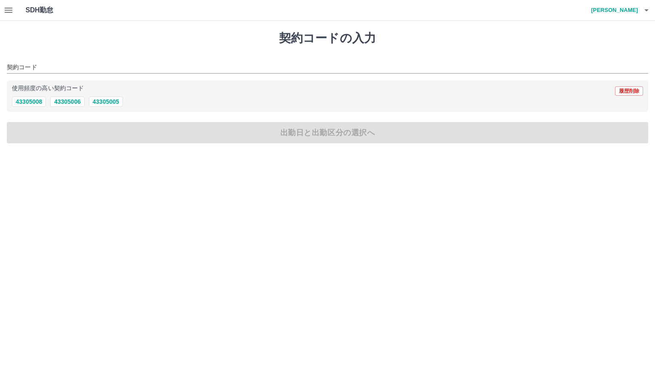
drag, startPoint x: 194, startPoint y: 35, endPoint x: 175, endPoint y: 47, distance: 22.2
click at [175, 47] on div "契約コードの入力 契約コード 使用頻度の高い契約コード 履歴削除 43305008 43305006 43305005 出勤日と出勤区分の選択へ" at bounding box center [327, 87] width 655 height 133
drag, startPoint x: 175, startPoint y: 47, endPoint x: 153, endPoint y: 51, distance: 22.6
click at [153, 51] on div "契約コードの入力 契約コード 使用頻度の高い契約コード 履歴削除 43305008 43305006 43305005 出勤日と出勤区分の選択へ" at bounding box center [327, 87] width 655 height 133
drag, startPoint x: 151, startPoint y: 51, endPoint x: 129, endPoint y: 53, distance: 22.6
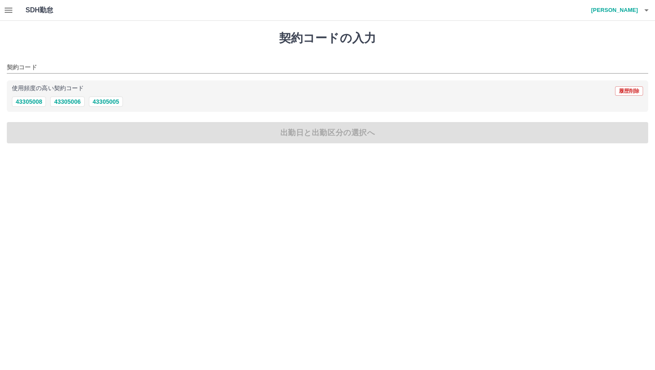
click at [129, 53] on div "契約コードの入力 契約コード 使用頻度の高い契約コード 履歴削除 43305008 43305006 43305005 出勤日と出勤区分の選択へ" at bounding box center [327, 87] width 655 height 133
drag, startPoint x: 177, startPoint y: 46, endPoint x: 155, endPoint y: 53, distance: 23.0
click at [155, 53] on div "契約コードの入力 契約コード 使用頻度の高い契約コード 履歴削除 43305008 43305006 43305005 出勤日と出勤区分の選択へ" at bounding box center [327, 87] width 655 height 133
drag, startPoint x: 155, startPoint y: 53, endPoint x: 131, endPoint y: 52, distance: 23.4
click at [131, 52] on div "契約コードの入力 契約コード 使用頻度の高い契約コード 履歴削除 43305008 43305006 43305005 出勤日と出勤区分の選択へ" at bounding box center [327, 87] width 655 height 133
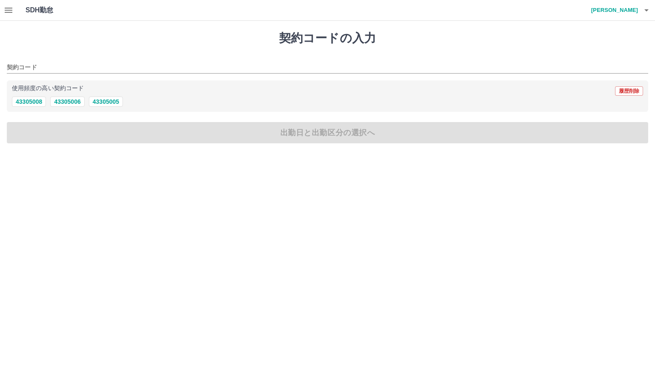
drag, startPoint x: 195, startPoint y: 23, endPoint x: 165, endPoint y: 45, distance: 37.5
click at [165, 45] on div "契約コードの入力 契約コード 使用頻度の高い契約コード 履歴削除 43305008 43305006 43305005 出勤日と出勤区分の選択へ" at bounding box center [327, 87] width 655 height 133
drag, startPoint x: 163, startPoint y: 45, endPoint x: 128, endPoint y: 45, distance: 35.7
click at [128, 45] on div "契約コードの入力 契約コード 使用頻度の高い契約コード 履歴削除 43305008 43305006 43305005 出勤日と出勤区分の選択へ" at bounding box center [327, 87] width 655 height 133
drag, startPoint x: 180, startPoint y: 38, endPoint x: 151, endPoint y: 47, distance: 30.4
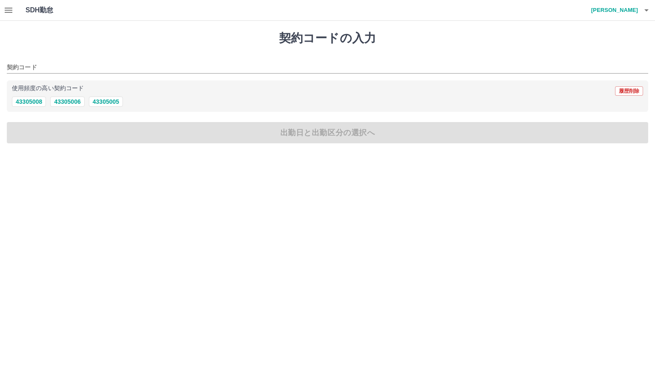
click at [151, 47] on div "契約コードの入力 契約コード 使用頻度の高い契約コード 履歴削除 43305008 43305006 43305005 出勤日と出勤区分の選択へ" at bounding box center [327, 87] width 655 height 133
drag, startPoint x: 209, startPoint y: 34, endPoint x: 149, endPoint y: 43, distance: 61.1
click at [149, 43] on h1 "契約コードの入力" at bounding box center [328, 38] width 642 height 14
click at [13, 8] on icon "button" at bounding box center [8, 10] width 10 height 10
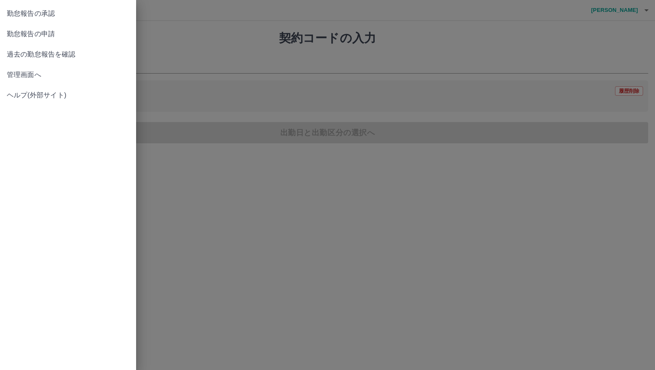
drag, startPoint x: 180, startPoint y: 53, endPoint x: 165, endPoint y: 53, distance: 15.3
click at [165, 53] on div at bounding box center [327, 185] width 655 height 370
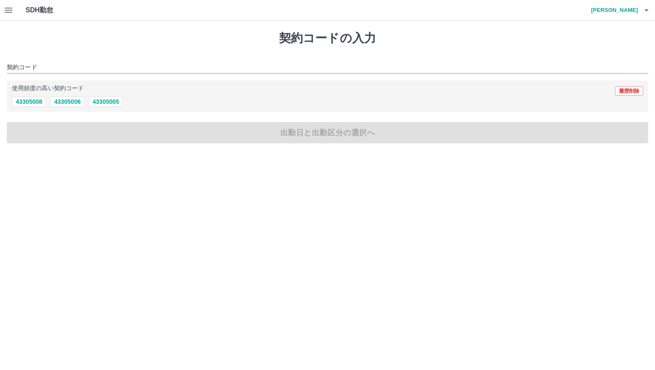
drag, startPoint x: 165, startPoint y: 53, endPoint x: 133, endPoint y: 54, distance: 31.5
click at [136, 54] on div "契約コードの入力 契約コード 使用頻度の高い契約コード 履歴削除 43305008 43305006 43305005 出勤日と出勤区分の選択へ" at bounding box center [327, 87] width 655 height 133
click at [15, 9] on button "button" at bounding box center [8, 10] width 17 height 20
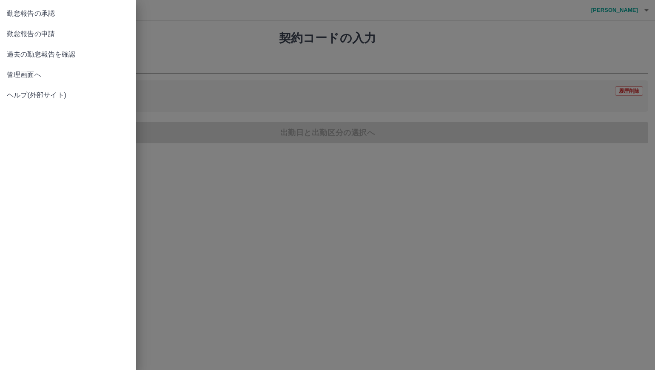
drag, startPoint x: 176, startPoint y: 46, endPoint x: 160, endPoint y: 50, distance: 16.2
click at [160, 50] on div at bounding box center [327, 185] width 655 height 370
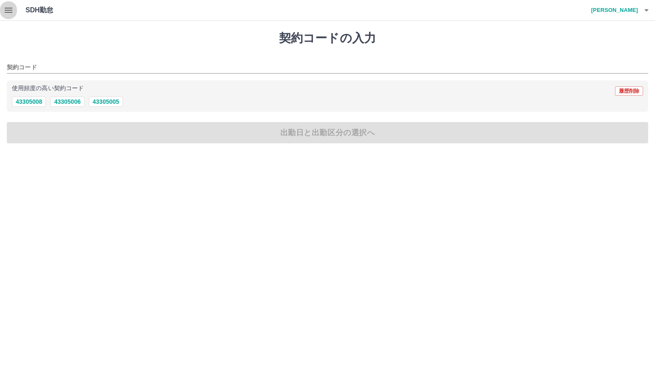
click at [9, 14] on icon "button" at bounding box center [8, 10] width 10 height 10
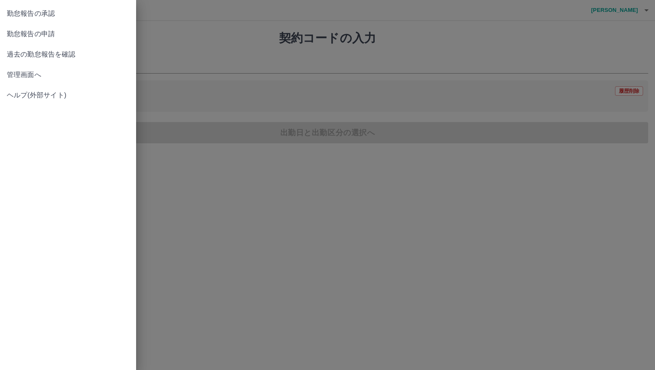
click at [49, 16] on span "勤怠報告の承認" at bounding box center [68, 14] width 123 height 10
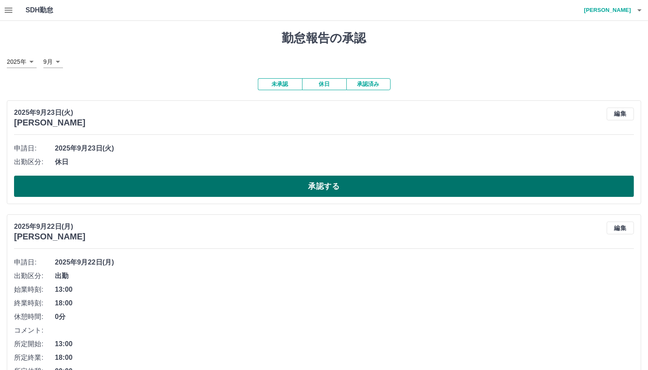
click at [300, 188] on button "承認する" at bounding box center [324, 186] width 620 height 21
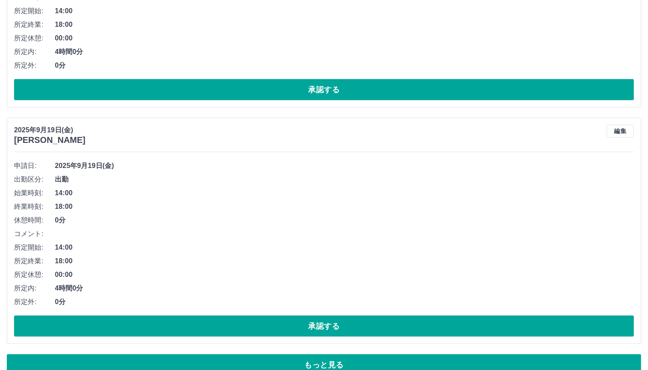
scroll to position [4203, 0]
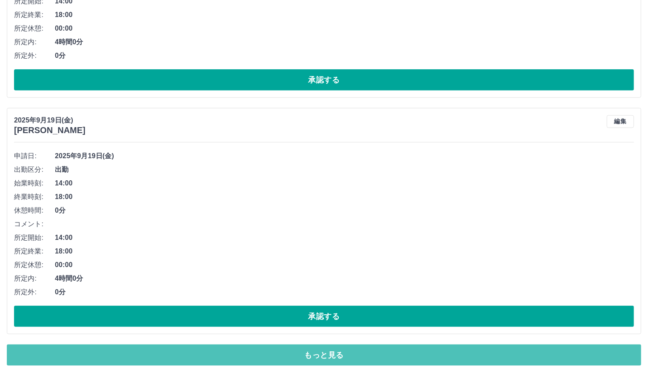
drag, startPoint x: 298, startPoint y: 342, endPoint x: 298, endPoint y: 335, distance: 6.4
click at [298, 345] on button "もっと見る" at bounding box center [324, 355] width 634 height 21
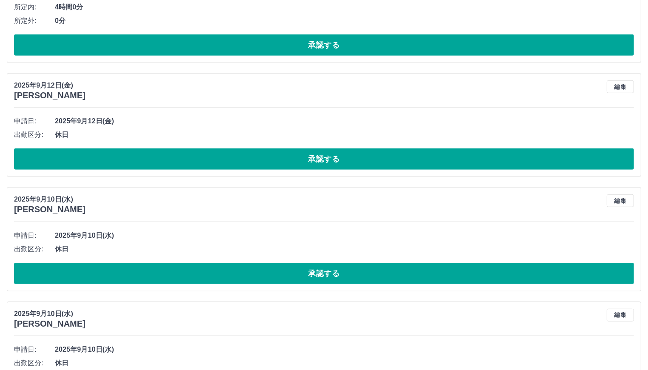
scroll to position [6983, 0]
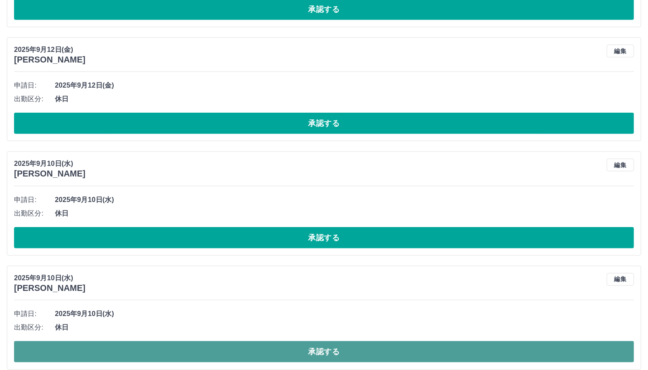
click at [285, 343] on button "承認する" at bounding box center [324, 351] width 620 height 21
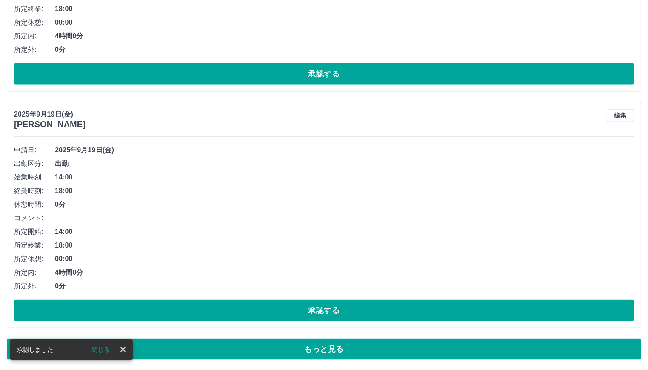
scroll to position [4203, 0]
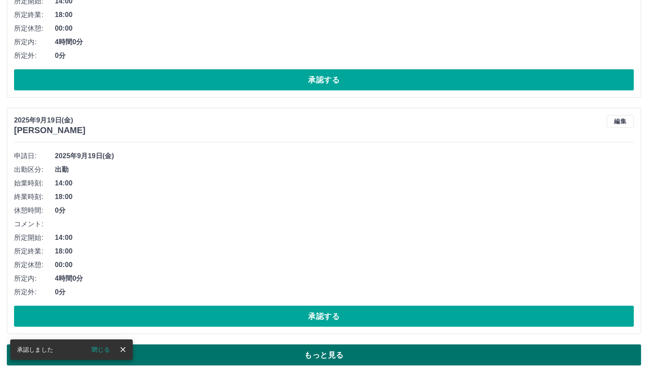
click at [305, 345] on button "もっと見る" at bounding box center [324, 355] width 634 height 21
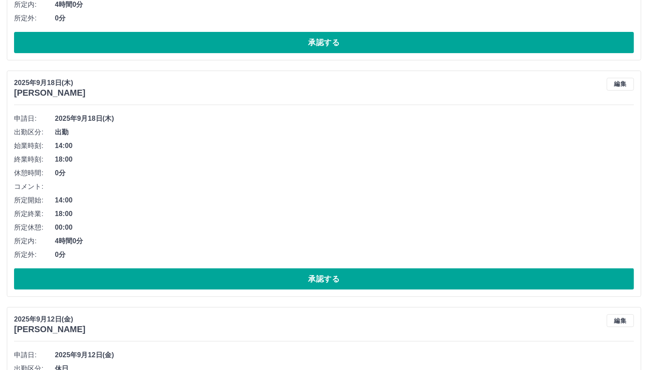
scroll to position [6868, 0]
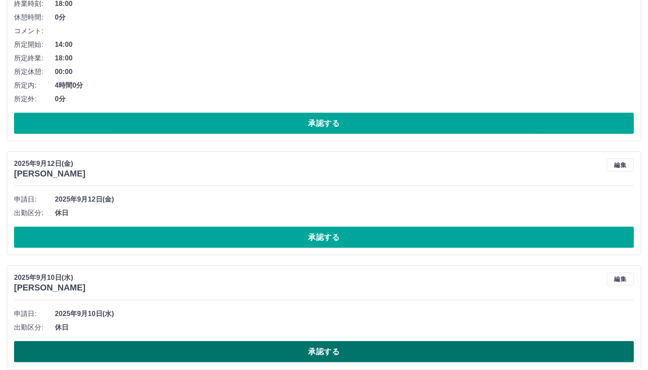
click at [305, 341] on button "承認する" at bounding box center [324, 351] width 620 height 21
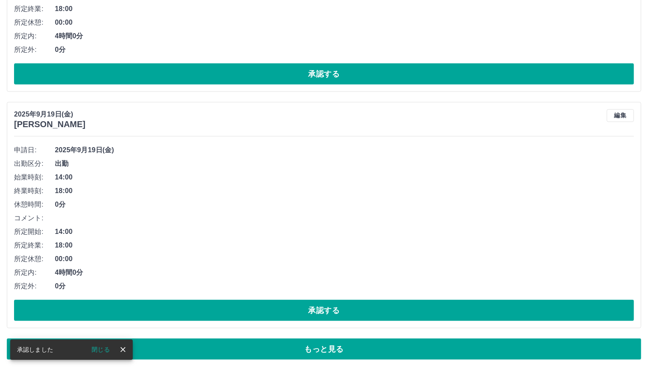
scroll to position [4203, 0]
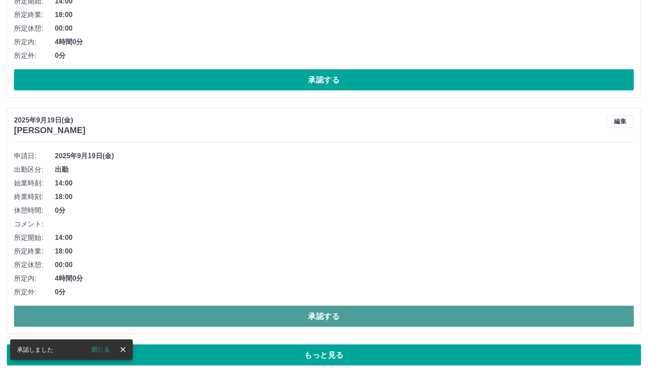
click at [310, 313] on button "承認する" at bounding box center [324, 316] width 620 height 21
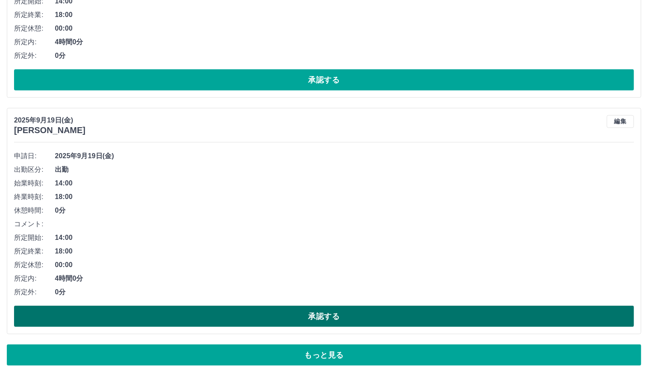
click at [334, 312] on button "承認する" at bounding box center [324, 316] width 620 height 21
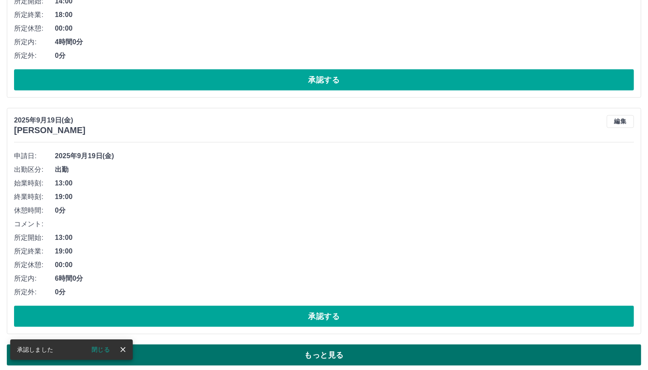
click at [353, 345] on button "もっと見る" at bounding box center [324, 355] width 634 height 21
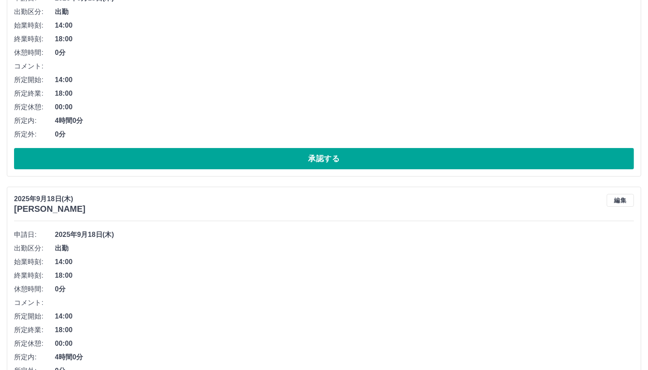
scroll to position [6282, 0]
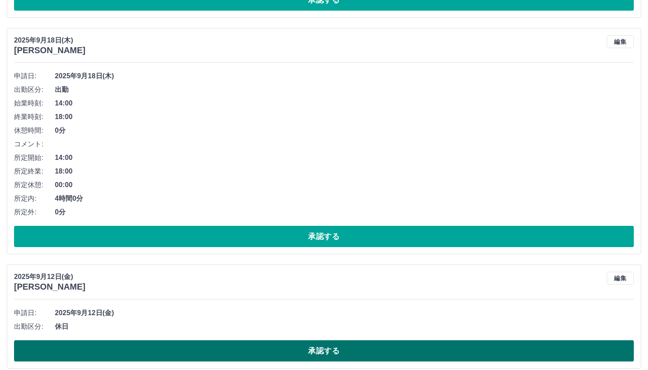
click at [343, 340] on button "承認する" at bounding box center [324, 350] width 620 height 21
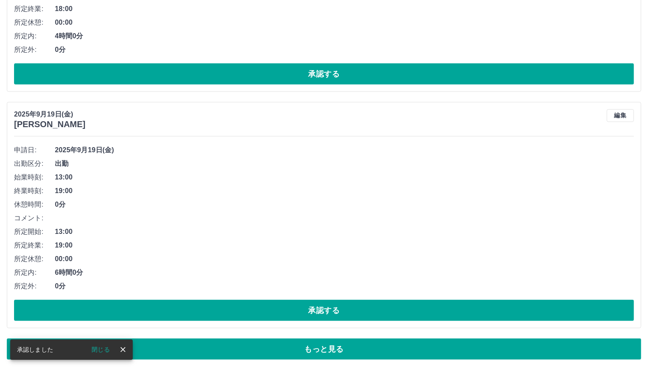
scroll to position [4203, 0]
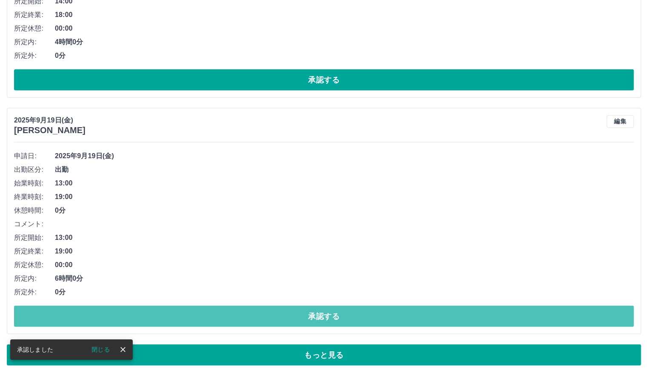
click at [346, 309] on button "承認する" at bounding box center [324, 316] width 620 height 21
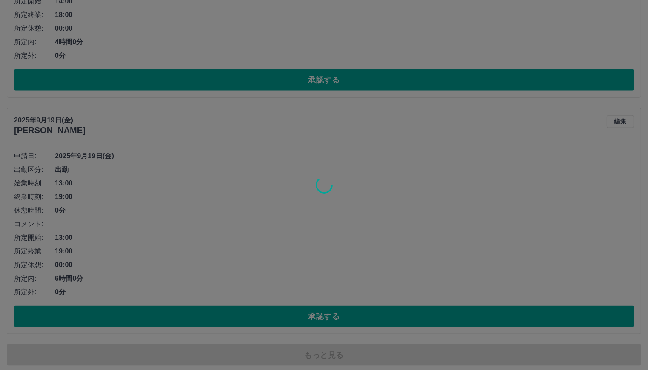
scroll to position [4080, 0]
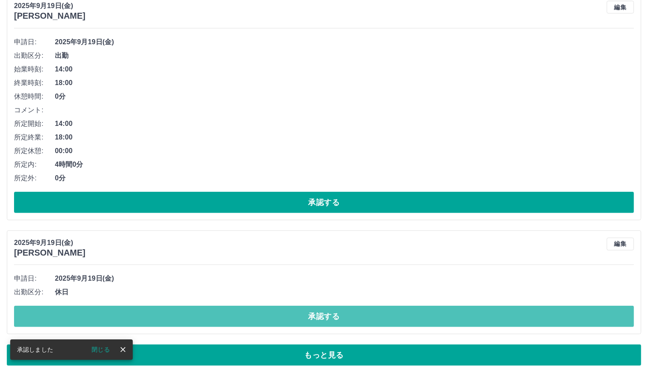
click at [346, 309] on button "承認する" at bounding box center [324, 316] width 620 height 21
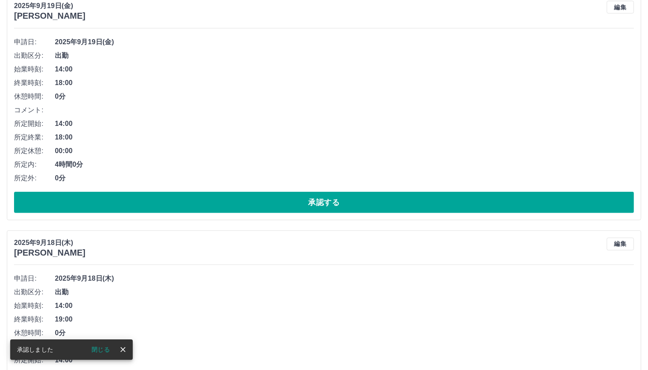
scroll to position [4203, 0]
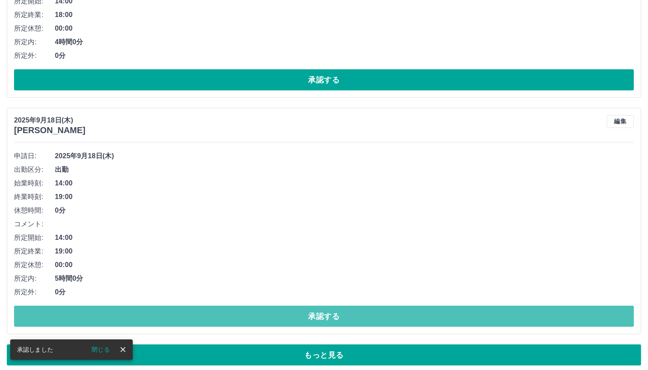
click at [346, 309] on button "承認する" at bounding box center [324, 316] width 620 height 21
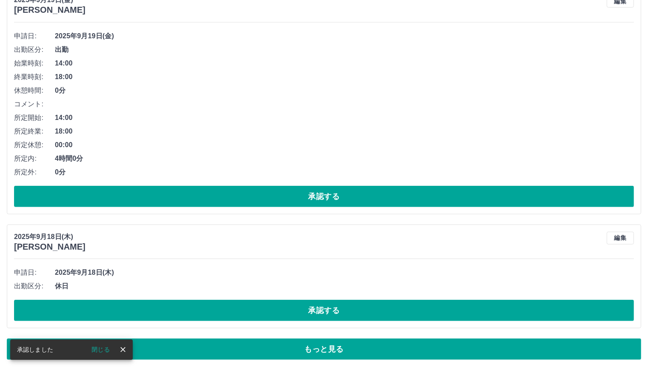
scroll to position [4080, 0]
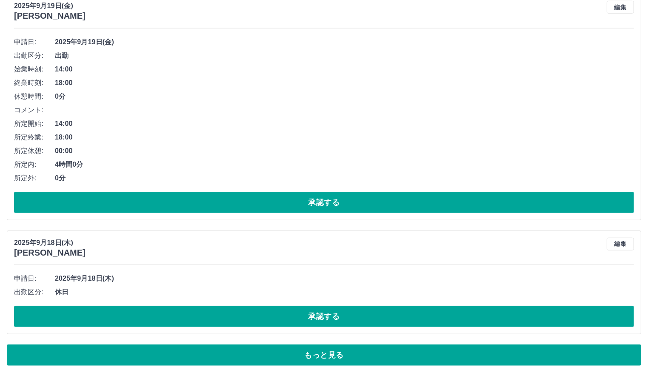
click at [346, 309] on button "承認する" at bounding box center [324, 316] width 620 height 21
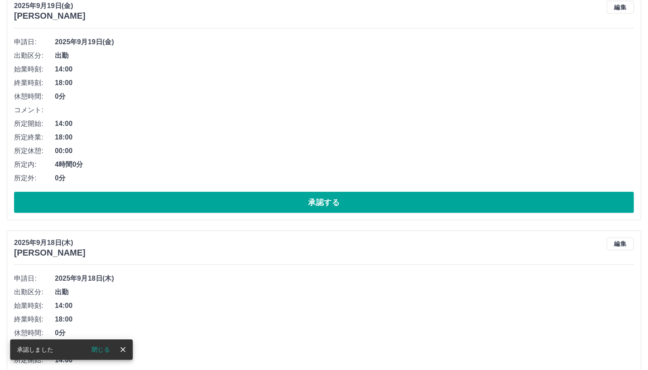
scroll to position [4203, 0]
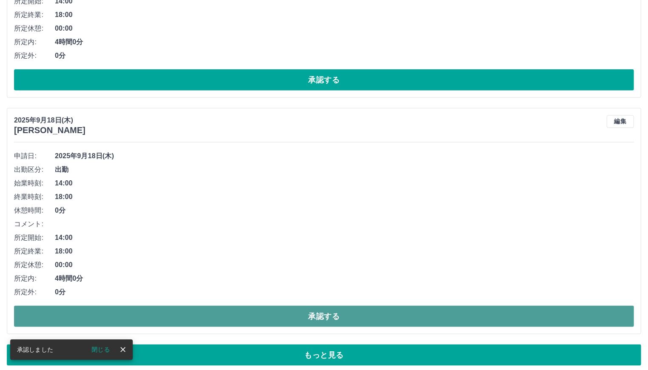
click at [346, 308] on button "承認する" at bounding box center [324, 316] width 620 height 21
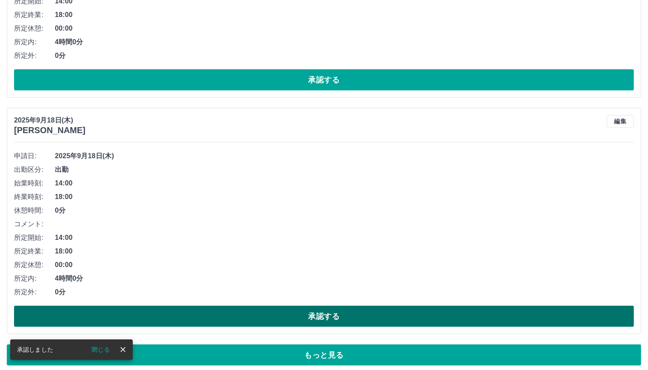
click at [347, 308] on button "承認する" at bounding box center [324, 316] width 620 height 21
click at [352, 312] on button "承認する" at bounding box center [324, 316] width 620 height 21
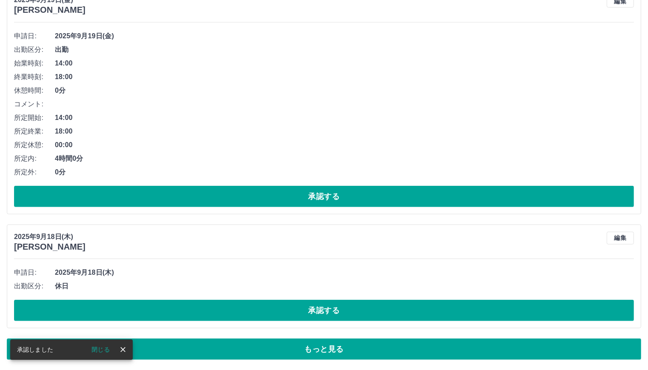
scroll to position [4080, 0]
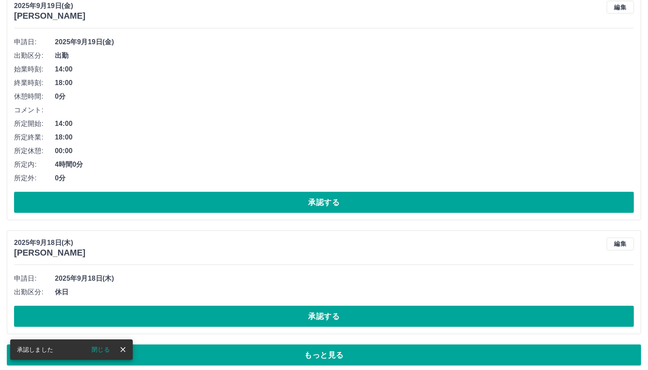
click at [352, 312] on button "承認する" at bounding box center [324, 316] width 620 height 21
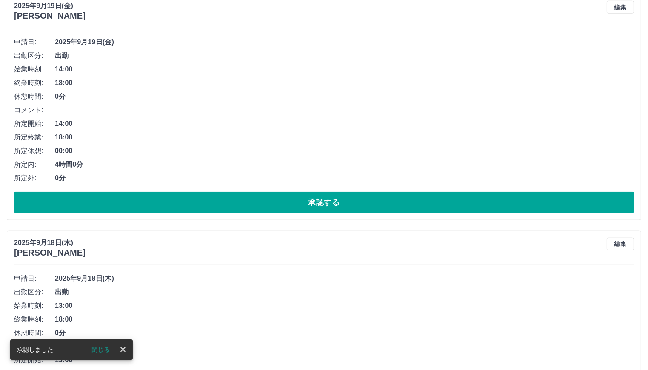
scroll to position [4203, 0]
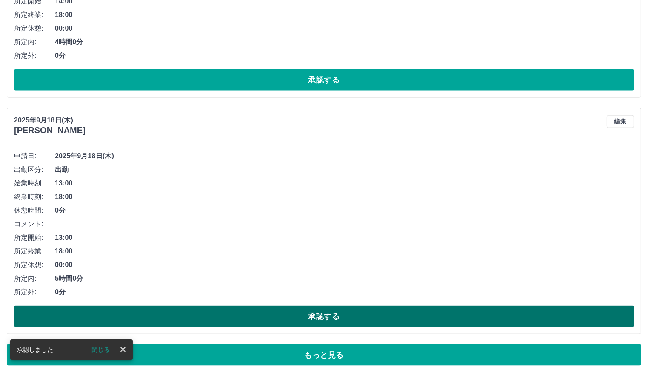
click at [352, 312] on button "承認する" at bounding box center [324, 316] width 620 height 21
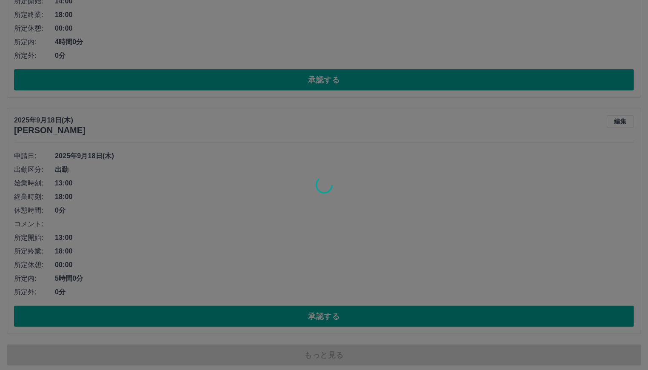
scroll to position [4171, 0]
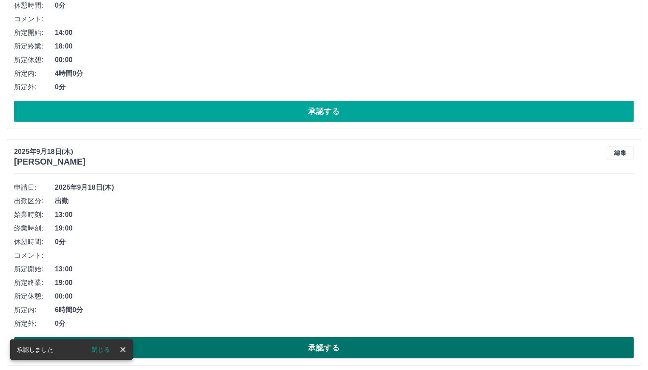
click at [348, 337] on button "承認する" at bounding box center [324, 347] width 620 height 21
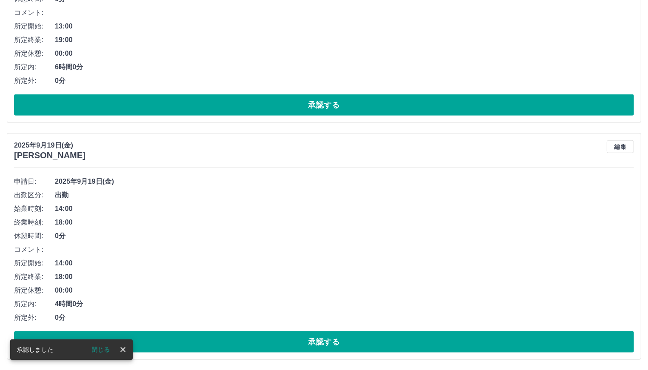
scroll to position [3935, 0]
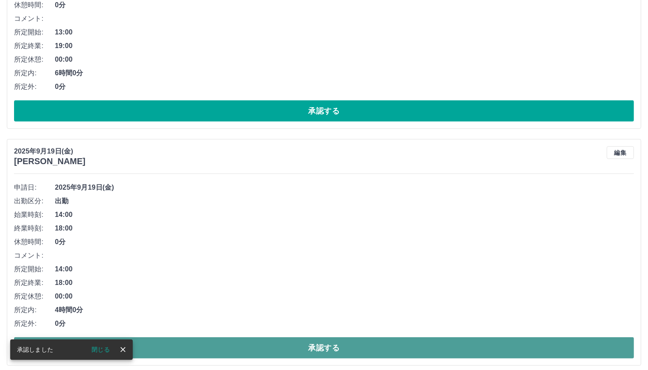
click at [354, 340] on button "承認する" at bounding box center [324, 347] width 620 height 21
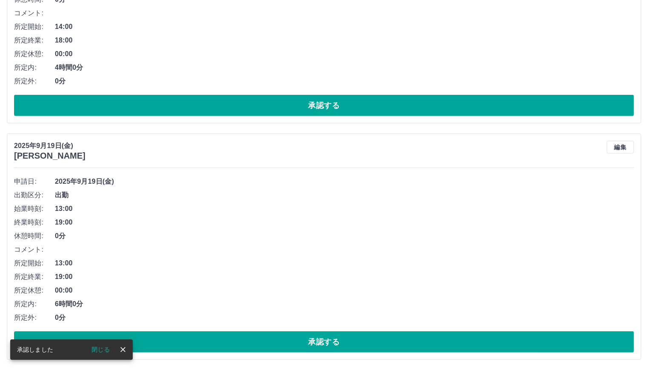
scroll to position [3698, 0]
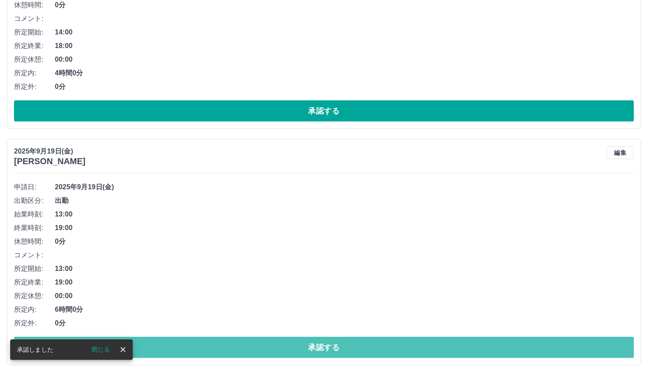
click at [354, 340] on button "承認する" at bounding box center [324, 347] width 620 height 21
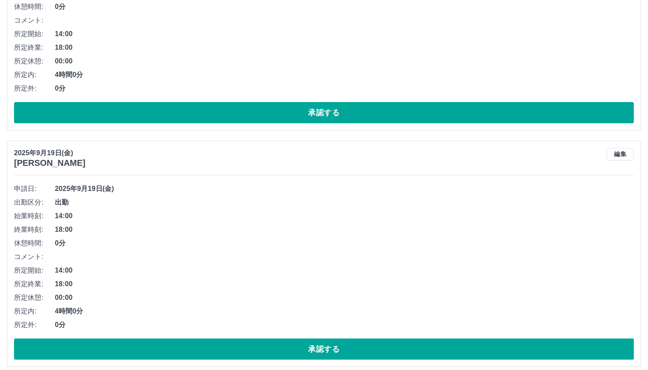
scroll to position [3461, 0]
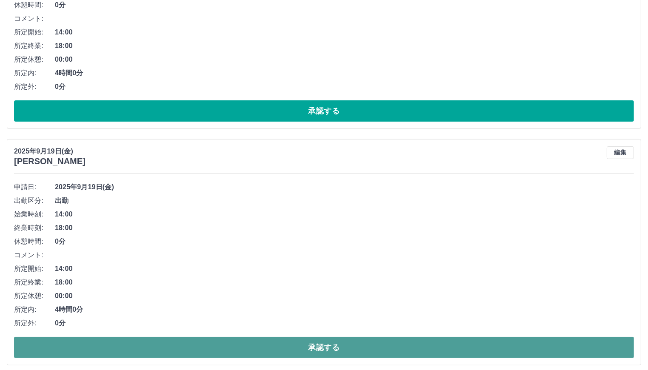
click at [361, 341] on button "承認する" at bounding box center [324, 347] width 620 height 21
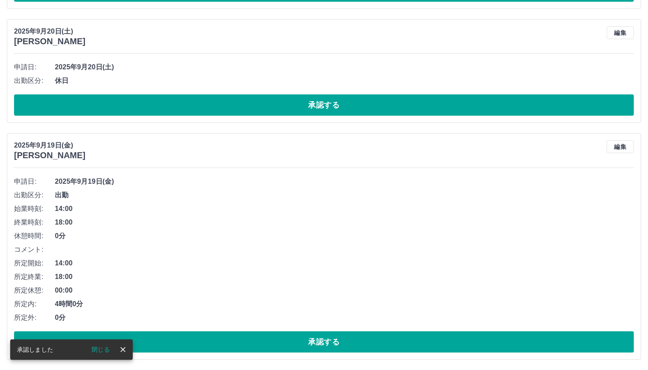
scroll to position [3225, 0]
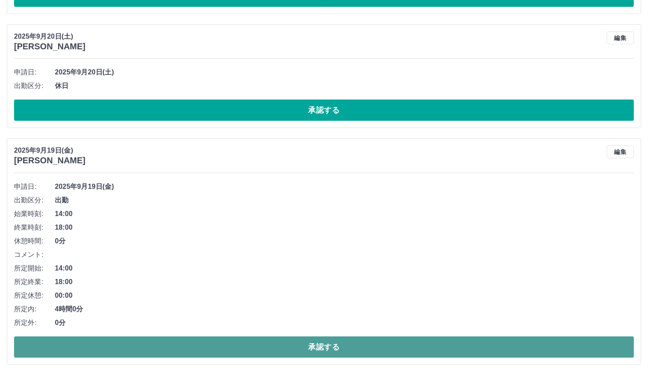
click at [369, 338] on button "承認する" at bounding box center [324, 347] width 620 height 21
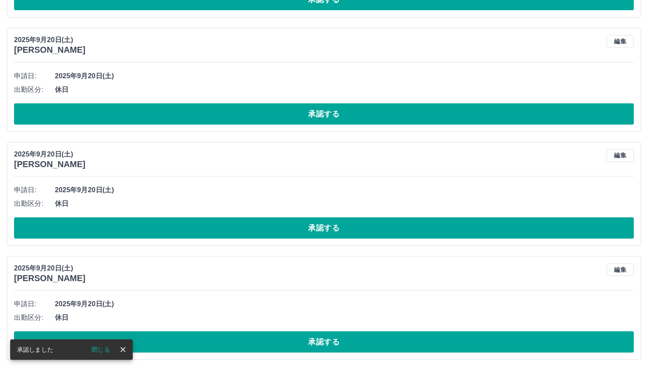
scroll to position [2989, 0]
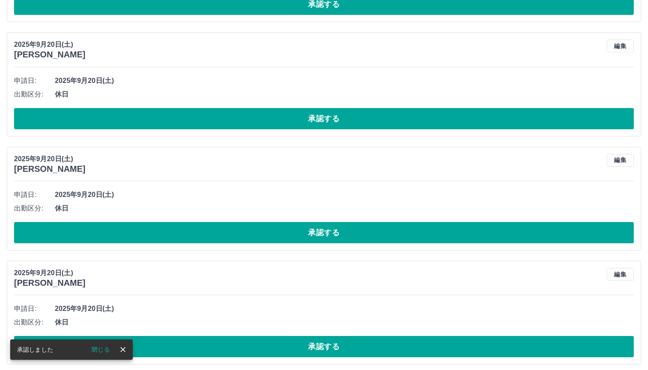
click at [369, 338] on button "承認する" at bounding box center [324, 346] width 620 height 21
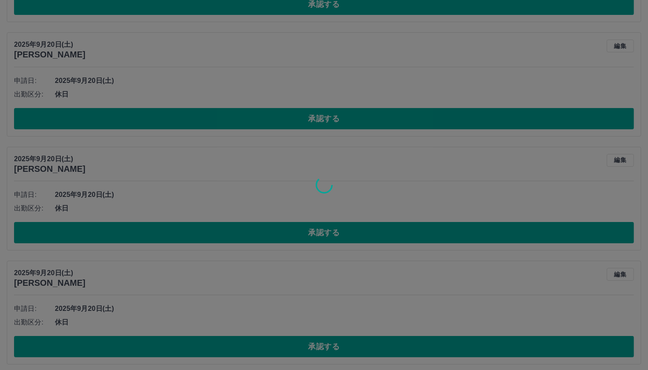
scroll to position [2875, 0]
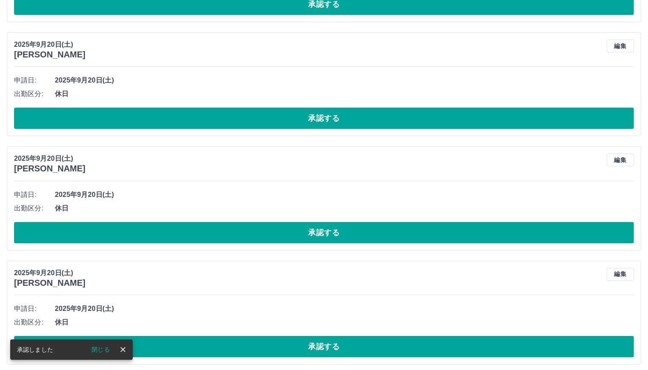
click at [369, 338] on button "承認する" at bounding box center [324, 346] width 620 height 21
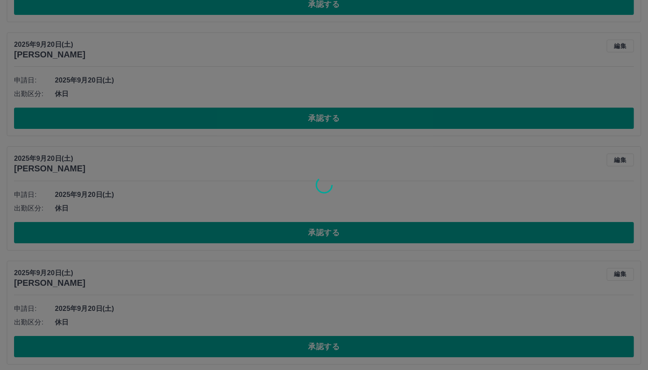
scroll to position [2761, 0]
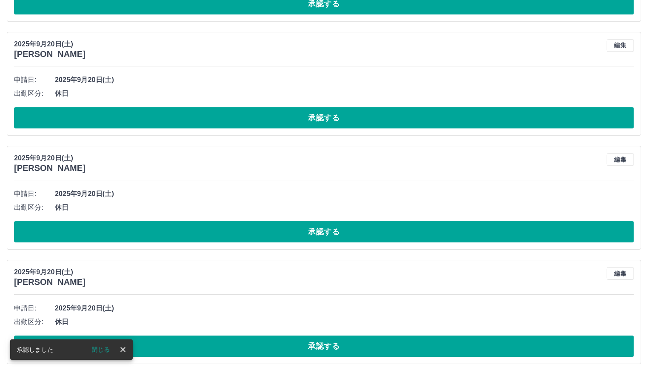
click at [369, 338] on button "承認する" at bounding box center [324, 346] width 620 height 21
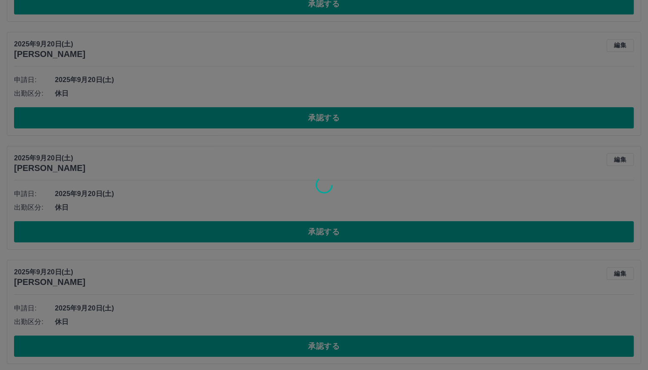
scroll to position [2647, 0]
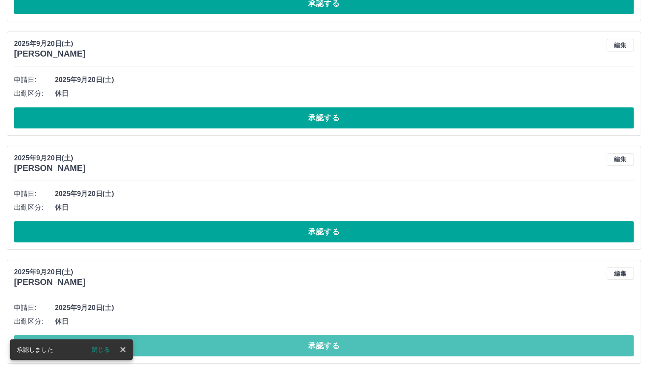
click at [369, 338] on button "承認する" at bounding box center [324, 345] width 620 height 21
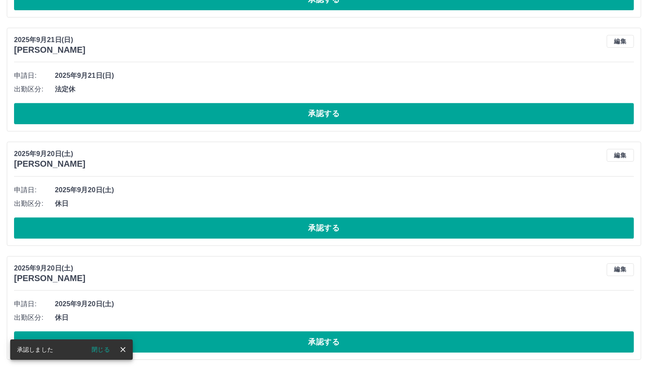
scroll to position [2533, 0]
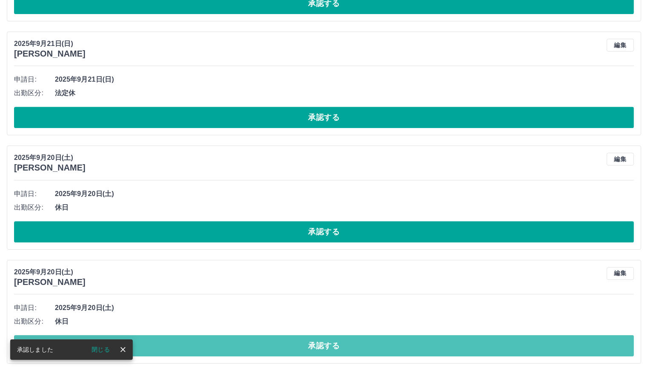
click at [369, 338] on button "承認する" at bounding box center [324, 345] width 620 height 21
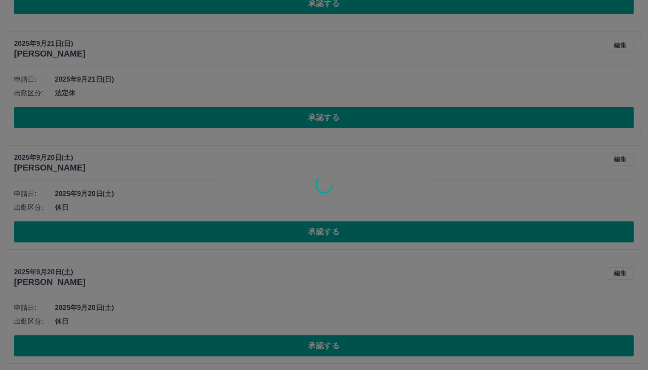
scroll to position [2419, 0]
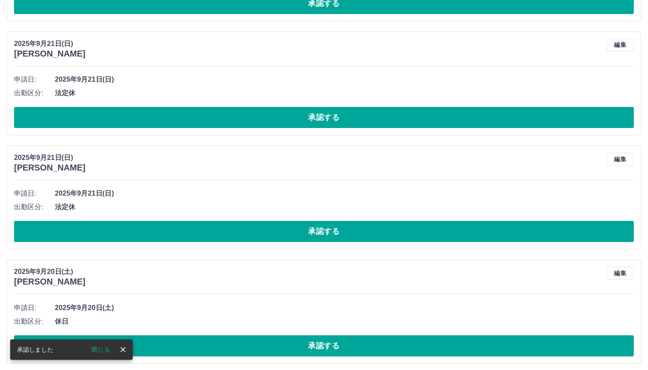
click at [369, 338] on button "承認する" at bounding box center [324, 345] width 620 height 21
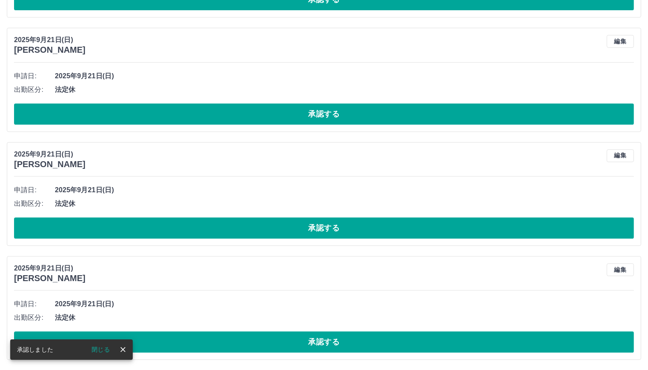
scroll to position [2306, 0]
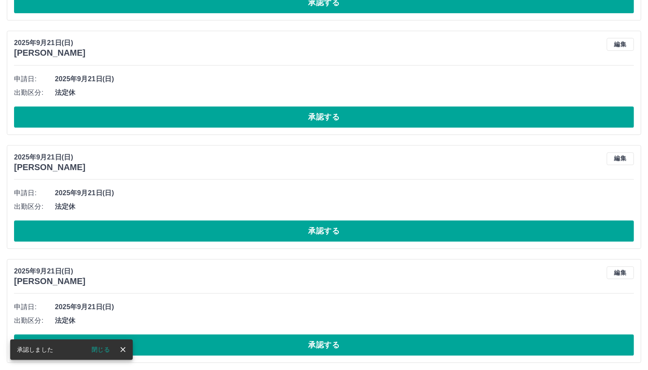
click at [369, 338] on button "承認する" at bounding box center [324, 344] width 620 height 21
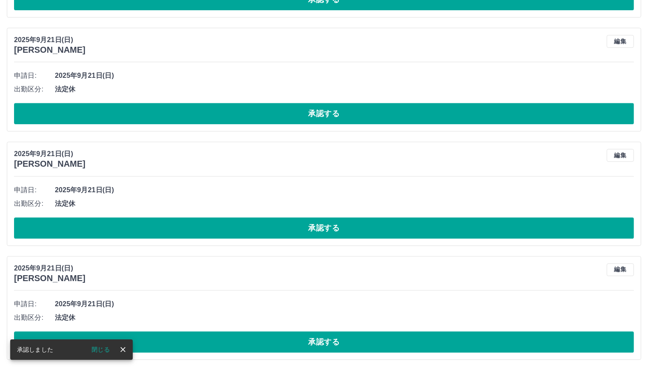
scroll to position [2192, 0]
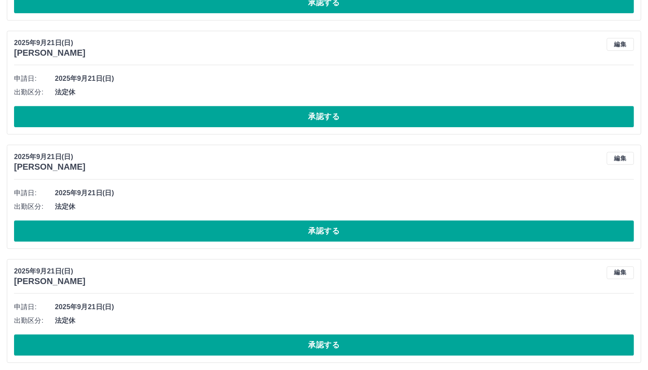
click at [369, 338] on button "承認する" at bounding box center [324, 344] width 620 height 21
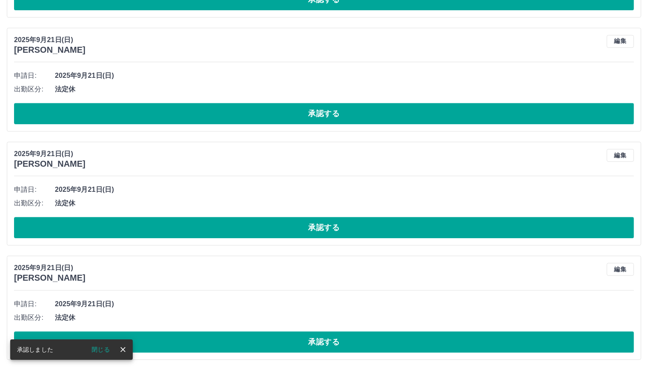
scroll to position [2077, 0]
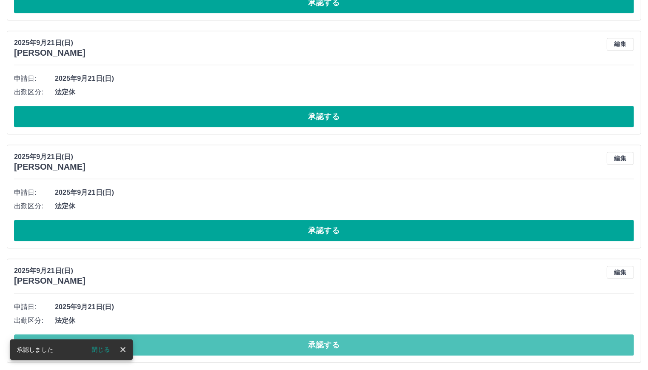
click at [373, 335] on button "承認する" at bounding box center [324, 344] width 620 height 21
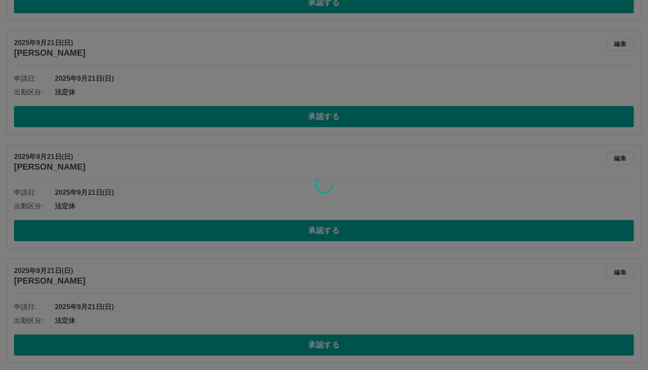
scroll to position [1964, 0]
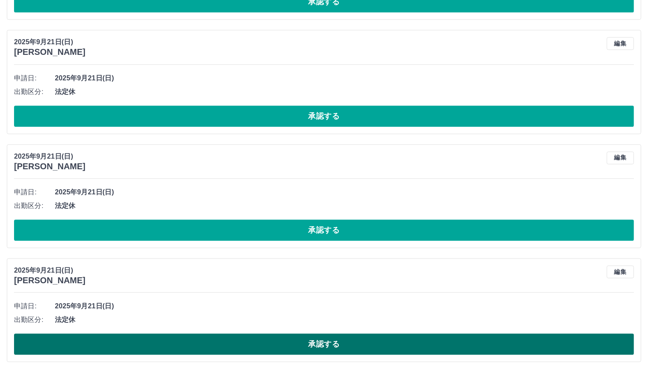
click at [377, 341] on button "承認する" at bounding box center [324, 344] width 620 height 21
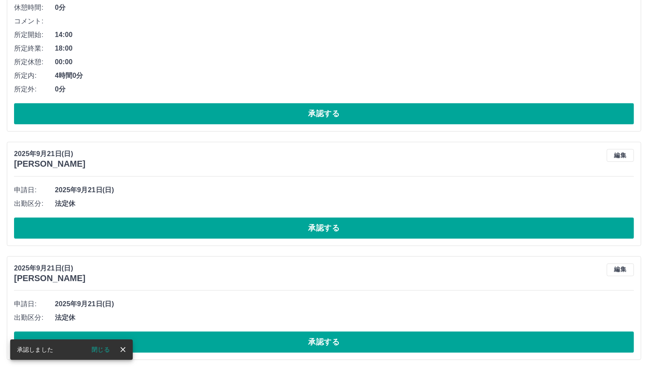
scroll to position [1850, 0]
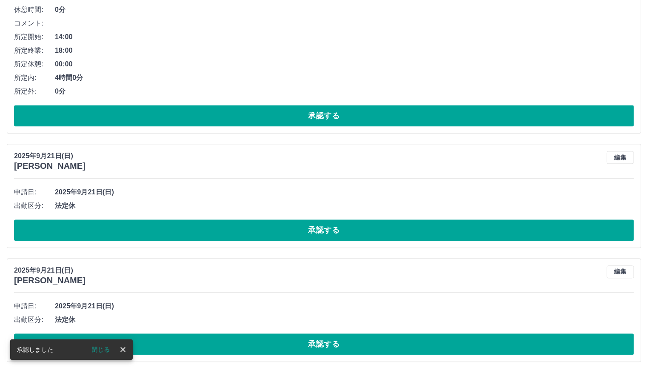
click at [367, 336] on button "承認する" at bounding box center [324, 344] width 620 height 21
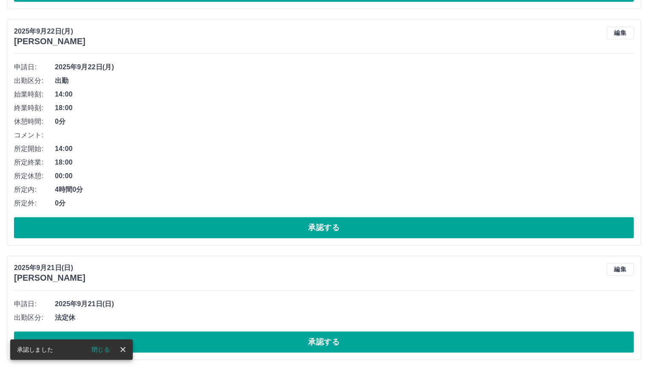
scroll to position [1736, 0]
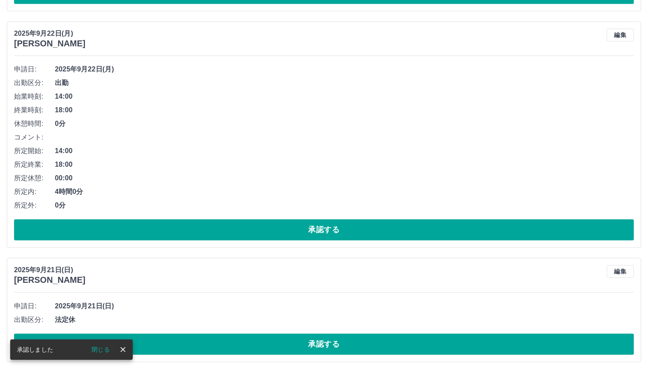
click at [367, 336] on button "承認する" at bounding box center [324, 344] width 620 height 21
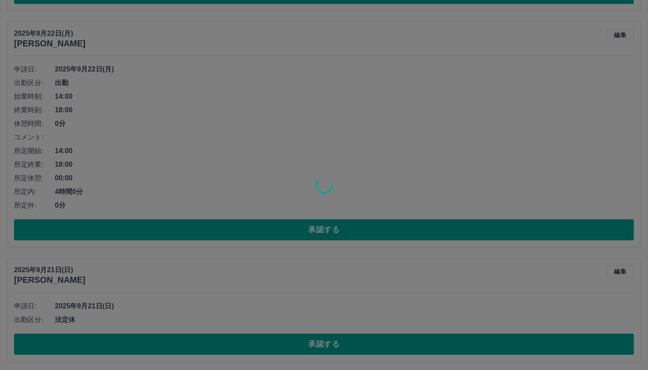
scroll to position [1622, 0]
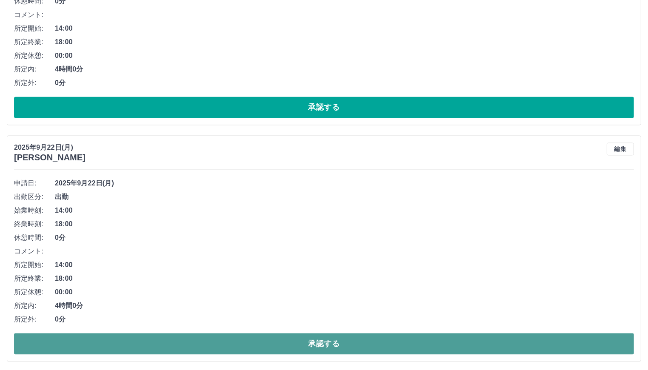
click at [369, 341] on button "承認する" at bounding box center [324, 343] width 620 height 21
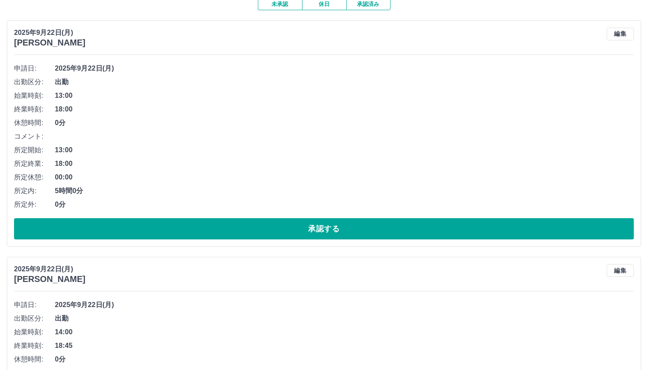
scroll to position [0, 0]
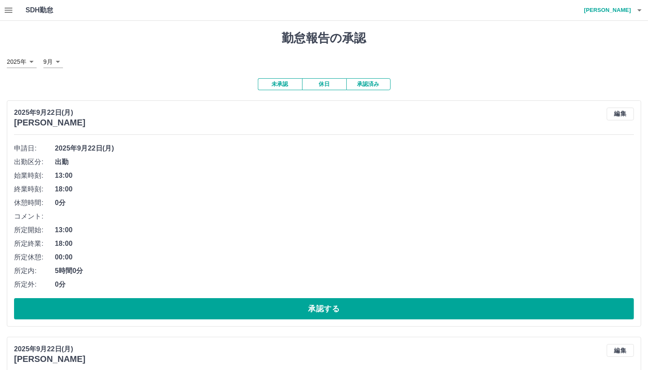
drag, startPoint x: 211, startPoint y: 26, endPoint x: 194, endPoint y: 45, distance: 25.6
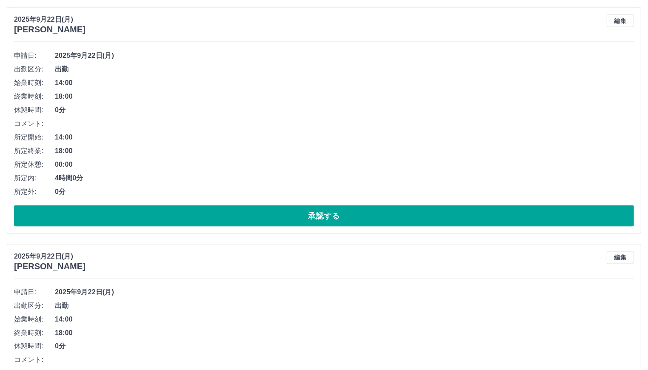
scroll to position [1385, 0]
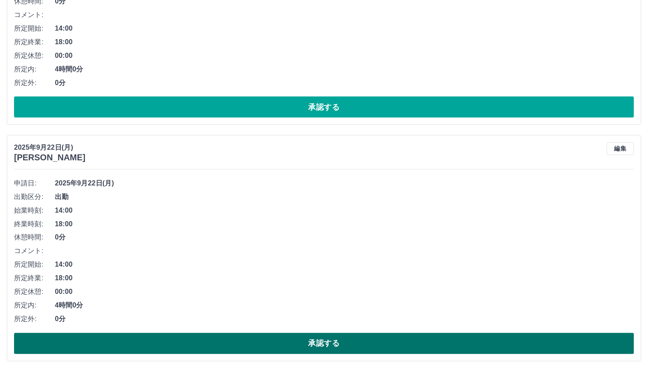
click at [331, 338] on button "承認する" at bounding box center [324, 343] width 620 height 21
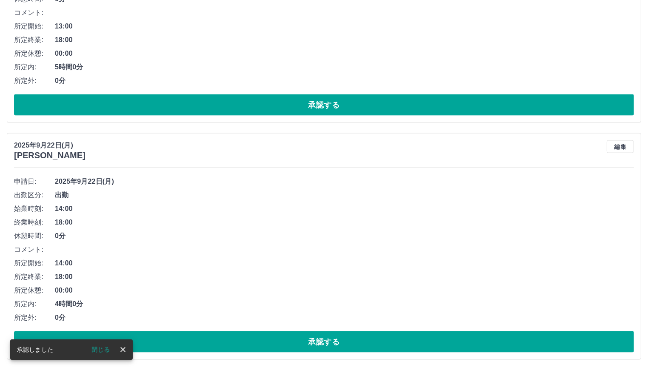
scroll to position [1149, 0]
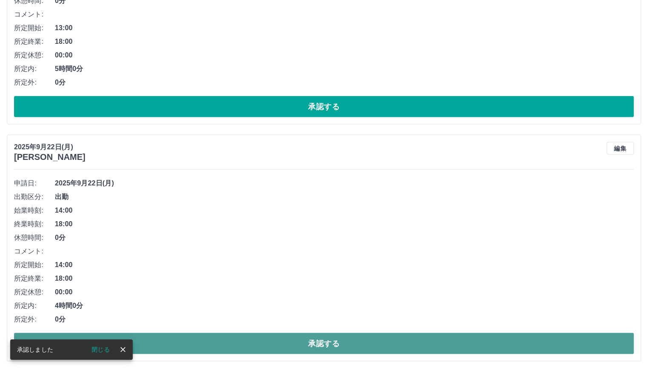
click at [339, 340] on button "承認する" at bounding box center [324, 343] width 620 height 21
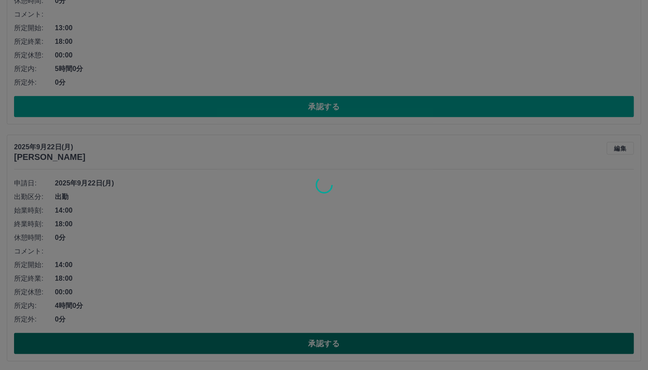
scroll to position [913, 0]
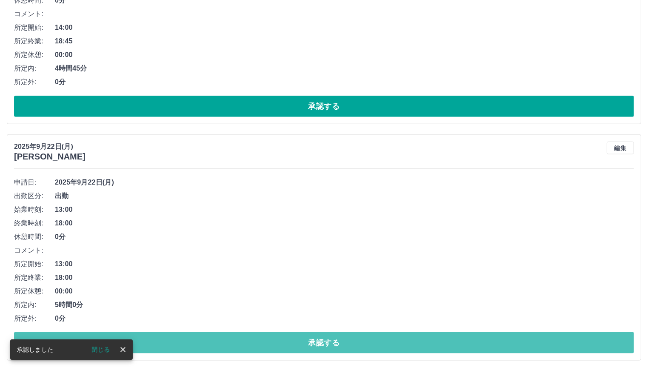
click at [339, 340] on button "承認する" at bounding box center [324, 342] width 620 height 21
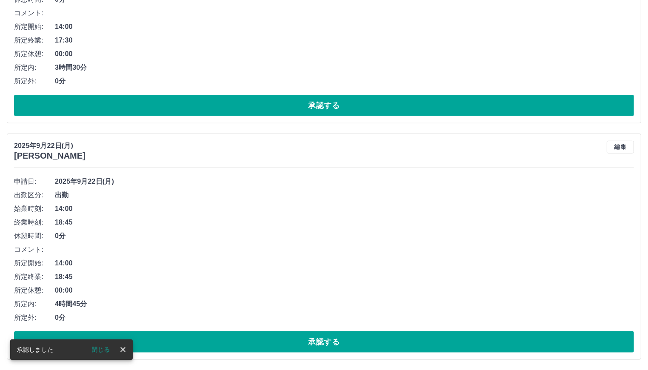
scroll to position [676, 0]
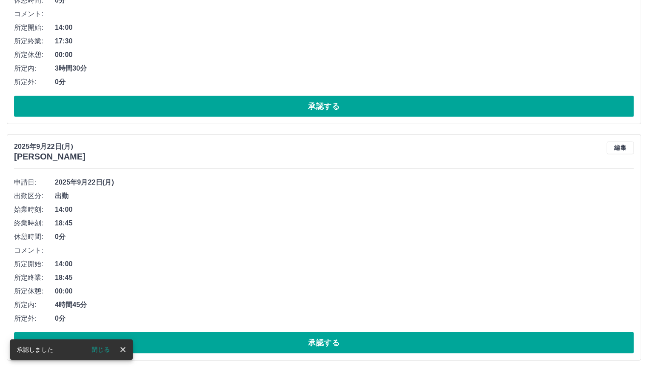
click at [356, 342] on button "承認する" at bounding box center [324, 342] width 620 height 21
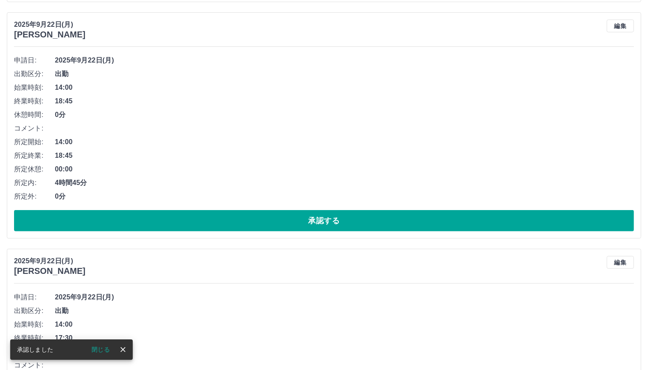
scroll to position [269, 0]
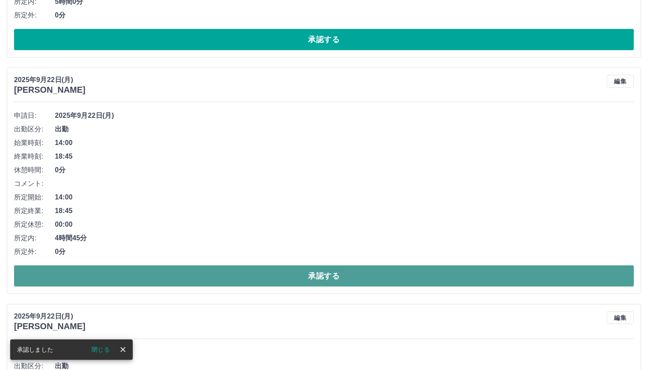
click at [291, 271] on button "承認する" at bounding box center [324, 275] width 620 height 21
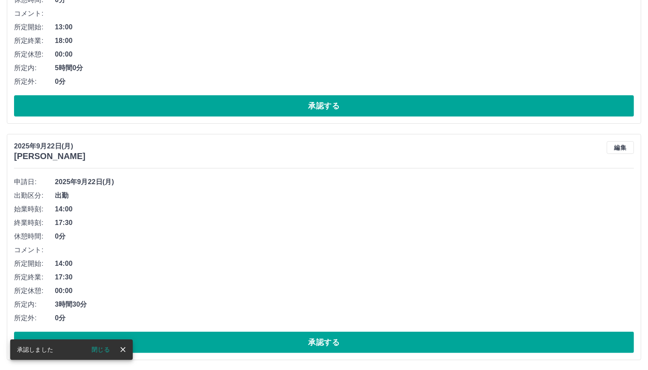
scroll to position [203, 0]
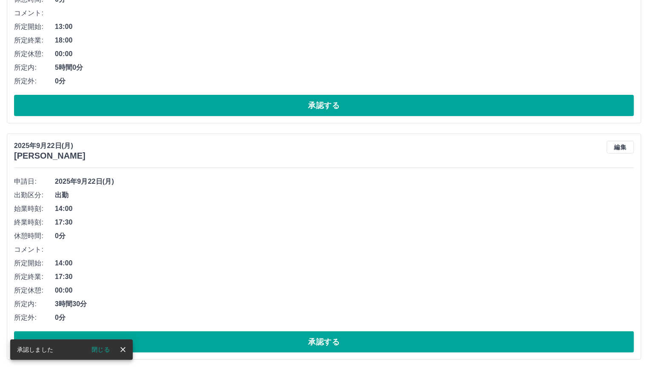
click at [353, 344] on button "承認する" at bounding box center [324, 341] width 620 height 21
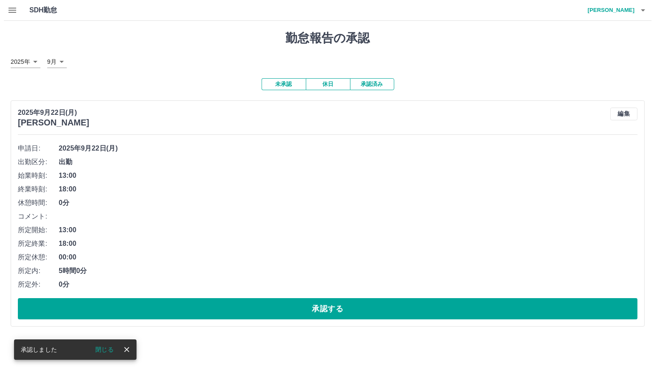
scroll to position [0, 0]
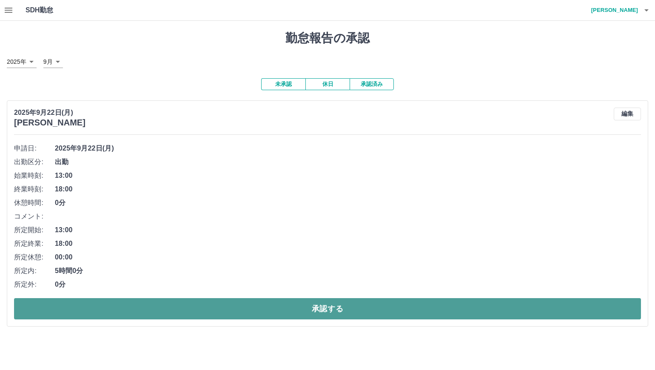
click at [351, 308] on button "承認する" at bounding box center [327, 308] width 627 height 21
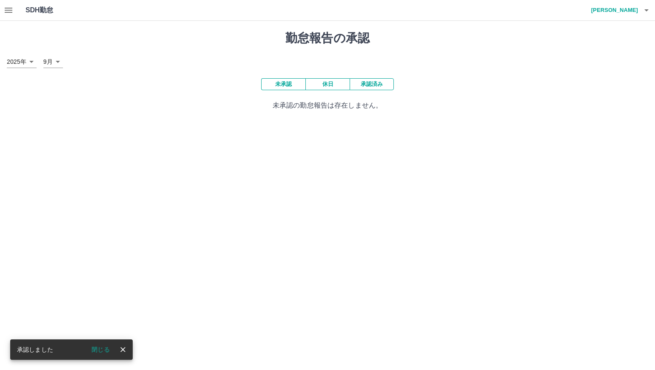
drag, startPoint x: 226, startPoint y: 72, endPoint x: 210, endPoint y: 83, distance: 19.0
click at [210, 83] on div "未承認 休日 承認済み 未承認の勤怠報告は存在しません。" at bounding box center [328, 94] width 642 height 32
drag, startPoint x: 210, startPoint y: 83, endPoint x: 194, endPoint y: 89, distance: 17.6
click at [194, 89] on div "未承認 休日 承認済み 未承認の勤怠報告は存在しません。" at bounding box center [328, 94] width 642 height 32
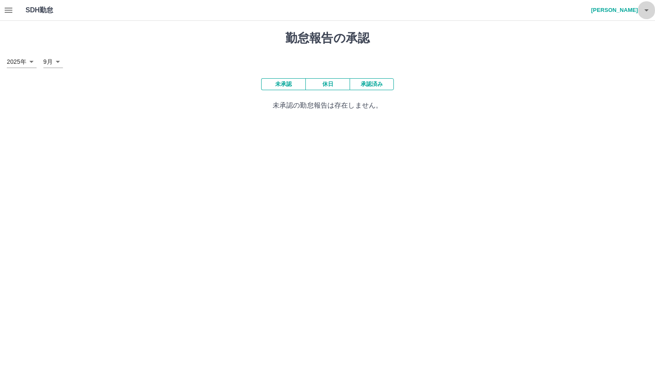
click at [646, 12] on icon "button" at bounding box center [647, 10] width 10 height 10
click at [610, 67] on li "ログアウト" at bounding box center [610, 61] width 75 height 15
